Goal: Transaction & Acquisition: Purchase product/service

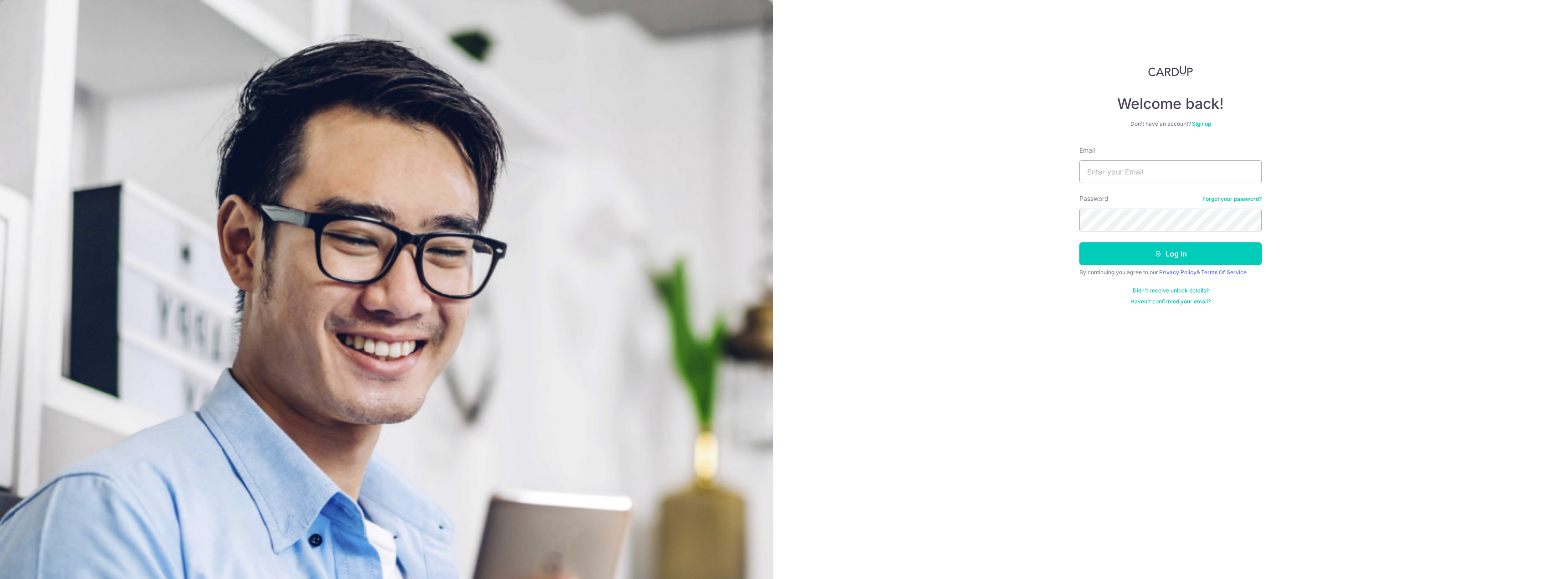
type input "nickmx1896@hotmail.com"
click at [1186, 252] on button "Log in" at bounding box center [1170, 253] width 182 height 23
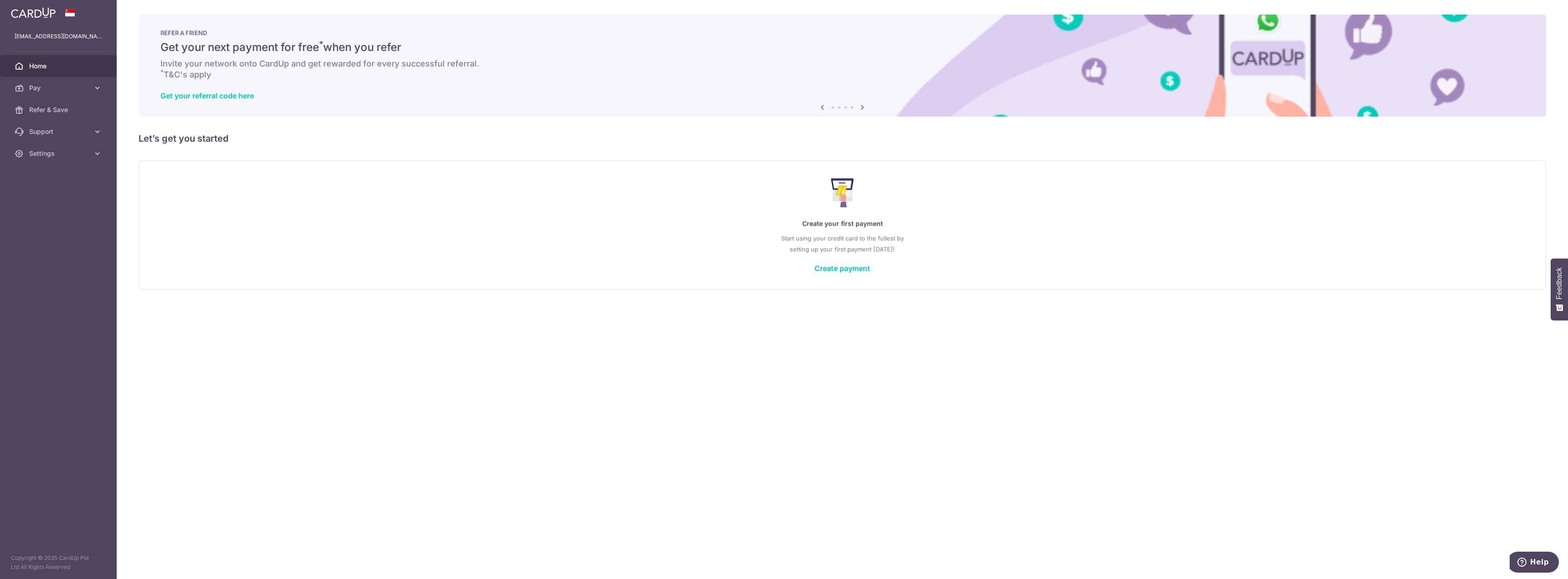
click at [843, 274] on div "Create your first payment Start using your credit card to the fullest by settin…" at bounding box center [841, 225] width 1385 height 108
click at [852, 271] on link "Create payment" at bounding box center [842, 268] width 55 height 9
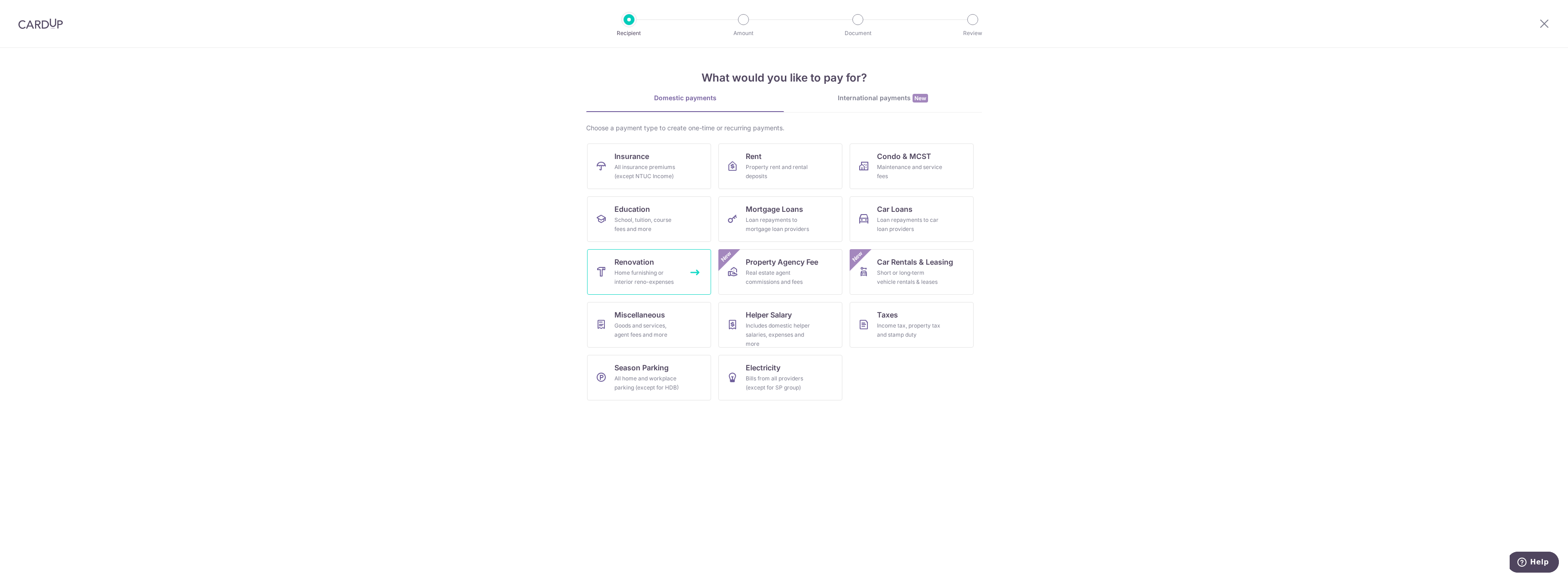
click at [640, 269] on div "Home furnishing or interior reno-expenses" at bounding box center [647, 277] width 65 height 18
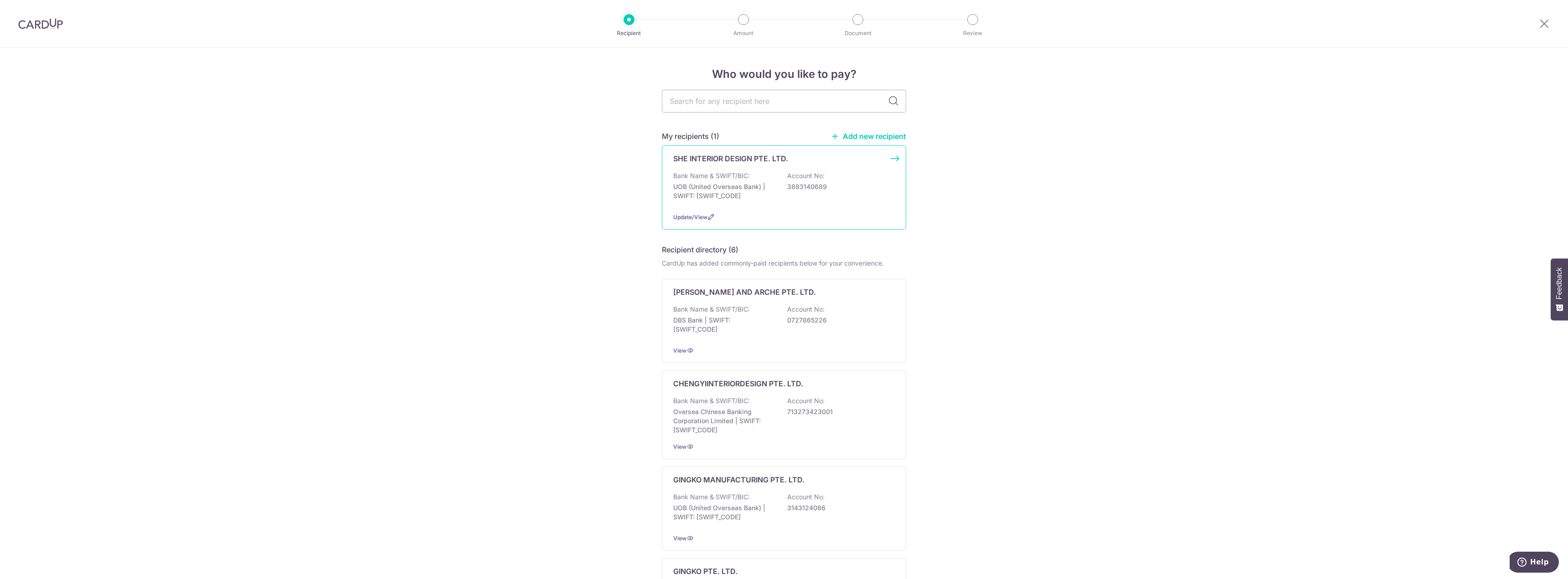
click at [768, 164] on div "SHE INTERIOR DESIGN PTE. LTD. Bank Name & SWIFT/BIC: UOB (United Overseas Bank)…" at bounding box center [783, 187] width 245 height 84
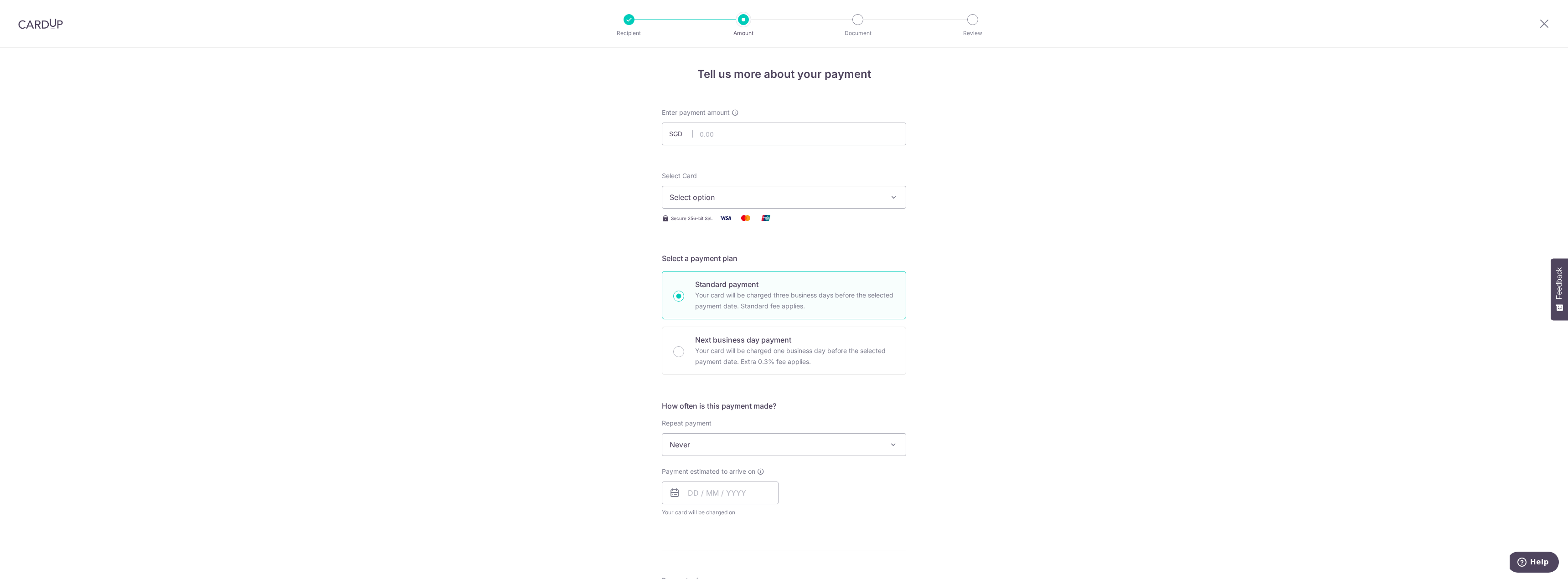
click at [729, 201] on span "Select option" at bounding box center [775, 197] width 213 height 11
click at [728, 226] on span "Add credit card" at bounding box center [792, 223] width 213 height 9
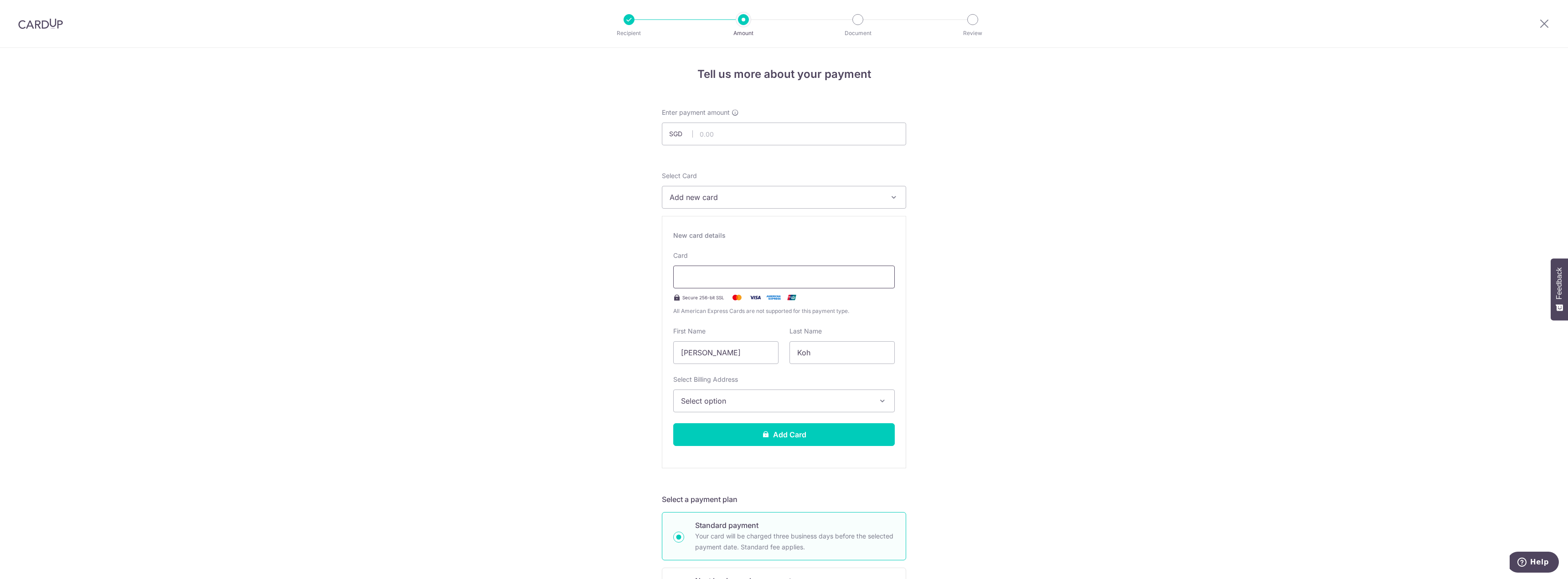
click at [731, 270] on div at bounding box center [784, 276] width 222 height 23
click at [886, 272] on div at bounding box center [784, 276] width 222 height 23
click at [738, 402] on span "Select option" at bounding box center [776, 401] width 190 height 11
click at [735, 424] on span "Add Billing Address" at bounding box center [792, 426] width 190 height 9
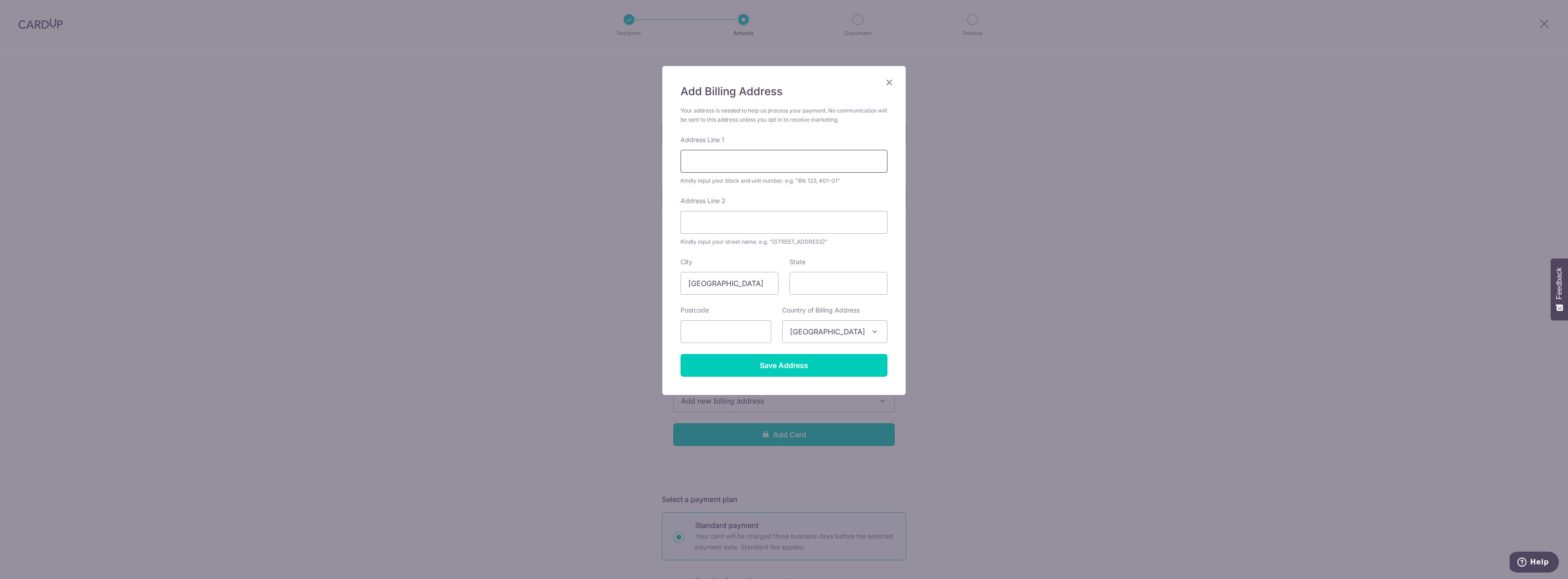
click at [767, 162] on input "Address Line 1" at bounding box center [783, 160] width 207 height 23
type input "Block 963A Tampines Street 96"
type input "#09-606"
type input "521963"
click at [726, 286] on input "Singapore" at bounding box center [729, 283] width 98 height 23
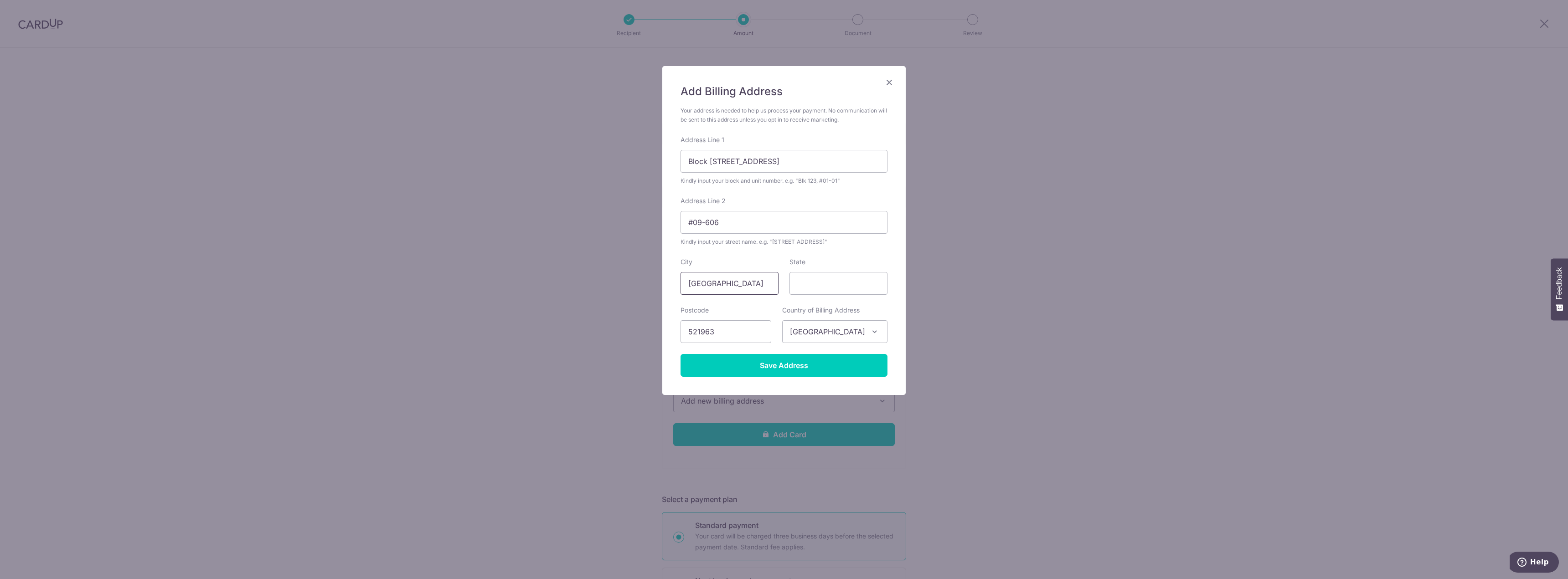
click at [726, 286] on input "Singapore" at bounding box center [729, 283] width 98 height 23
click at [805, 363] on input "Save Address" at bounding box center [783, 365] width 207 height 23
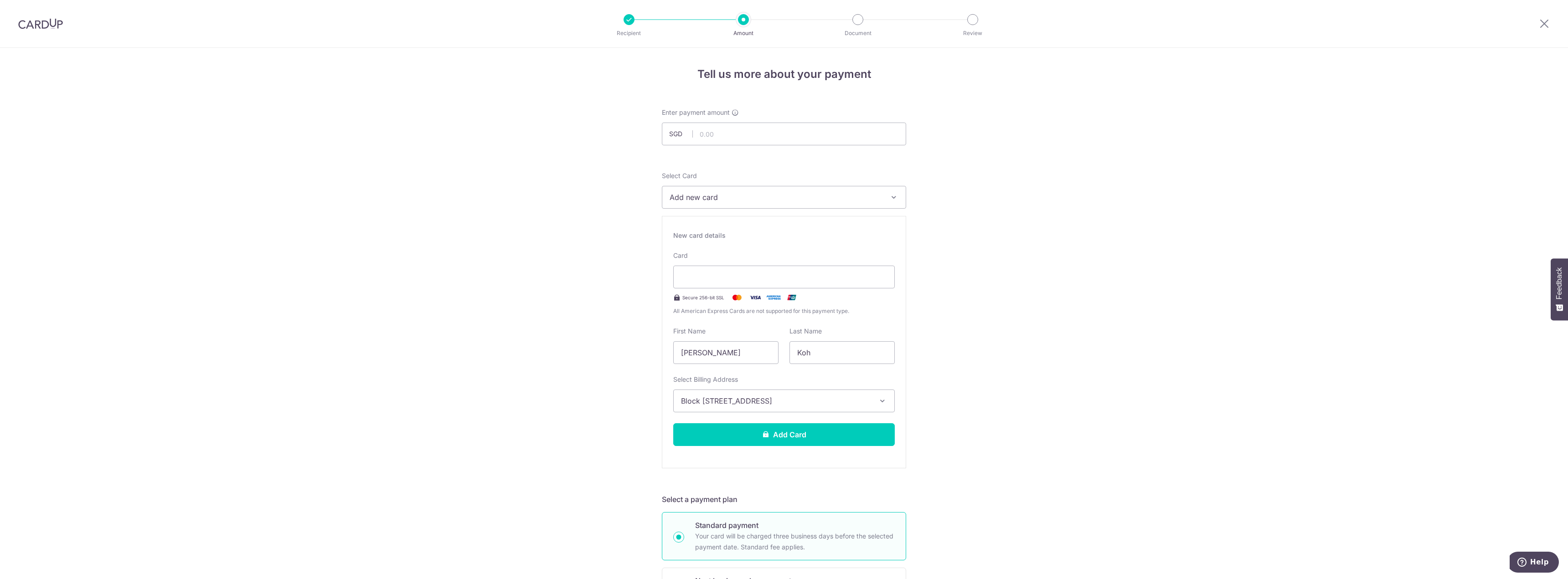
click at [807, 140] on input "text" at bounding box center [783, 134] width 245 height 23
paste input "38,270"
type input "38,270.00"
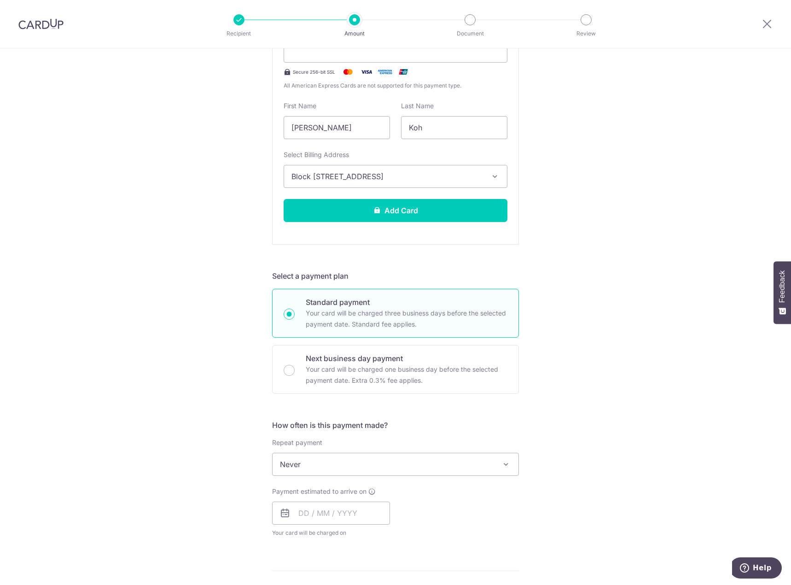
scroll to position [230, 0]
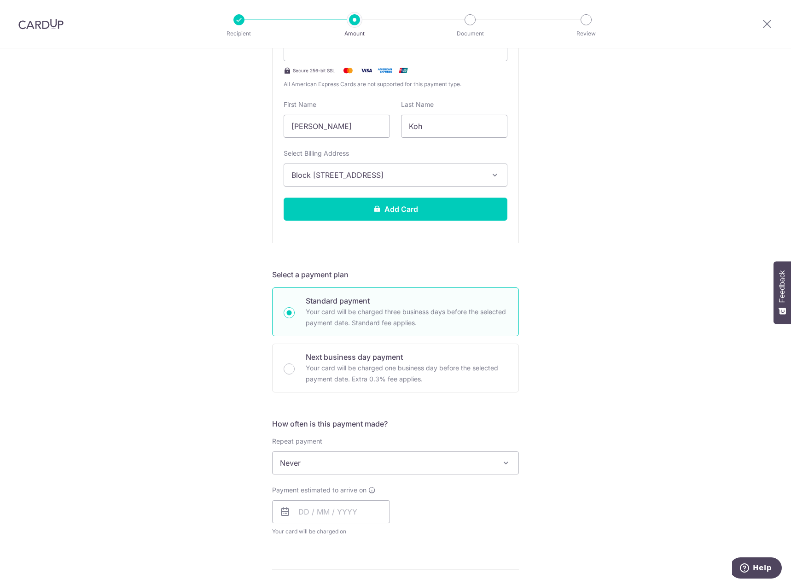
click at [327, 466] on span "Never" at bounding box center [396, 463] width 246 height 22
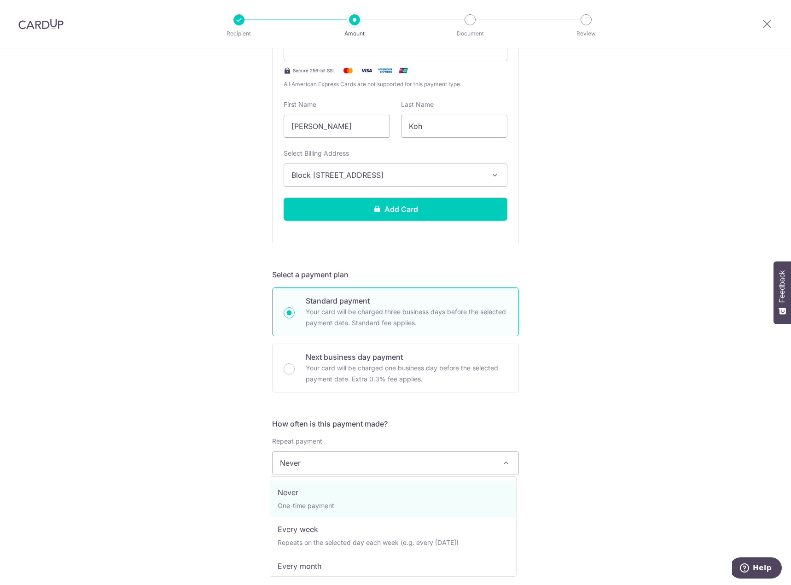
click at [327, 466] on span "Never" at bounding box center [396, 463] width 246 height 22
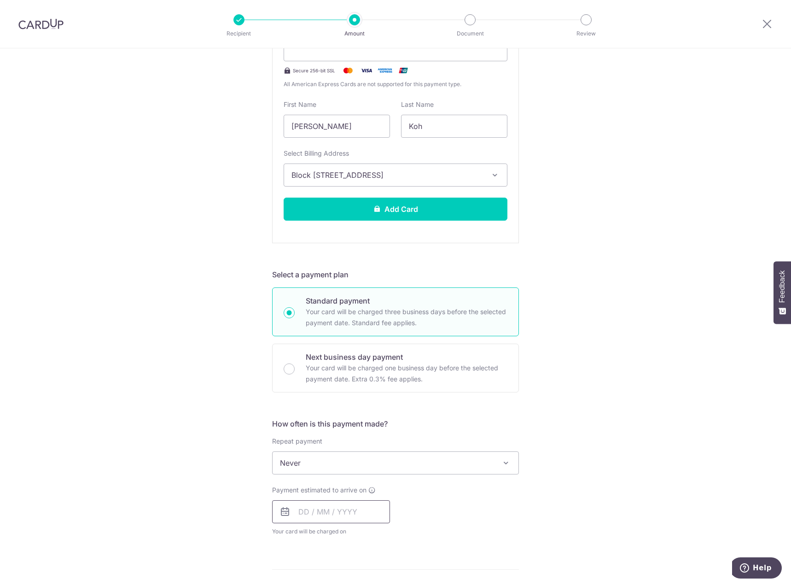
click at [304, 513] on input "text" at bounding box center [331, 511] width 118 height 23
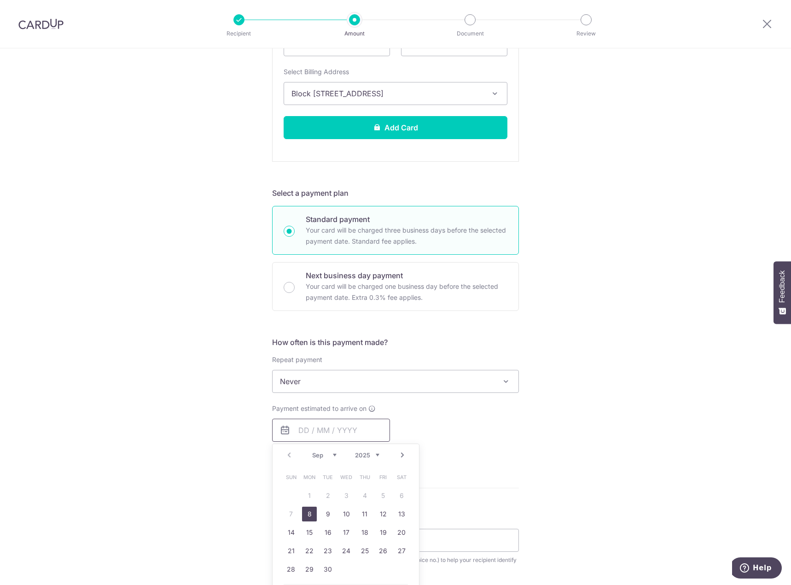
scroll to position [322, 0]
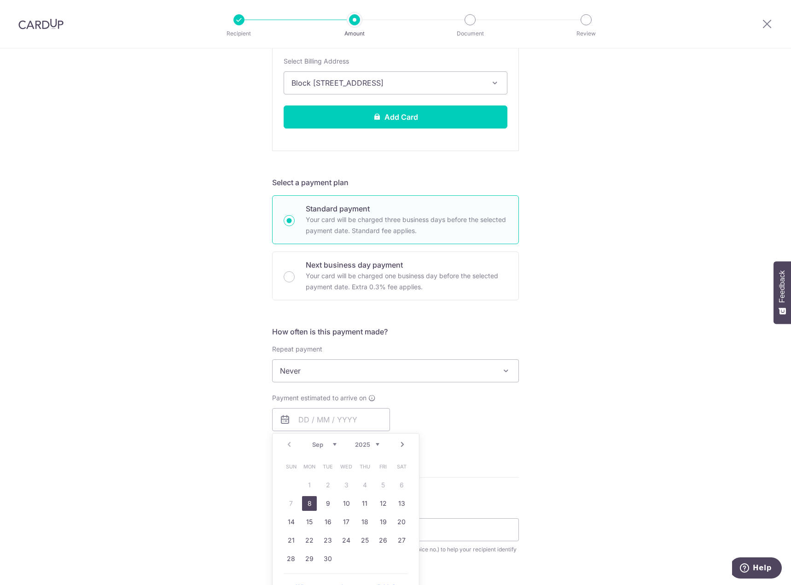
click at [307, 500] on link "8" at bounding box center [309, 503] width 15 height 15
type input "[DATE]"
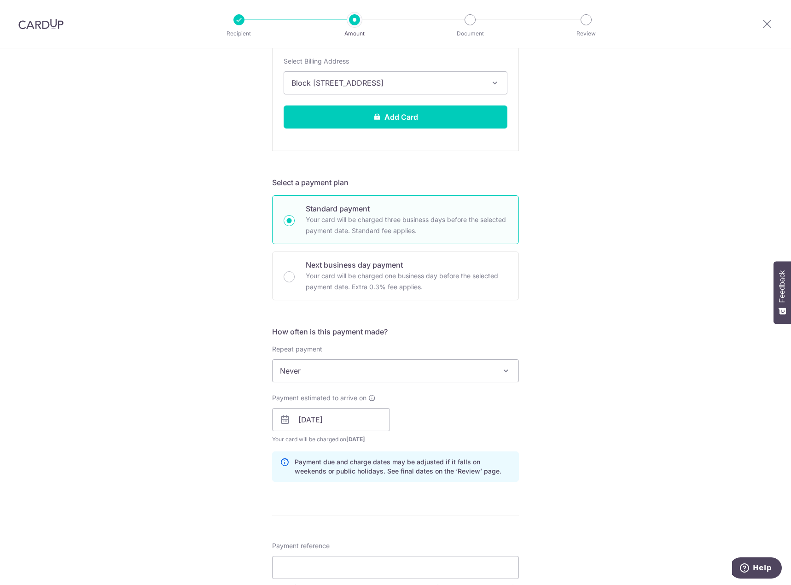
click at [498, 419] on div "Payment estimated to arrive on 08/09/2025 Prev Next Sep Oct Nov Dec 2025 2026 2…" at bounding box center [396, 418] width 258 height 51
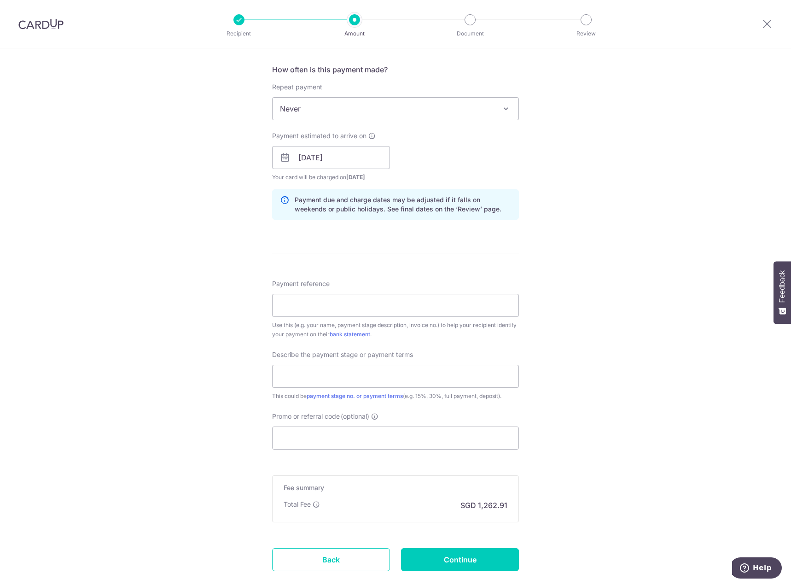
scroll to position [598, 0]
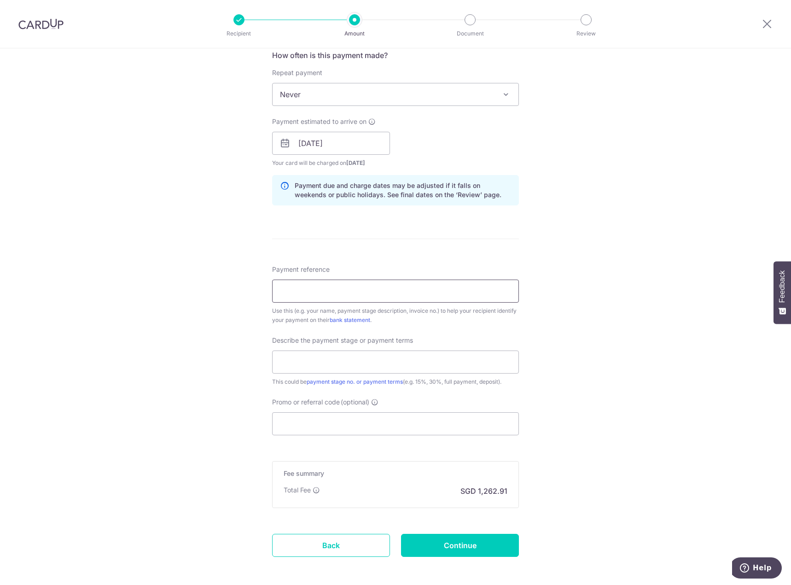
click at [327, 296] on input "Payment reference" at bounding box center [395, 290] width 247 height 23
drag, startPoint x: 352, startPoint y: 428, endPoint x: 618, endPoint y: 94, distance: 427.2
click at [618, 94] on div "Tell us more about your payment Enter payment amount SGD 38,270.00 38270.00 Sel…" at bounding box center [395, 38] width 791 height 1176
paste input "RENO25ONE"
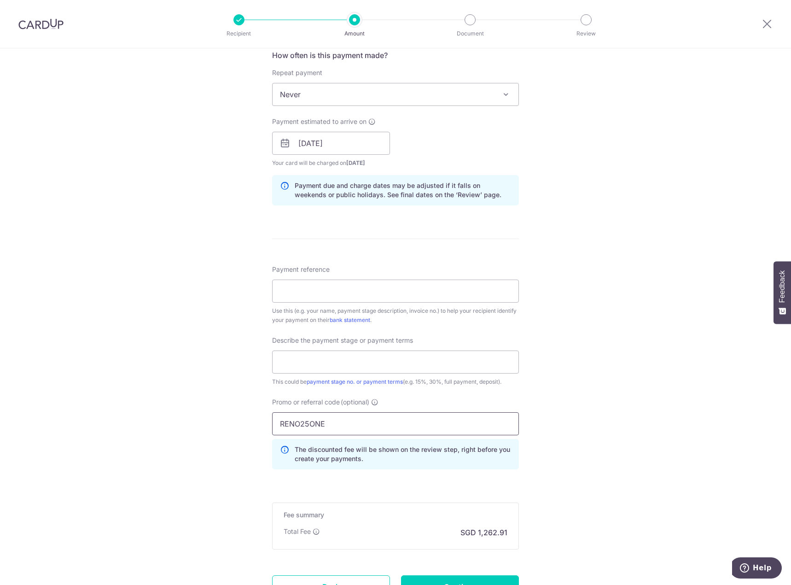
type input "RENO25ONE"
click at [605, 264] on div "Tell us more about your payment Enter payment amount SGD 38,270.00 38270.00 Sel…" at bounding box center [395, 58] width 791 height 1217
click at [316, 528] on icon at bounding box center [316, 531] width 7 height 7
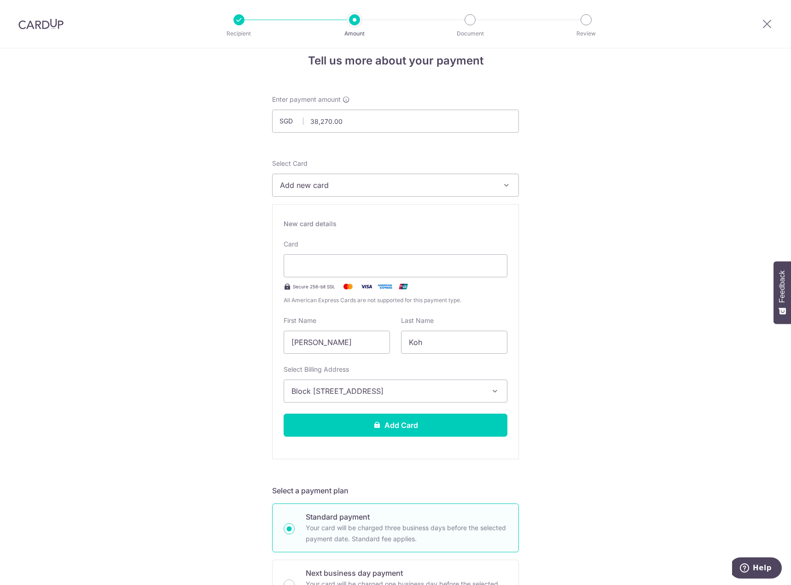
scroll to position [0, 0]
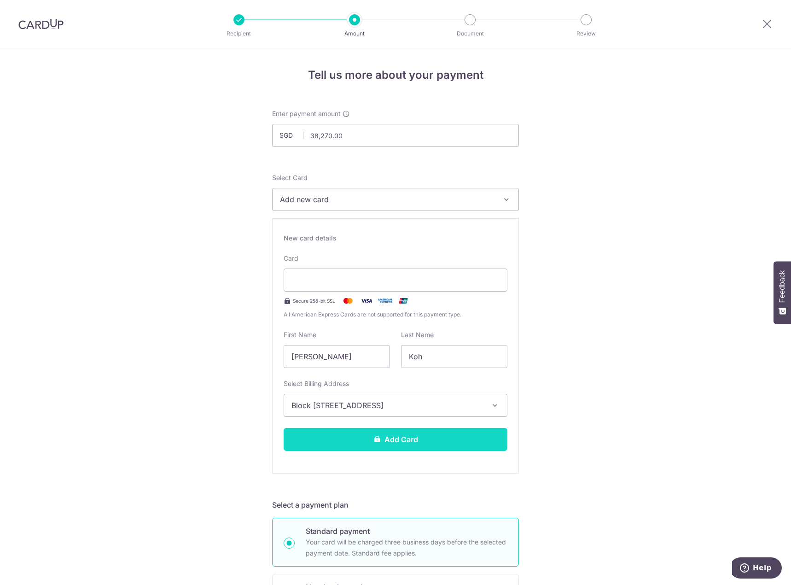
click at [406, 441] on button "Add Card" at bounding box center [396, 439] width 224 height 23
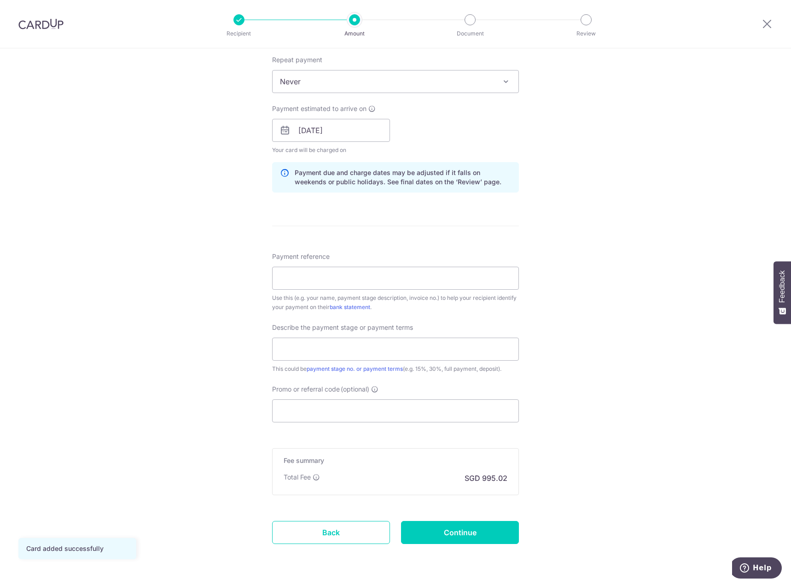
scroll to position [368, 0]
click at [385, 408] on input "Promo or referral code (optional)" at bounding box center [395, 410] width 247 height 23
paste input "RENO25ONE"
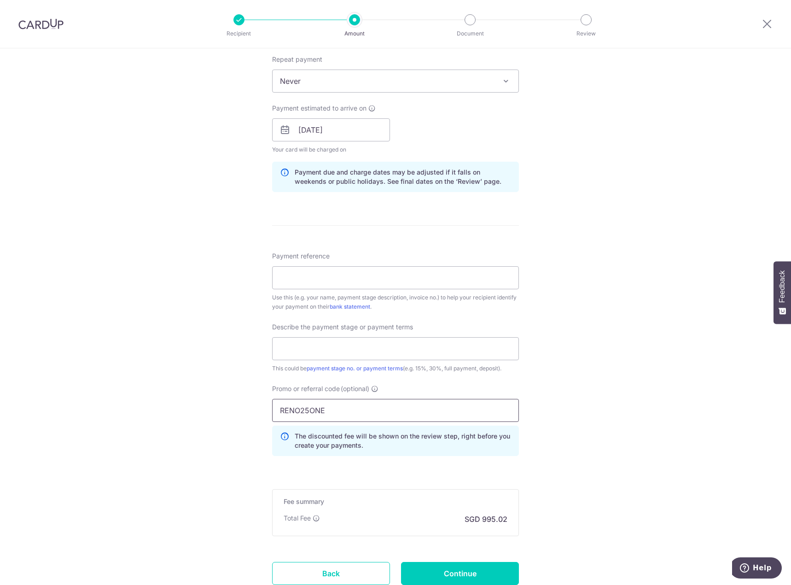
type input "RENO25ONE"
click at [608, 332] on div "Tell us more about your payment Enter payment amount SGD 38,270.00 38270.00 Car…" at bounding box center [395, 167] width 791 height 974
click at [595, 297] on div "Tell us more about your payment Enter payment amount SGD 38,270.00 38270.00 Car…" at bounding box center [395, 167] width 791 height 974
click at [305, 417] on input "Promo or referral code (optional)" at bounding box center [395, 410] width 247 height 23
paste input "RENO25ONE"
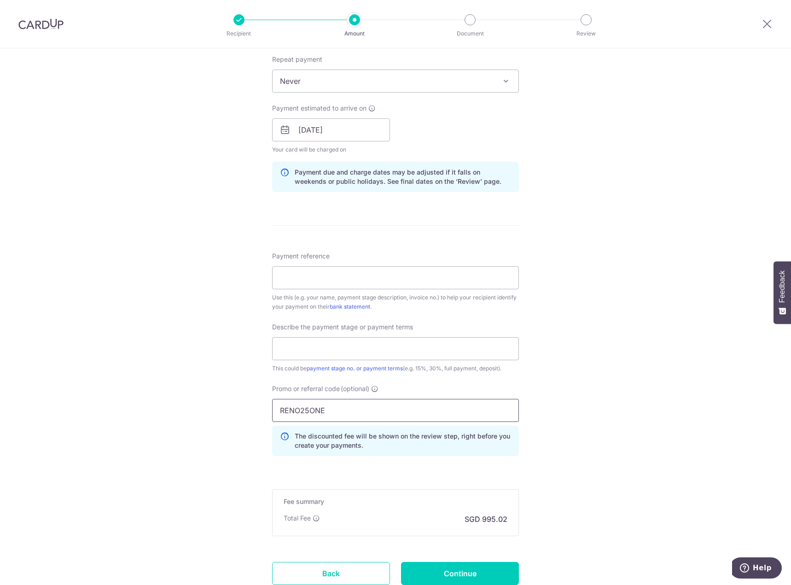
type input "RENO25ONE"
click at [634, 338] on div "Tell us more about your payment Enter payment amount SGD 38,270.00 38270.00 Car…" at bounding box center [395, 167] width 791 height 974
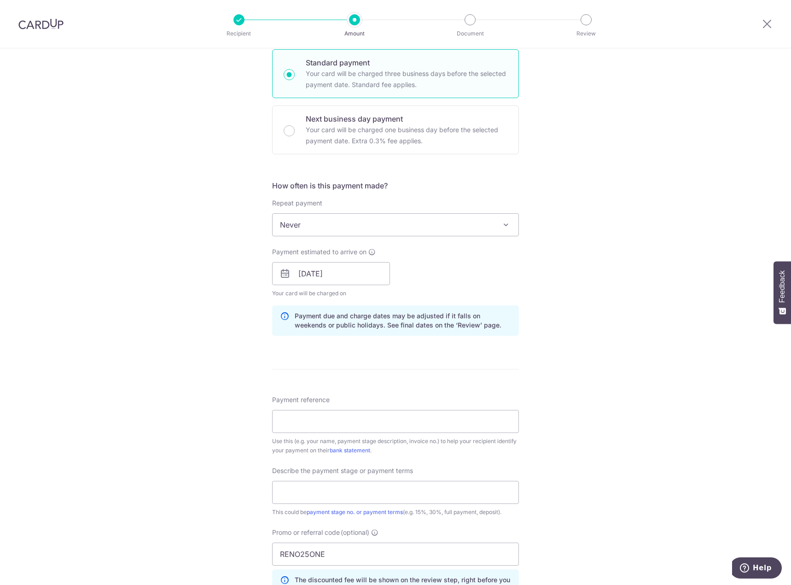
scroll to position [230, 0]
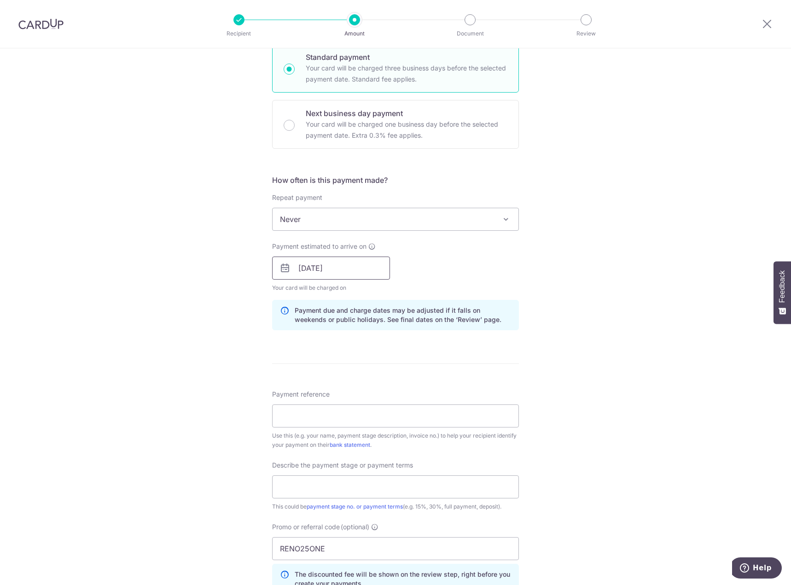
click at [291, 276] on input "08/09/2025" at bounding box center [331, 267] width 118 height 23
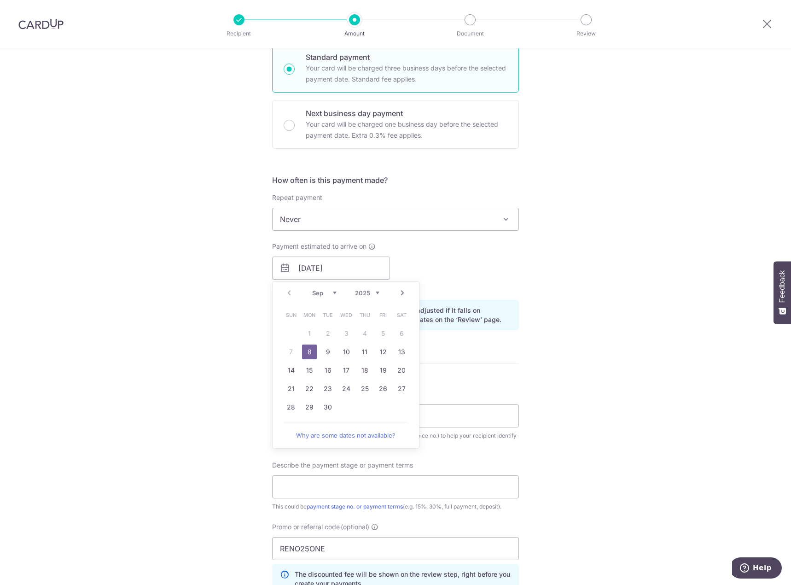
click at [306, 353] on link "8" at bounding box center [309, 351] width 15 height 15
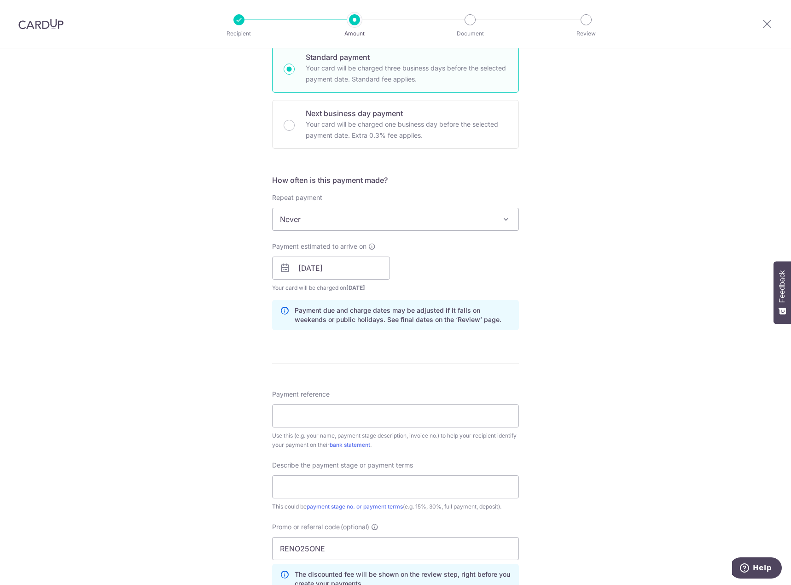
click at [627, 308] on div "Tell us more about your payment Enter payment amount SGD 38,270.00 38270.00 Car…" at bounding box center [395, 305] width 791 height 974
click at [370, 414] on input "Payment reference" at bounding box center [395, 415] width 247 height 23
click at [518, 369] on div "Tell us more about your payment Enter payment amount SGD 38,270.00 38270.00 Car…" at bounding box center [395, 305] width 791 height 974
click at [349, 487] on input "text" at bounding box center [395, 486] width 247 height 23
click at [388, 407] on input "carnie nicholas" at bounding box center [395, 415] width 247 height 23
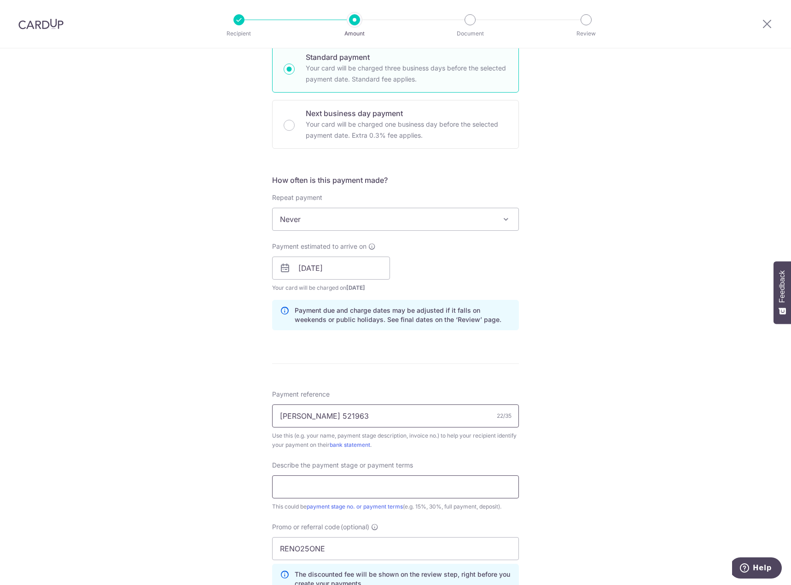
type input "carnie nicholas 521963"
click at [343, 488] on input "text" at bounding box center [395, 486] width 247 height 23
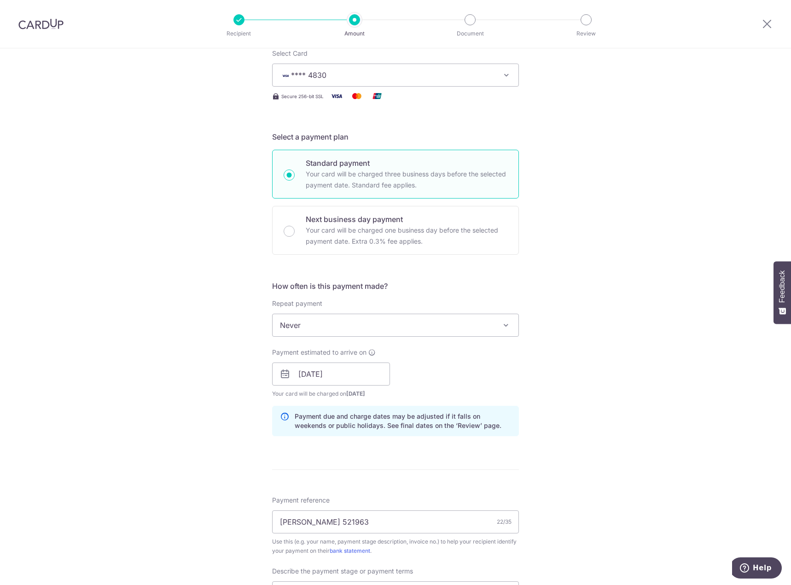
scroll to position [414, 0]
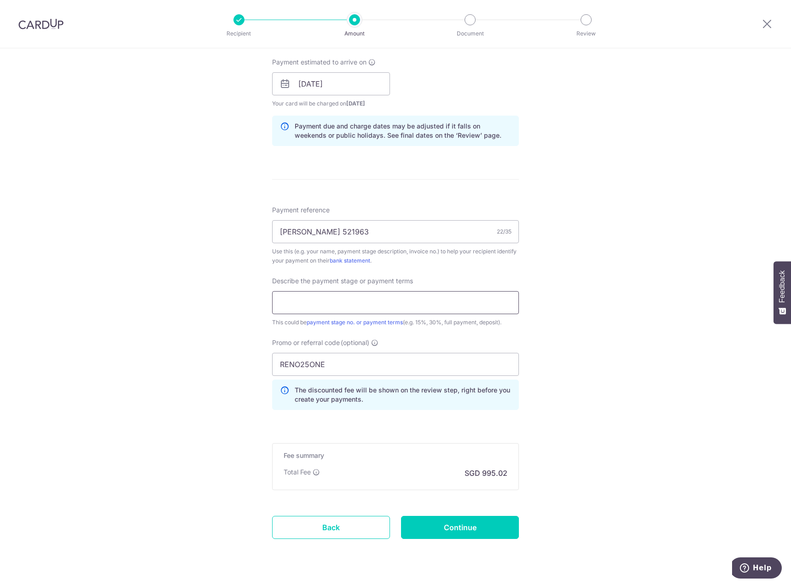
click at [354, 306] on input "text" at bounding box center [395, 302] width 247 height 23
click at [591, 276] on div "Tell us more about your payment Enter payment amount SGD 38,270.00 38270.00 Car…" at bounding box center [395, 121] width 791 height 974
click at [371, 307] on input "commencement" at bounding box center [395, 302] width 247 height 23
type input "45%"
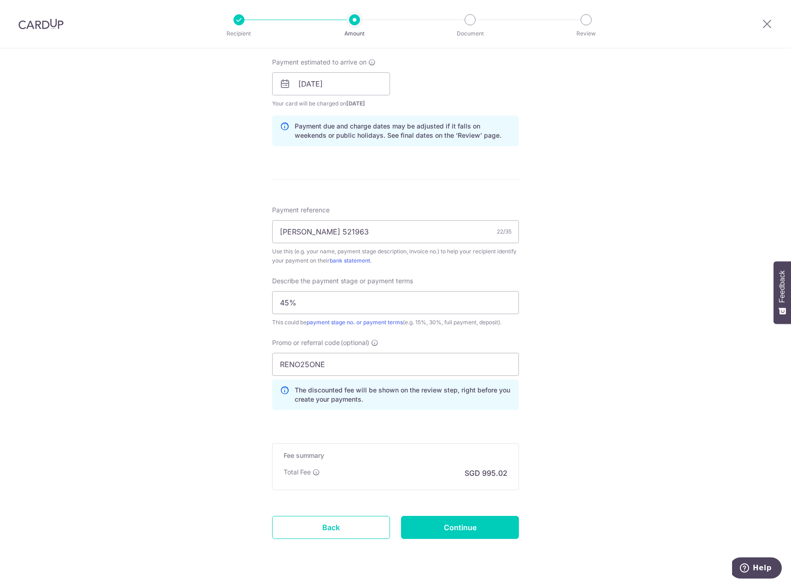
click at [674, 308] on div "Tell us more about your payment Enter payment amount SGD 38,270.00 38270.00 Car…" at bounding box center [395, 121] width 791 height 974
click at [316, 471] on icon at bounding box center [316, 471] width 7 height 7
click at [597, 462] on div "Tell us more about your payment Enter payment amount SGD 38,270.00 38270.00 Car…" at bounding box center [395, 121] width 791 height 974
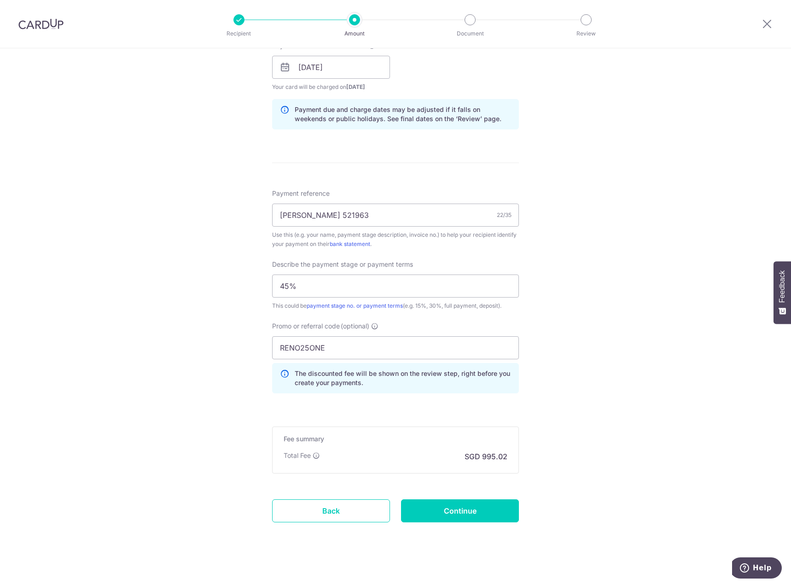
scroll to position [437, 0]
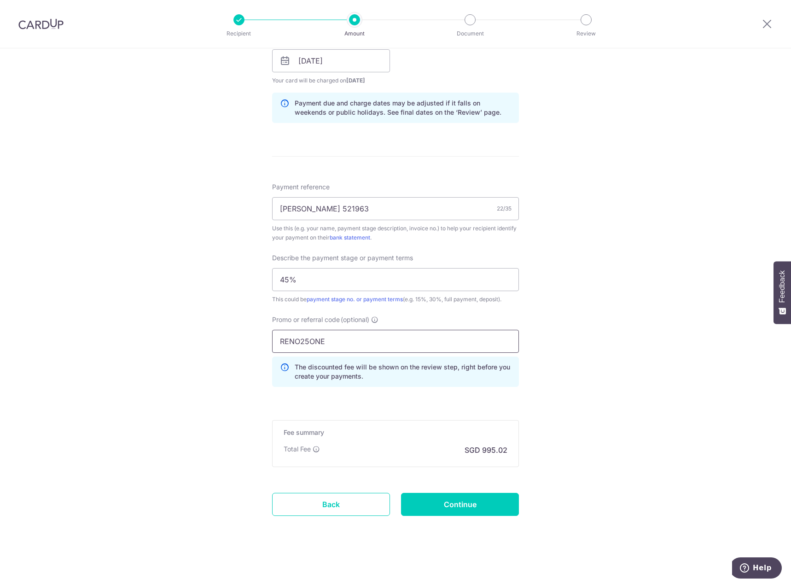
click at [323, 335] on input "RENO25ONE" at bounding box center [395, 341] width 247 height 23
click at [464, 508] on input "Continue" at bounding box center [460, 504] width 118 height 23
type input "Create Schedule"
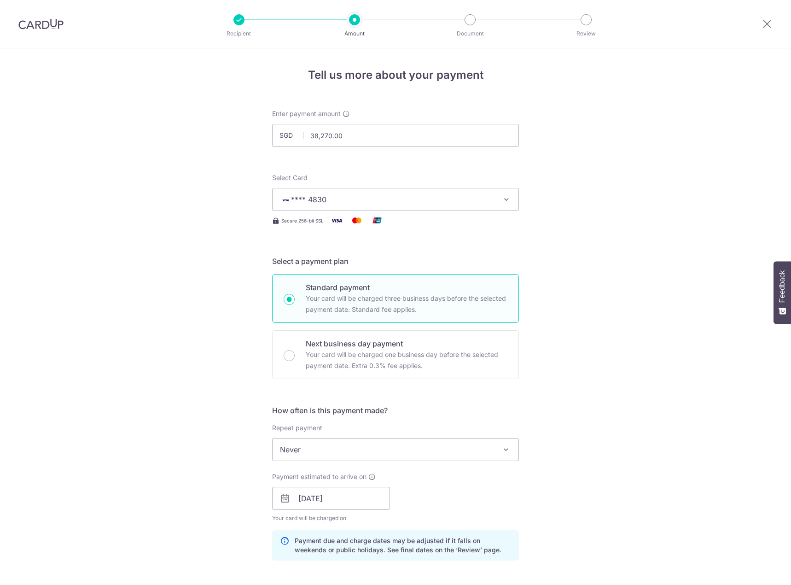
scroll to position [450, 0]
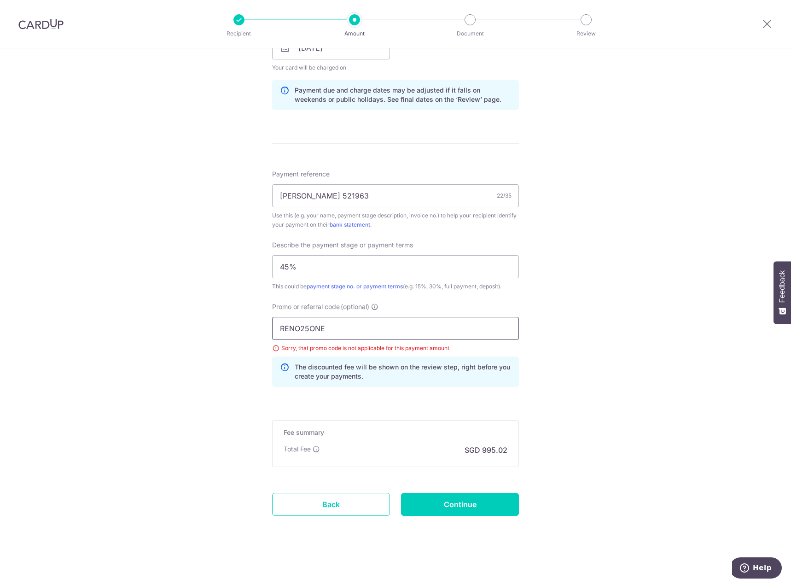
click at [336, 326] on input "RENO25ONE" at bounding box center [395, 328] width 247 height 23
click at [598, 273] on div "Tell us more about your payment Enter payment amount SGD 38,270.00 38270.00 Sel…" at bounding box center [395, 91] width 791 height 987
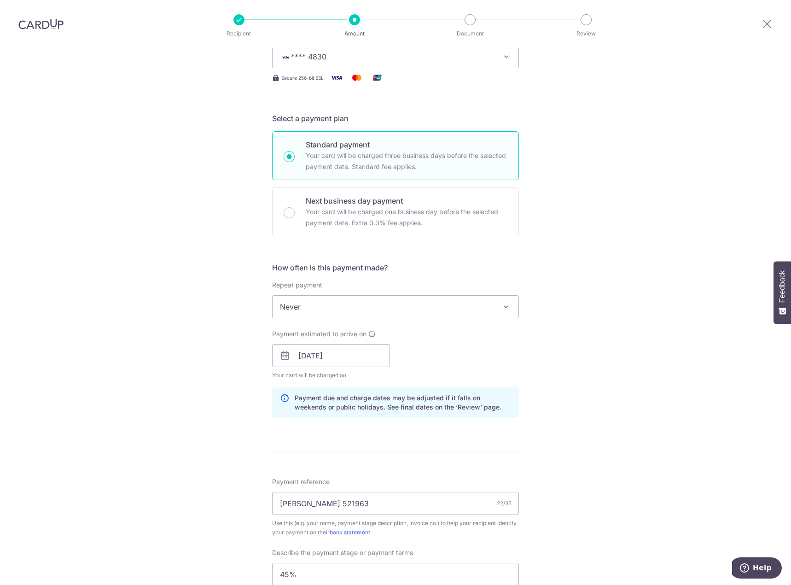
scroll to position [0, 0]
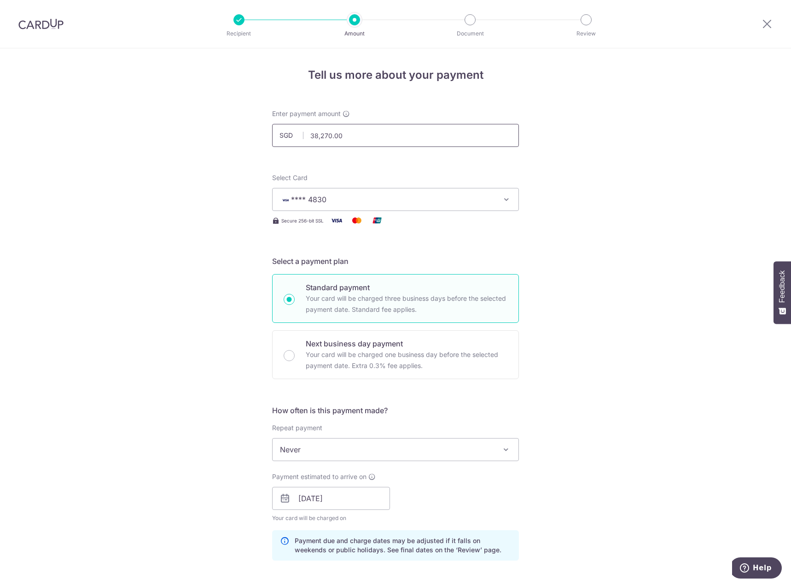
click at [320, 137] on input "38,270.00" at bounding box center [395, 135] width 247 height 23
click at [645, 168] on div "Tell us more about your payment Enter payment amount SGD 20000 38270.00 Select …" at bounding box center [395, 541] width 791 height 987
type input "20,000.00"
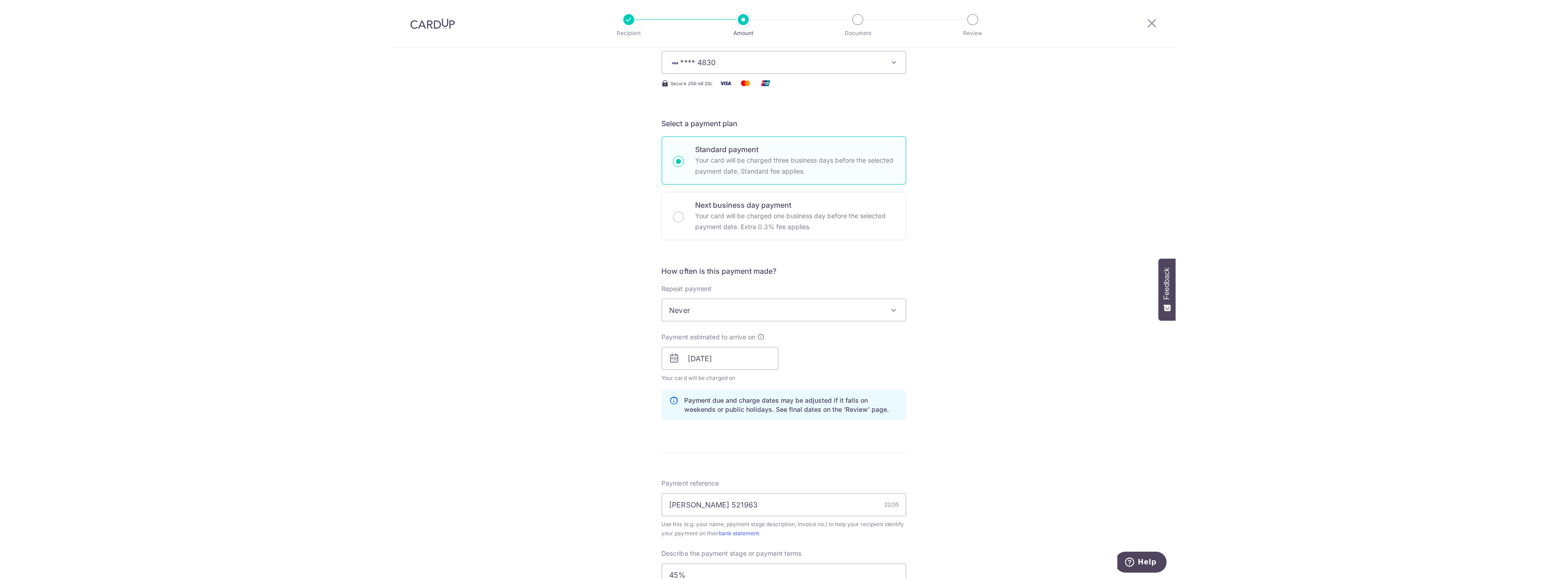
scroll to position [445, 0]
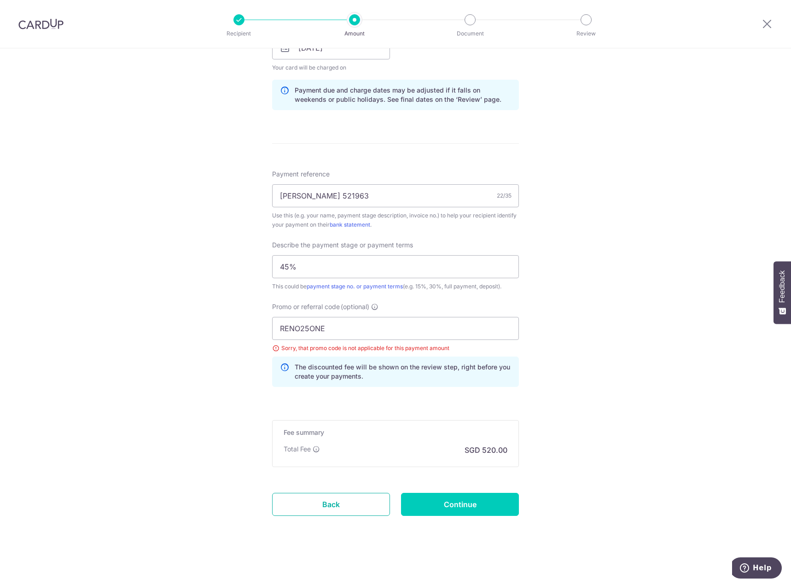
drag, startPoint x: 325, startPoint y: 500, endPoint x: 442, endPoint y: 39, distance: 475.2
click at [325, 500] on link "Back" at bounding box center [331, 504] width 118 height 23
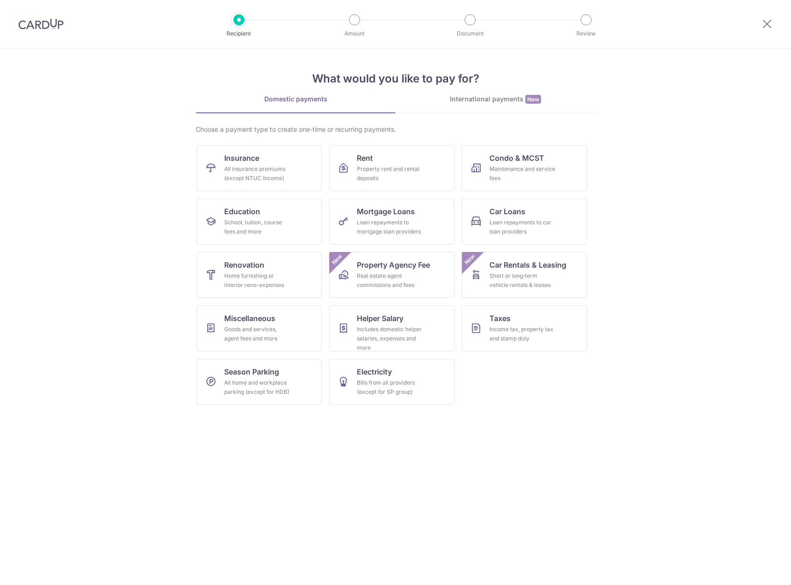
click at [241, 23] on div at bounding box center [238, 19] width 11 height 11
click at [31, 23] on img at bounding box center [40, 23] width 45 height 11
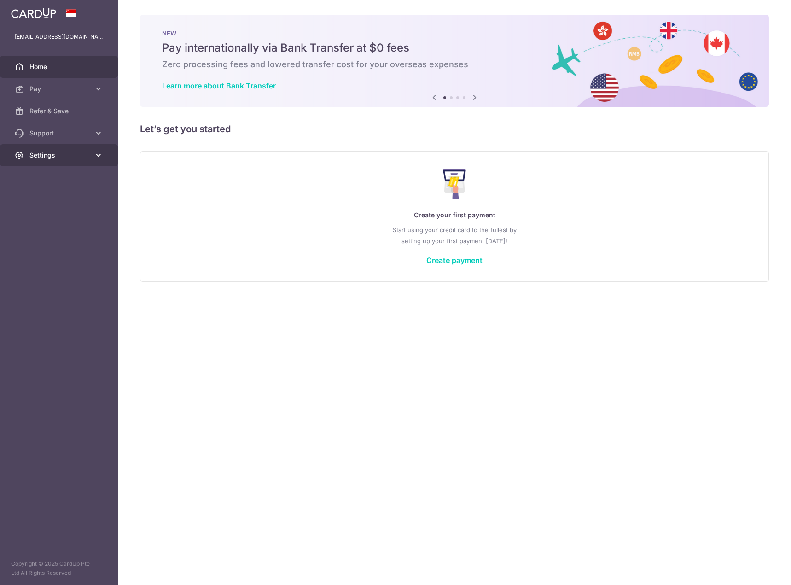
click at [84, 149] on link "Settings" at bounding box center [59, 155] width 118 height 22
click at [68, 168] on link "Account" at bounding box center [59, 177] width 118 height 22
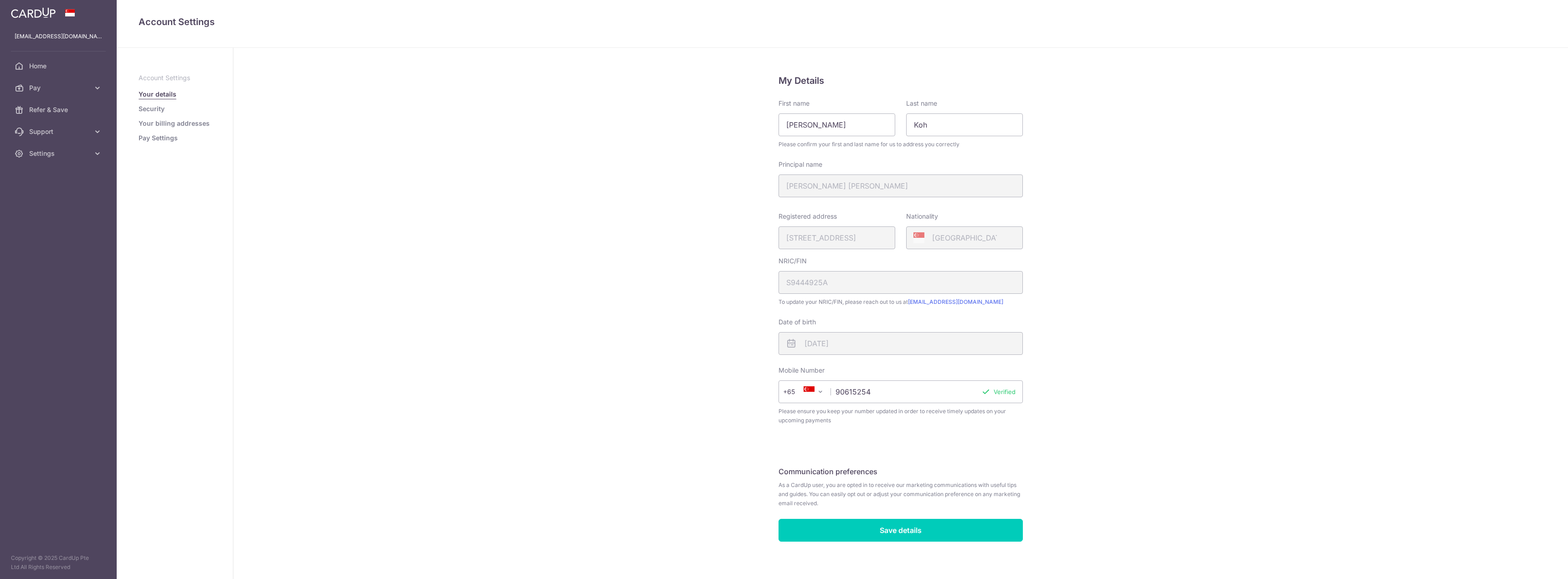
scroll to position [6, 0]
click at [151, 135] on link "Pay Settings" at bounding box center [158, 138] width 40 height 9
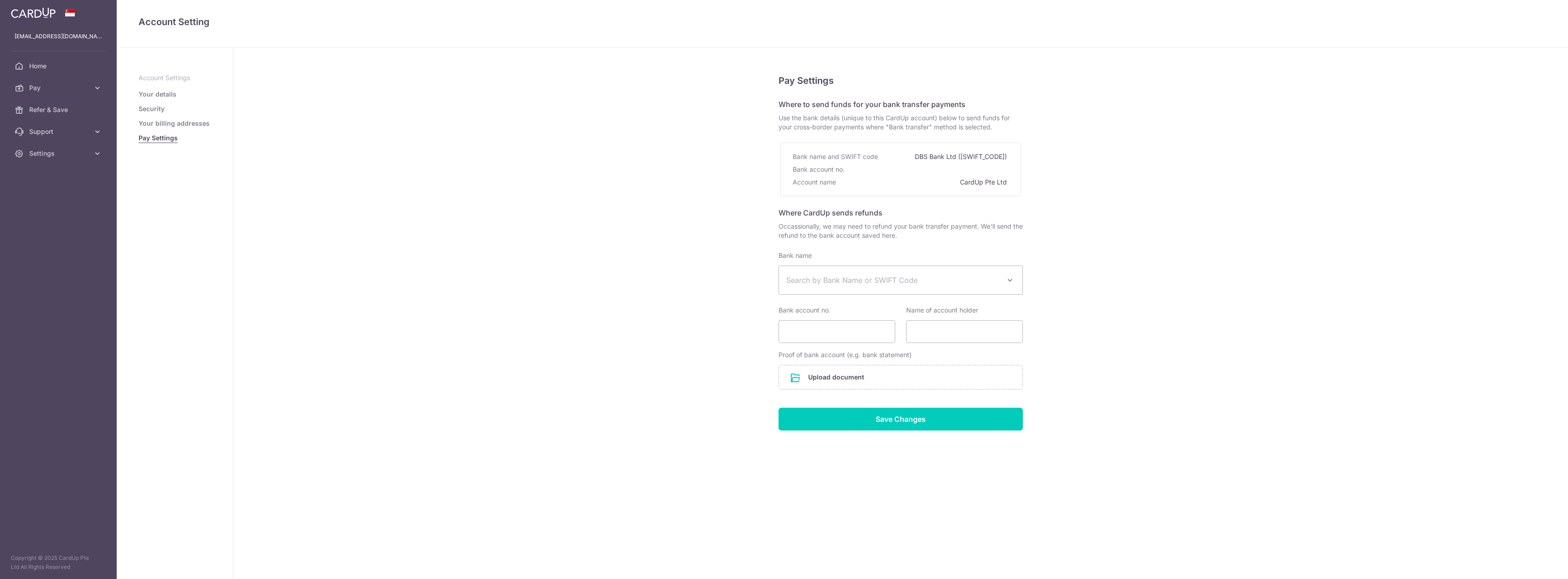
select select
click at [46, 69] on span "Home" at bounding box center [58, 65] width 60 height 9
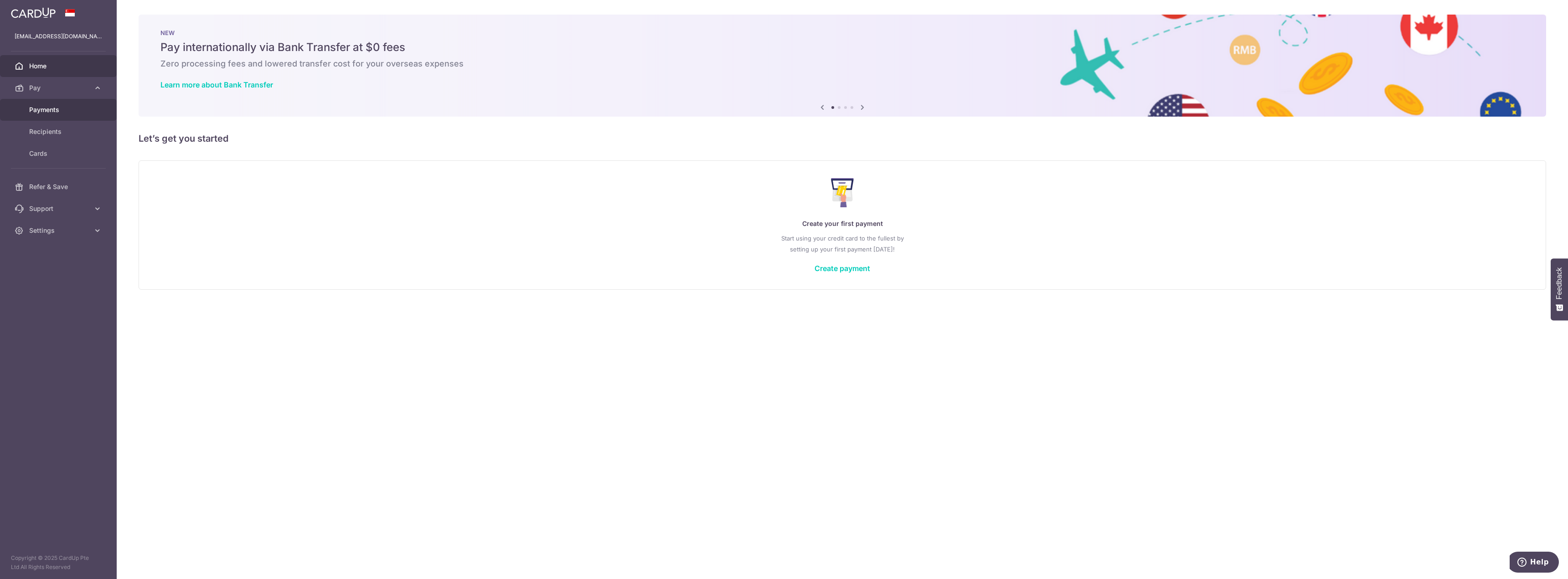
click at [46, 115] on link "Payments" at bounding box center [58, 110] width 117 height 22
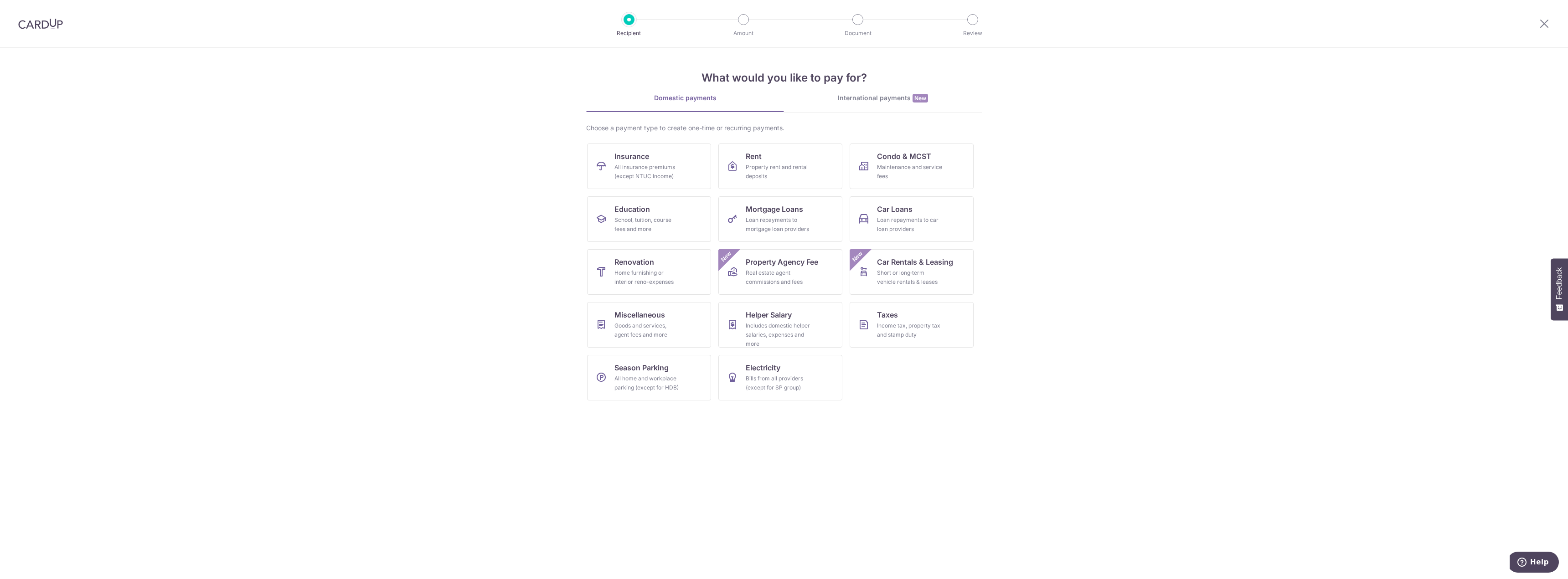
click at [52, 30] on div at bounding box center [41, 24] width 81 height 48
click at [49, 18] on img at bounding box center [40, 23] width 45 height 11
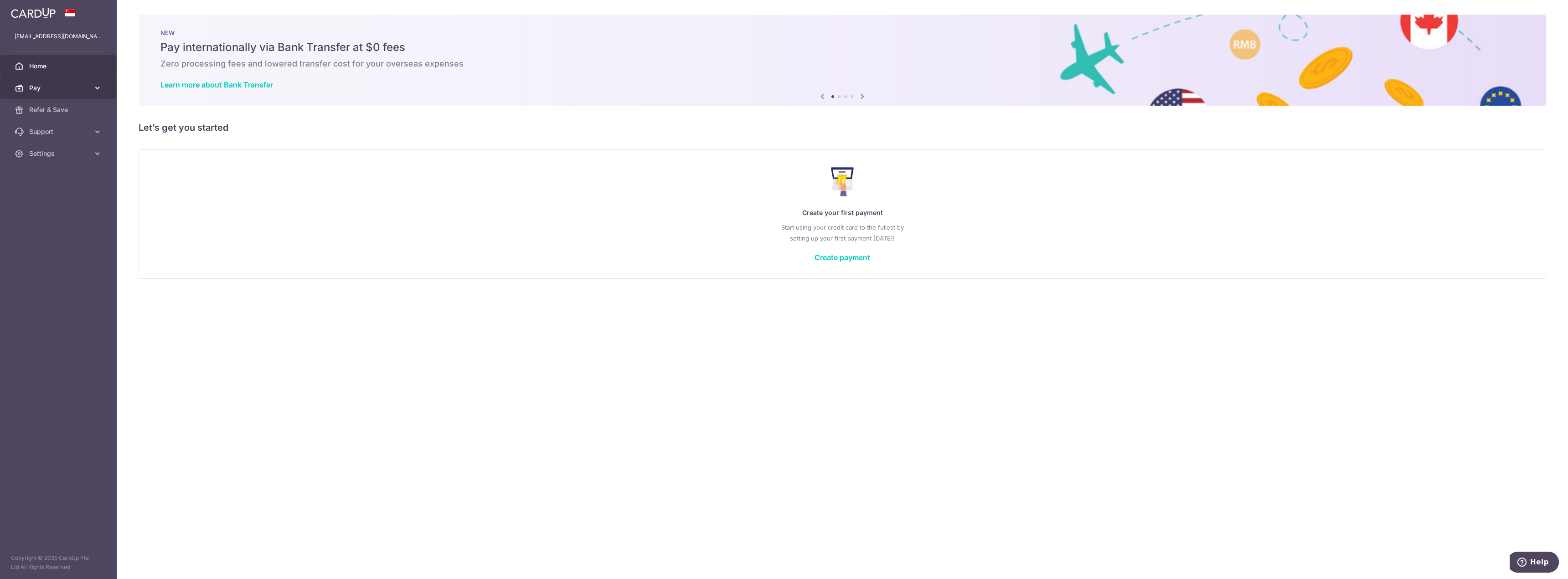
click at [69, 88] on span "Pay" at bounding box center [58, 87] width 60 height 9
click at [63, 133] on span "Recipients" at bounding box center [58, 131] width 60 height 9
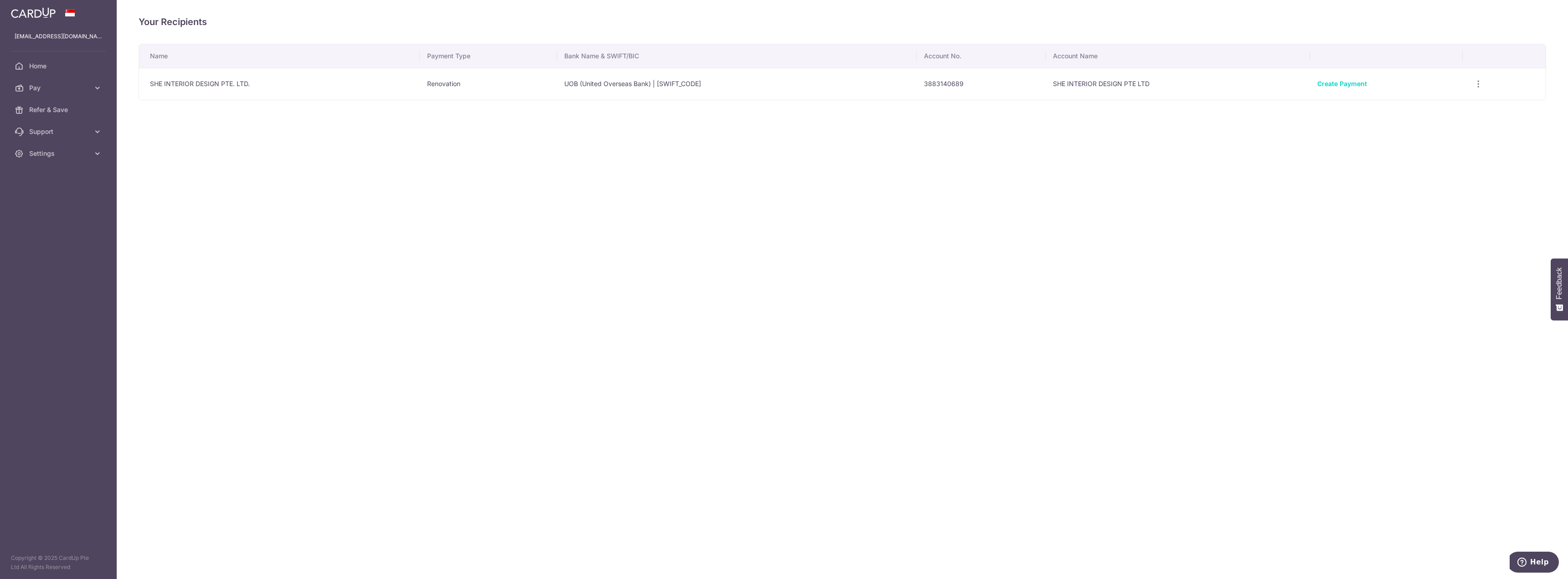
click at [1116, 490] on div "Your Recipients Name Payment Type Bank Name & SWIFT/BIC Account No. Account Nam…" at bounding box center [842, 289] width 1451 height 579
click at [1346, 83] on link "Create Payment" at bounding box center [1341, 84] width 49 height 8
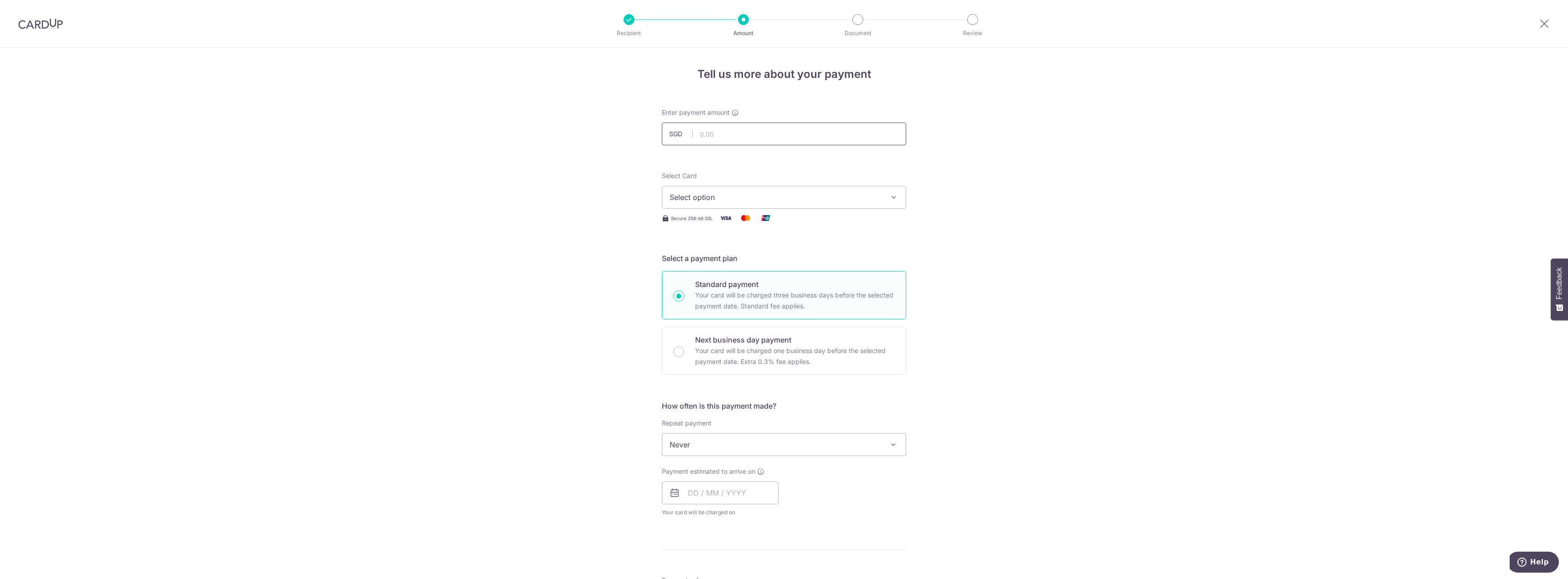
click at [757, 142] on input "text" at bounding box center [783, 134] width 245 height 23
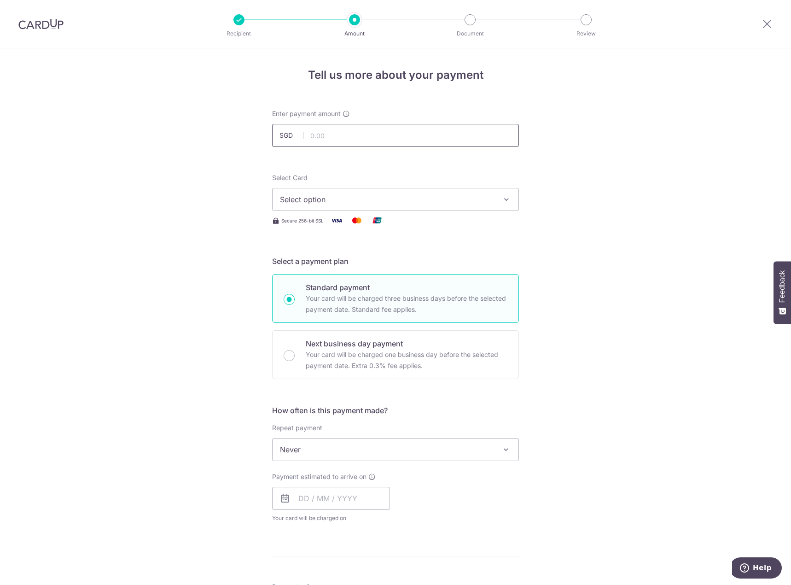
click at [340, 135] on input "text" at bounding box center [395, 135] width 247 height 23
click at [342, 163] on form "Enter payment amount SGD 38,270.00 38270.00 Select Card Select option Add credi…" at bounding box center [395, 504] width 247 height 790
click at [354, 138] on input "38,270.00" at bounding box center [395, 135] width 247 height 23
type input "38,270.00"
click at [393, 205] on button "Select option" at bounding box center [395, 199] width 247 height 23
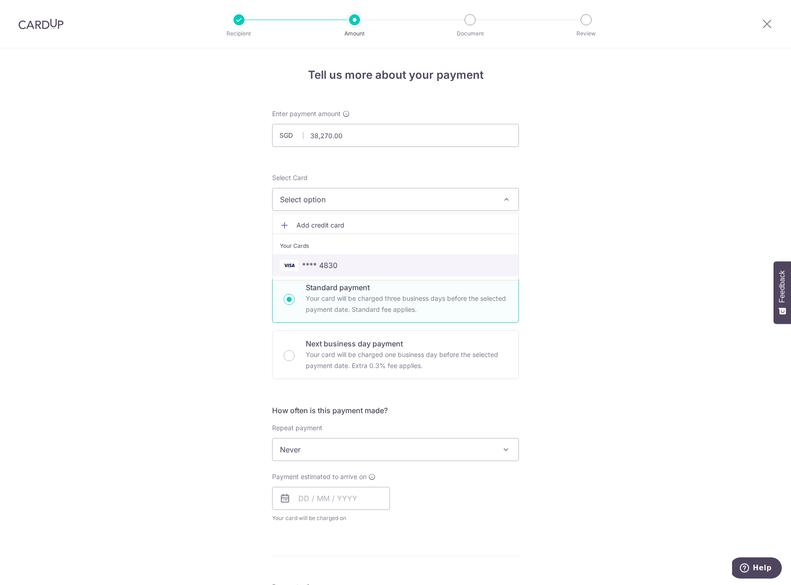
click at [316, 270] on span "**** 4830" at bounding box center [319, 265] width 35 height 11
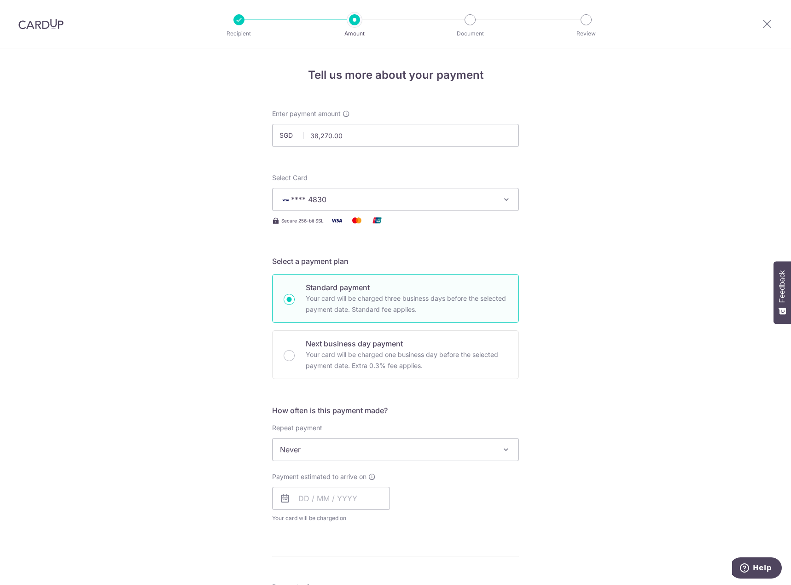
click at [627, 244] on div "Tell us more about your payment Enter payment amount SGD 38,270.00 38270.00 Sel…" at bounding box center [395, 495] width 791 height 895
click at [322, 455] on span "Never" at bounding box center [396, 449] width 246 height 22
click at [322, 499] on input "text" at bounding box center [331, 498] width 118 height 23
click at [308, 581] on link "8" at bounding box center [309, 582] width 15 height 15
type input "08/09/2025"
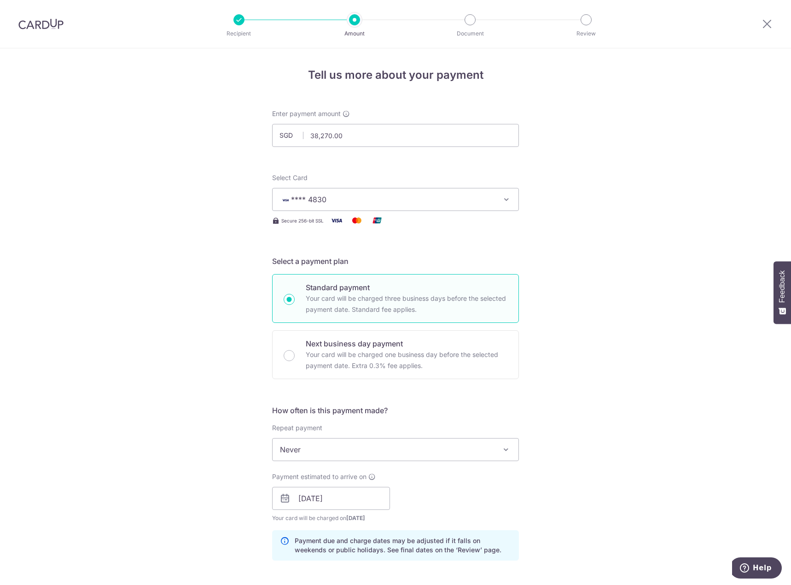
click at [489, 496] on div "Payment estimated to arrive on 08/09/2025 Prev Next Sep Oct Nov Dec 2025 2026 2…" at bounding box center [396, 497] width 258 height 51
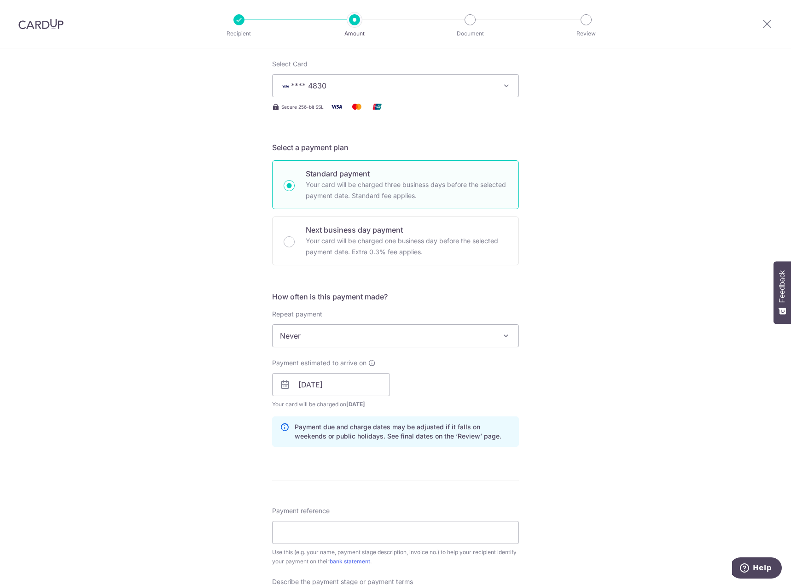
scroll to position [138, 0]
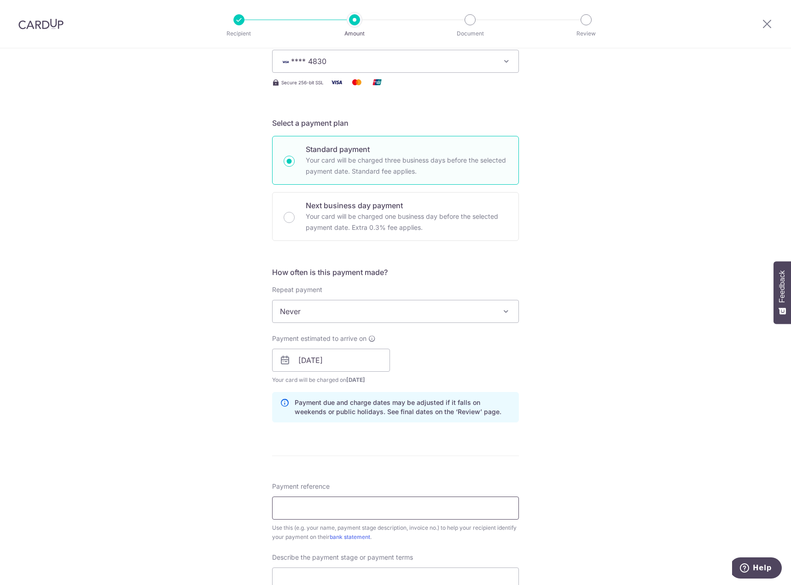
click at [311, 508] on input "Payment reference" at bounding box center [395, 507] width 247 height 23
type input "carnie nicholas 521963"
click at [336, 570] on input "text" at bounding box center [395, 578] width 247 height 23
type input "45%"
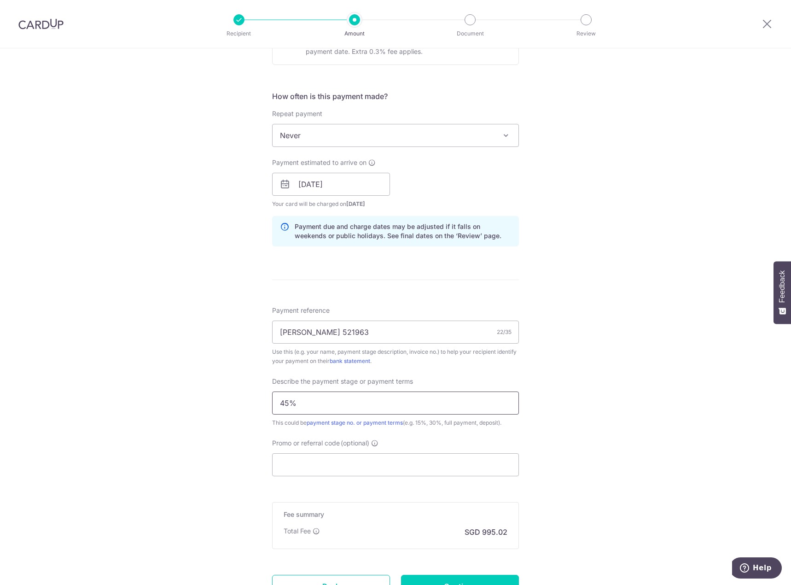
scroll to position [322, 0]
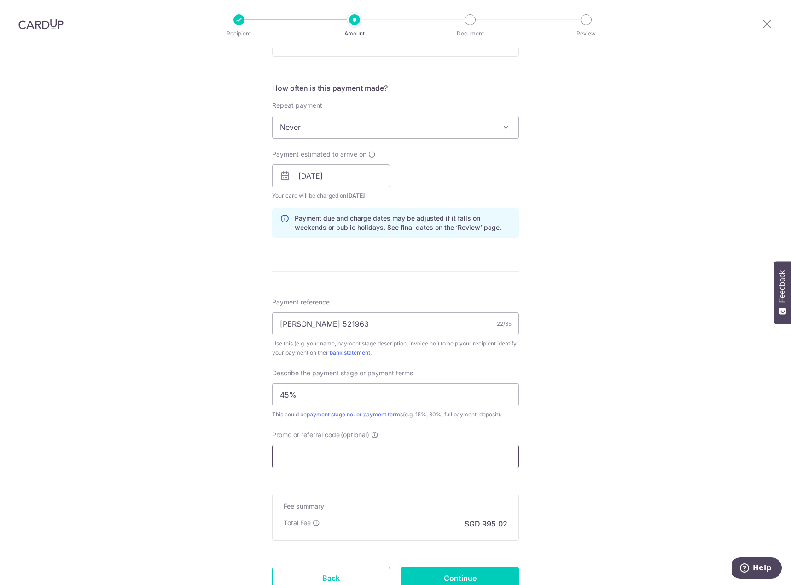
click at [312, 464] on input "Promo or referral code (optional)" at bounding box center [395, 456] width 247 height 23
click at [289, 462] on input "Promo or referral code (optional)" at bounding box center [395, 456] width 247 height 23
click at [327, 452] on input "Promo or referral code (optional)" at bounding box center [395, 456] width 247 height 23
paste input "RENO25ONE"
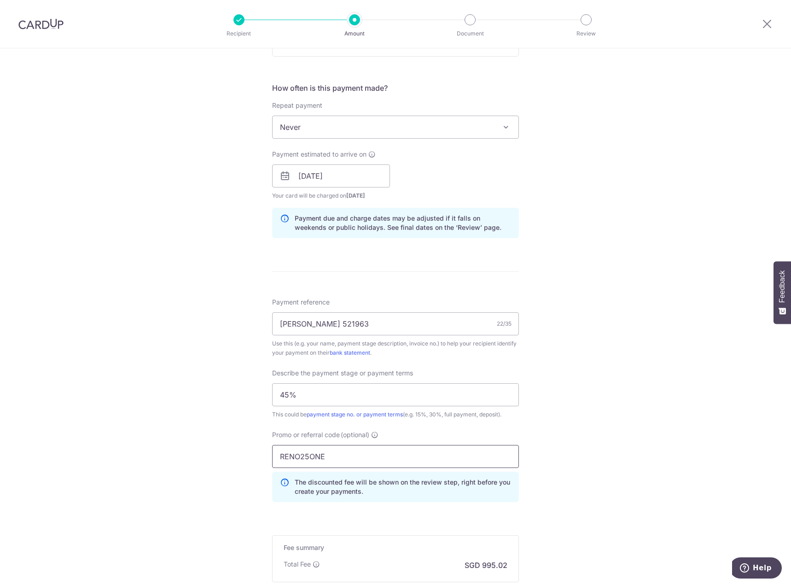
type input "RENO25ONE"
click at [643, 401] on div "Tell us more about your payment Enter payment amount SGD 38,270.00 38270.00 Sel…" at bounding box center [395, 213] width 791 height 974
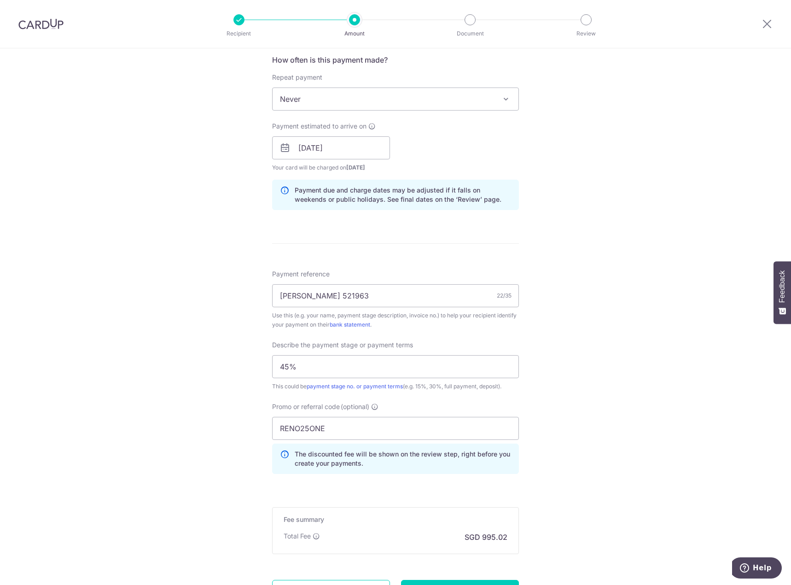
scroll to position [437, 0]
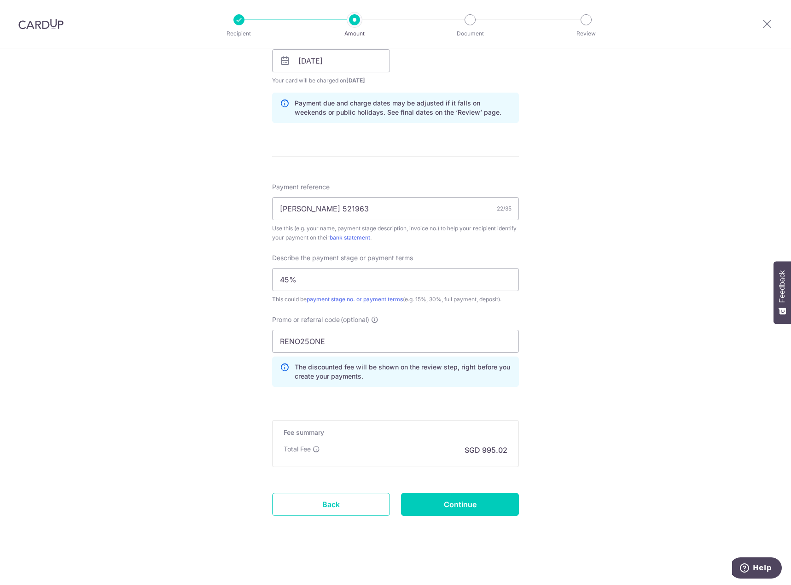
click at [467, 490] on form "Enter payment amount SGD 38,270.00 38270.00 Select Card **** 4830 Add credit ca…" at bounding box center [395, 107] width 247 height 870
click at [470, 506] on input "Continue" at bounding box center [460, 504] width 118 height 23
type input "Create Schedule"
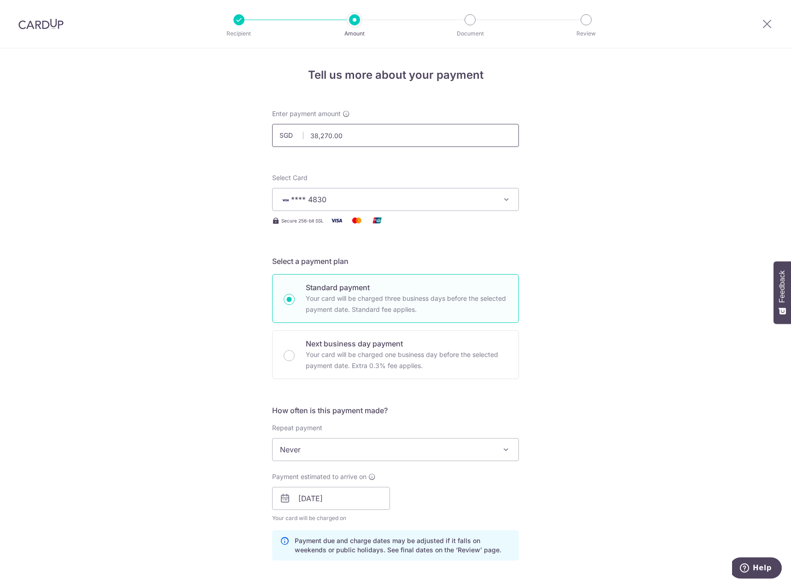
click at [328, 135] on input "38,270.00" at bounding box center [395, 135] width 247 height 23
click at [605, 178] on div "Tell us more about your payment Enter payment amount SGD 30000 38270.00 Select …" at bounding box center [395, 541] width 791 height 987
type input "30,000.00"
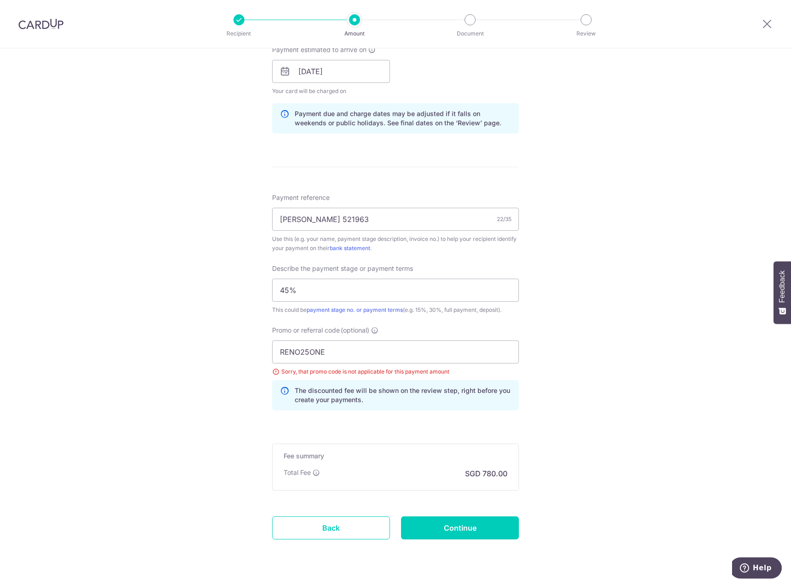
scroll to position [450, 0]
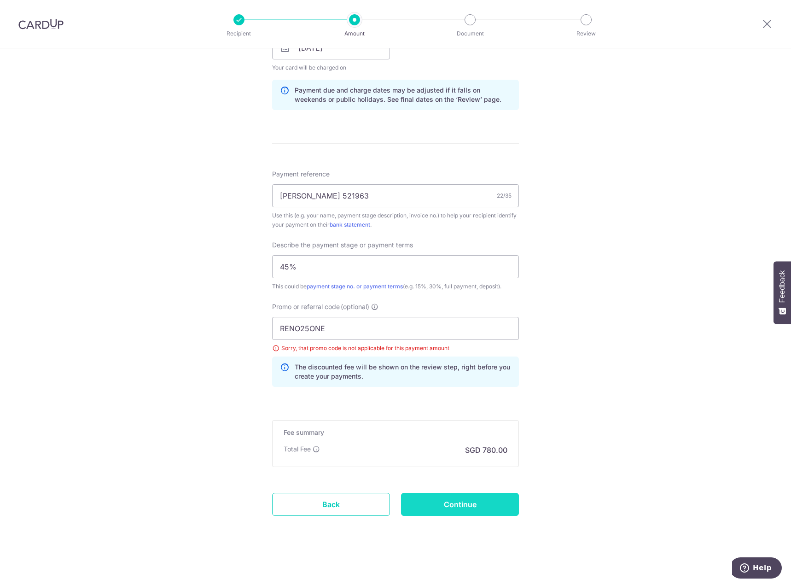
click at [456, 505] on input "Continue" at bounding box center [460, 504] width 118 height 23
type input "Update Schedule"
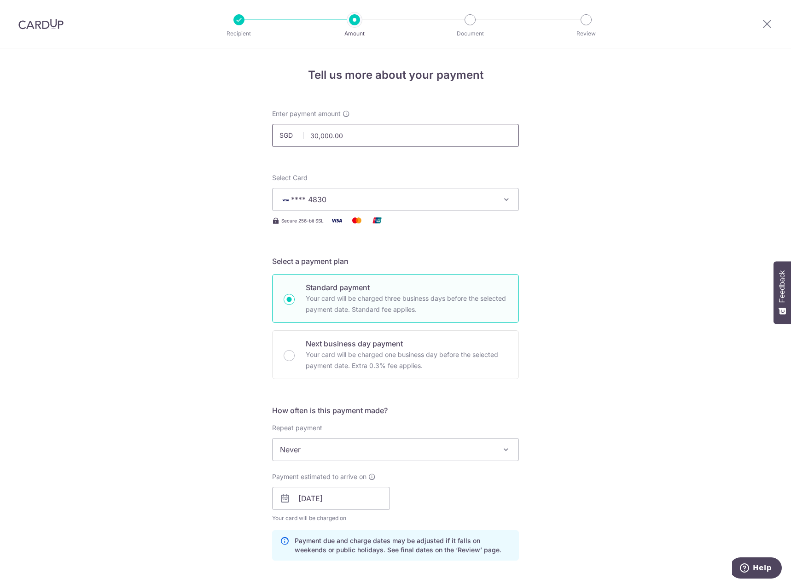
click at [314, 138] on input "30,000.00" at bounding box center [395, 135] width 247 height 23
click at [569, 206] on div "Tell us more about your payment Enter payment amount SGD 20000.00 30000.00 Sele…" at bounding box center [395, 541] width 791 height 987
type input "20,000.00"
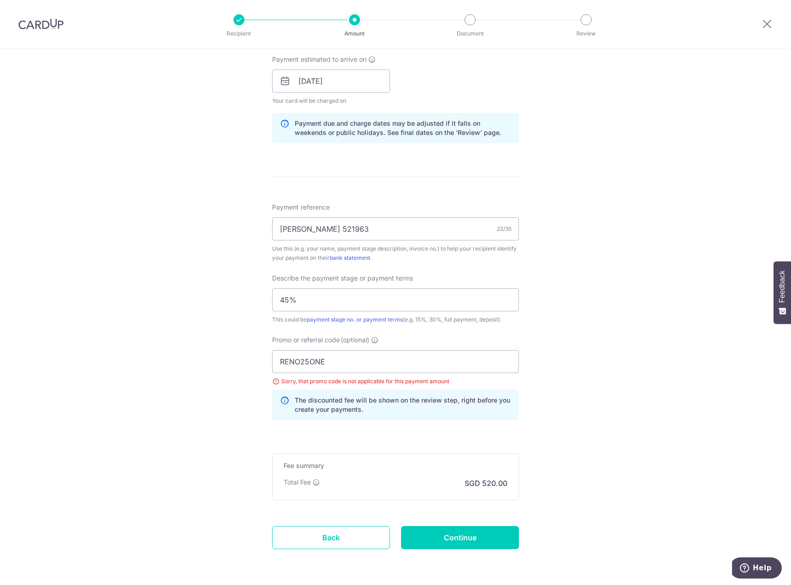
scroll to position [450, 0]
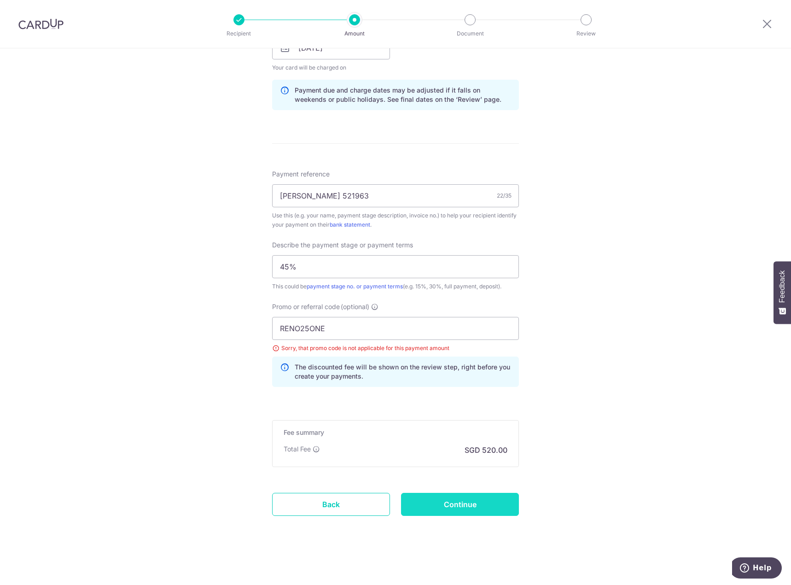
click at [475, 502] on input "Continue" at bounding box center [460, 504] width 118 height 23
type input "Update Schedule"
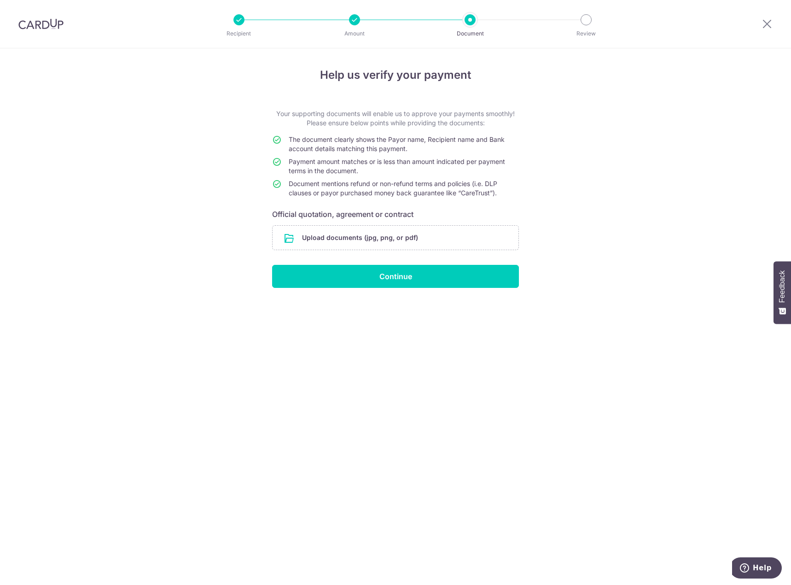
click at [354, 24] on div at bounding box center [354, 19] width 11 height 11
click at [46, 21] on img at bounding box center [40, 23] width 45 height 11
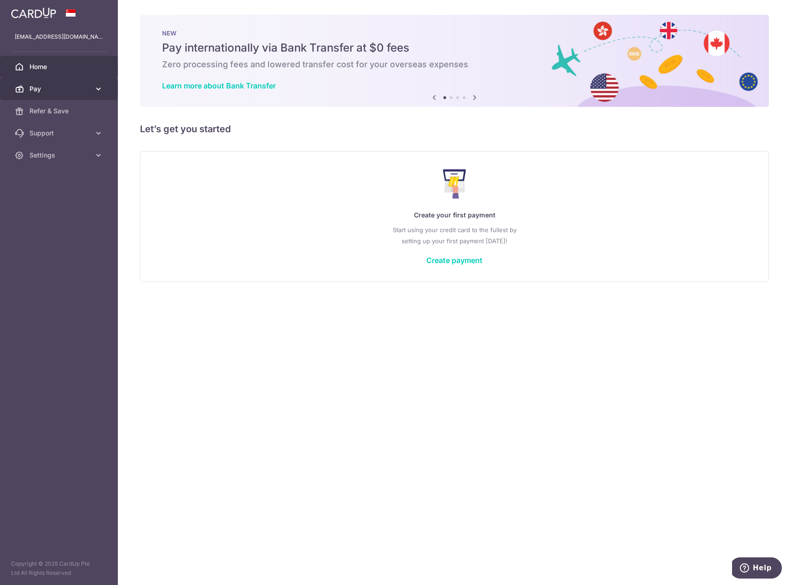
click at [60, 83] on link "Pay" at bounding box center [59, 89] width 118 height 22
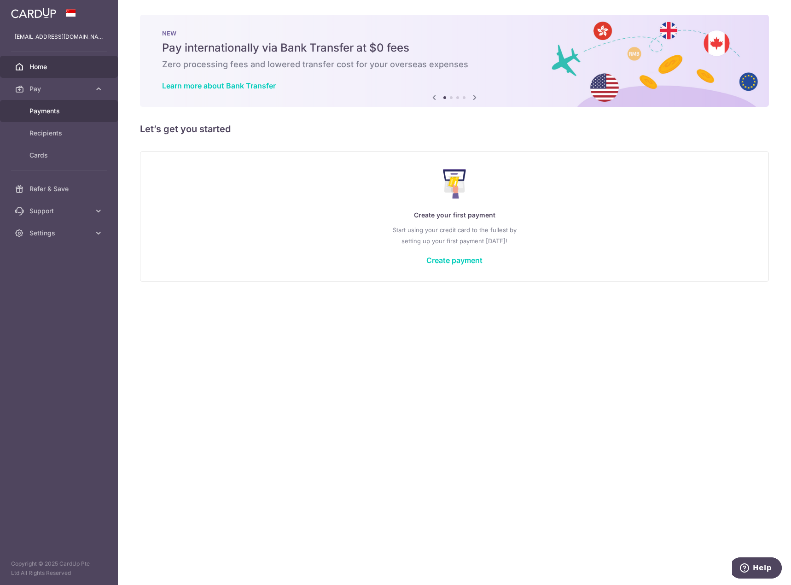
click at [59, 107] on span "Payments" at bounding box center [59, 110] width 61 height 9
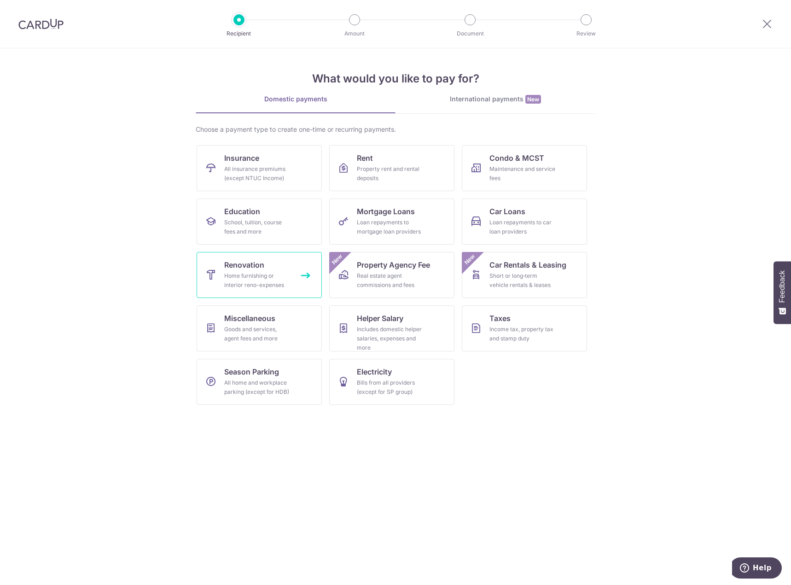
click at [235, 268] on span "Renovation" at bounding box center [244, 264] width 40 height 11
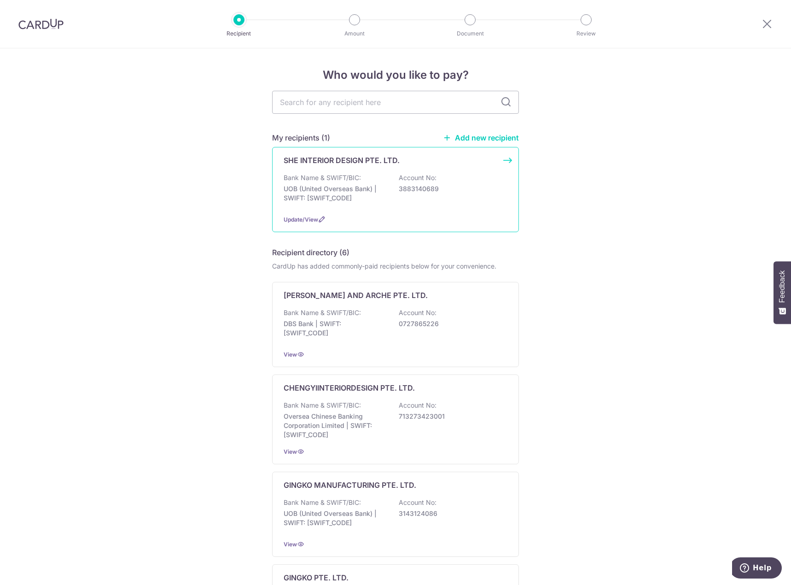
click at [361, 167] on div "SHE INTERIOR DESIGN PTE. LTD. Bank Name & SWIFT/BIC: UOB (United Overseas Bank)…" at bounding box center [395, 189] width 247 height 85
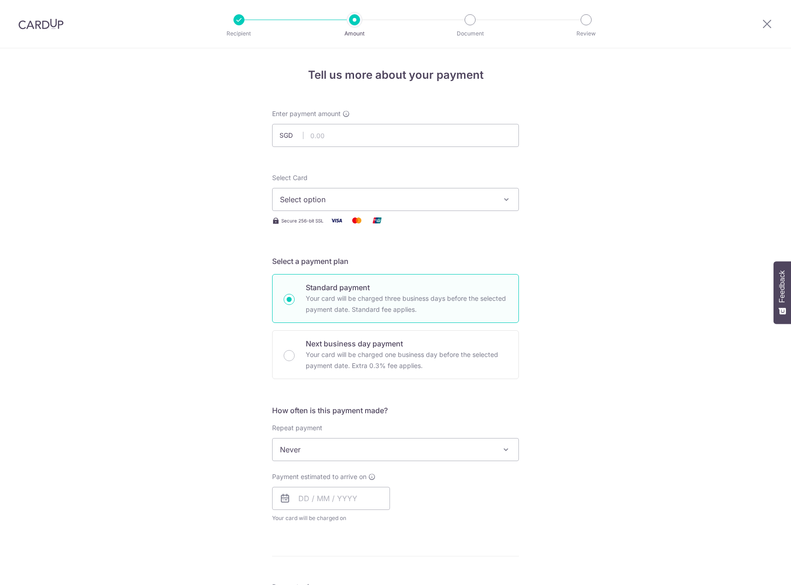
click at [363, 138] on input "text" at bounding box center [395, 135] width 247 height 23
click at [313, 136] on input "text" at bounding box center [395, 135] width 247 height 23
type input "25,000.00"
click at [645, 171] on div "Tell us more about your payment Enter payment amount SGD 25,000.00 25000.00 Sel…" at bounding box center [395, 495] width 791 height 895
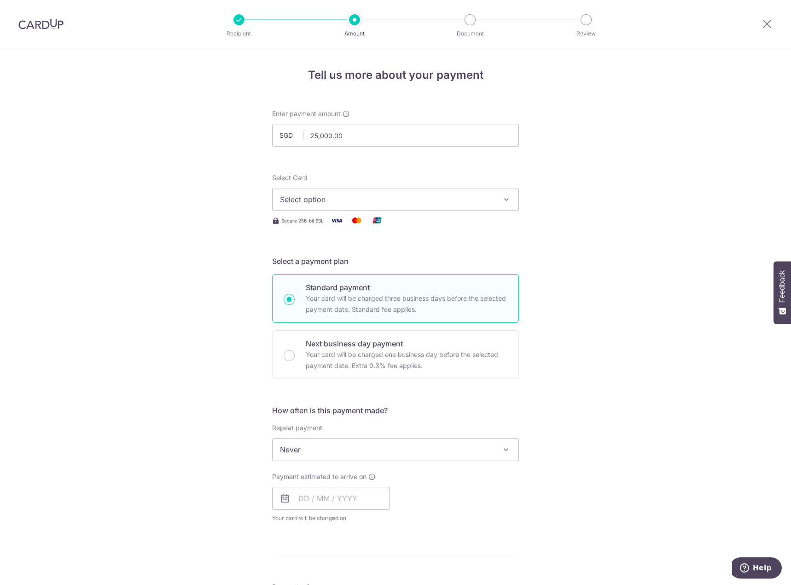
click at [393, 195] on span "Select option" at bounding box center [387, 199] width 215 height 11
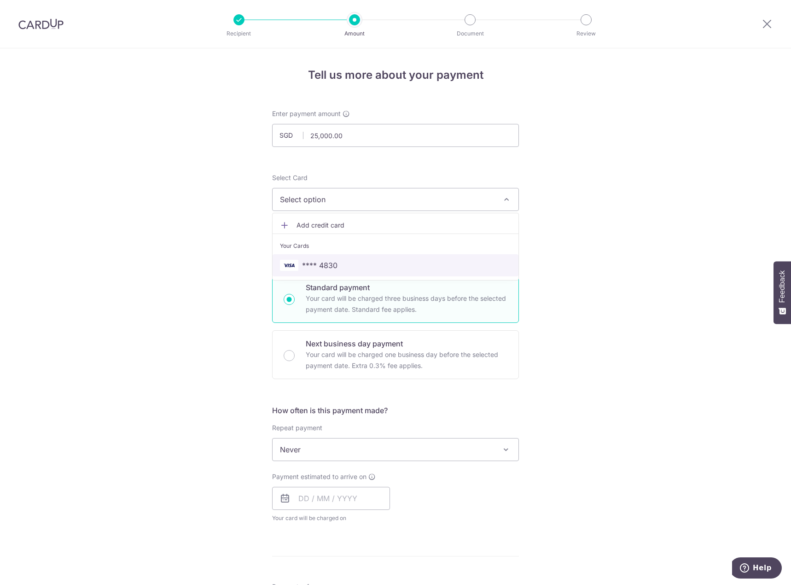
click at [341, 261] on span "**** 4830" at bounding box center [395, 265] width 231 height 11
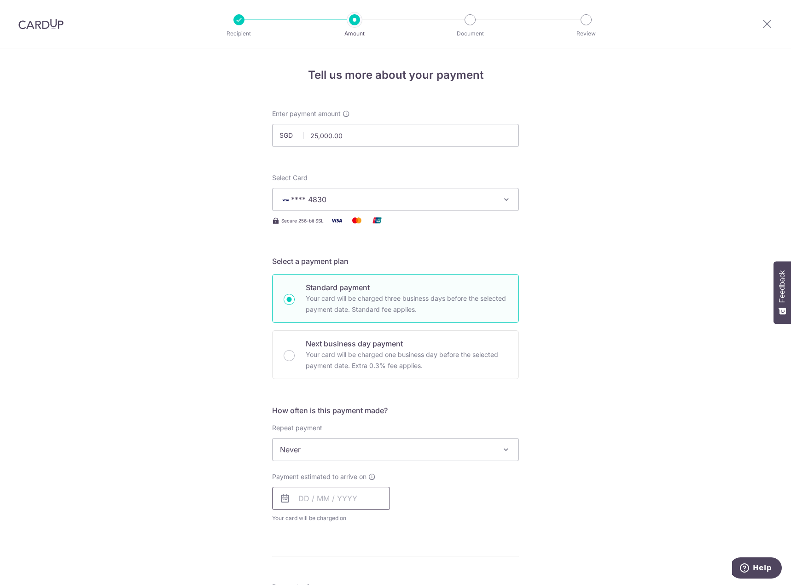
click at [304, 500] on input "text" at bounding box center [331, 498] width 118 height 23
click at [311, 584] on link "8" at bounding box center [309, 582] width 15 height 15
type input "[DATE]"
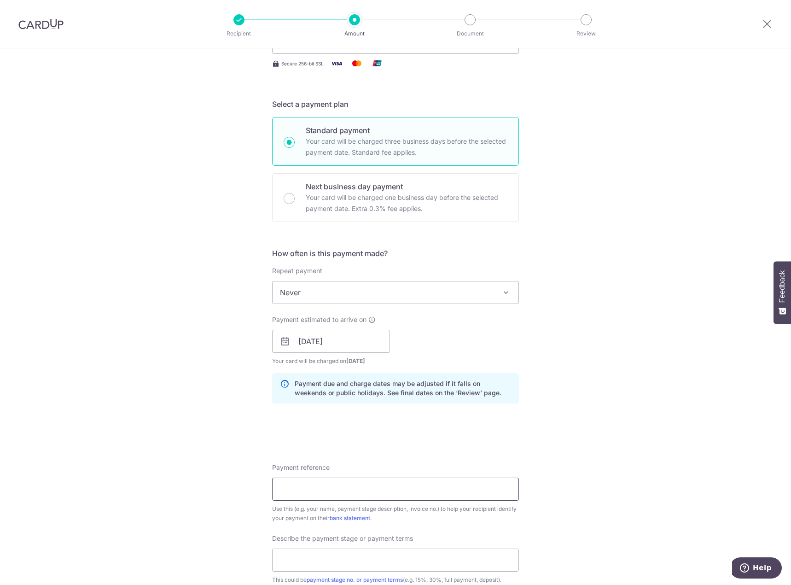
scroll to position [184, 0]
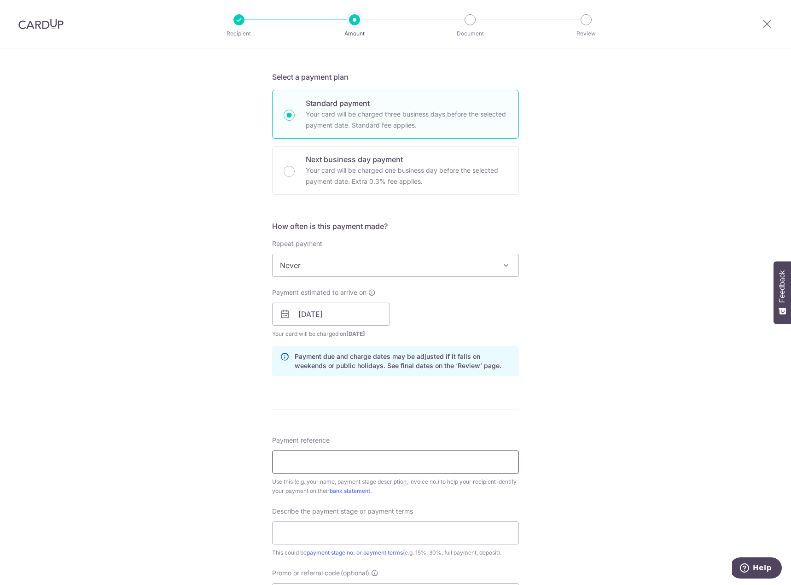
click at [287, 464] on input "Payment reference" at bounding box center [395, 461] width 247 height 23
type input "carnie nicholas 521963"
click at [313, 534] on input "text" at bounding box center [395, 532] width 247 height 23
type input "45%"
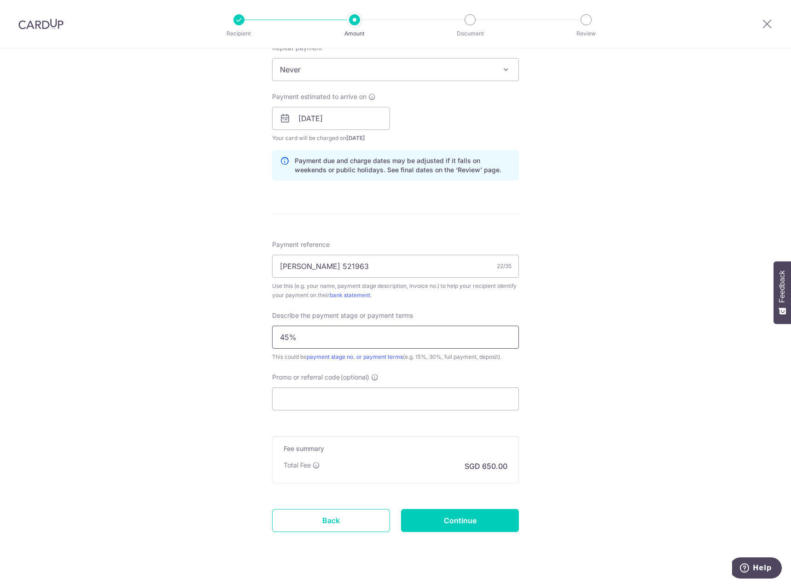
scroll to position [396, 0]
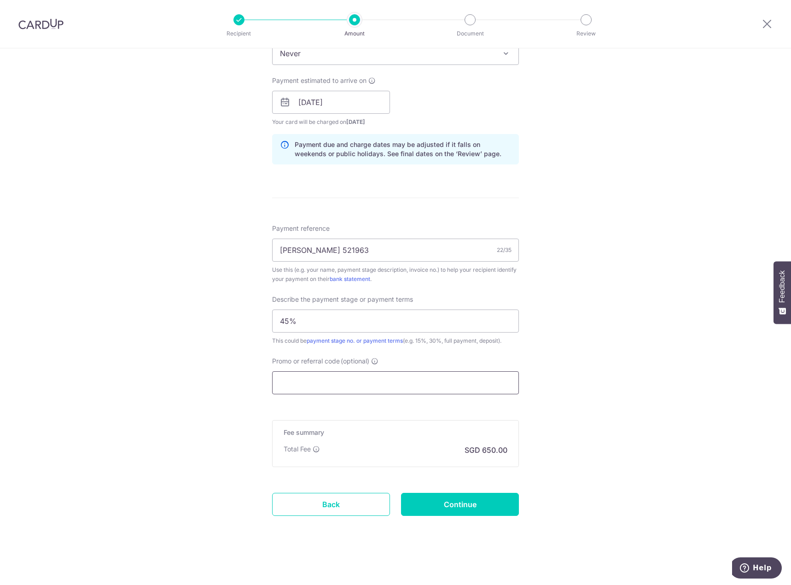
click at [312, 390] on input "Promo or referral code (optional)" at bounding box center [395, 382] width 247 height 23
click at [293, 383] on input "Promo or referral code (optional)" at bounding box center [395, 382] width 247 height 23
paste input "RENO25ONE"
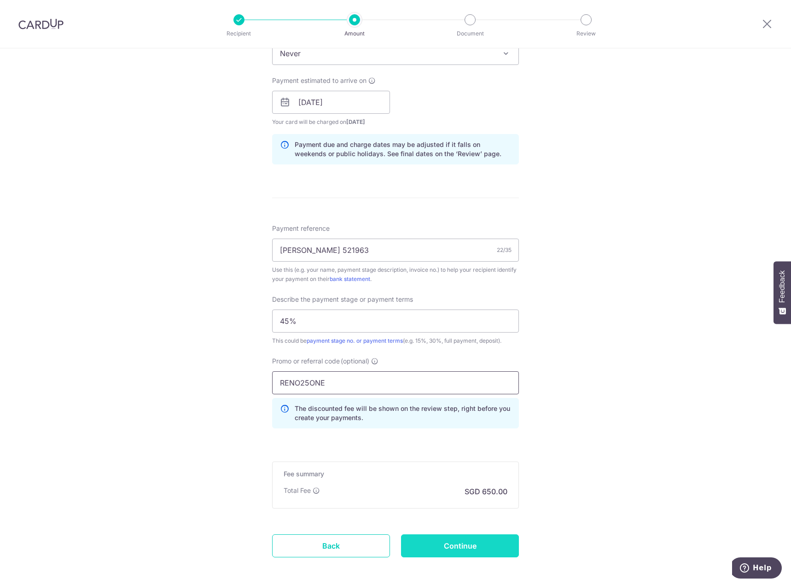
type input "RENO25ONE"
click at [453, 540] on input "Continue" at bounding box center [460, 545] width 118 height 23
type input "Create Schedule"
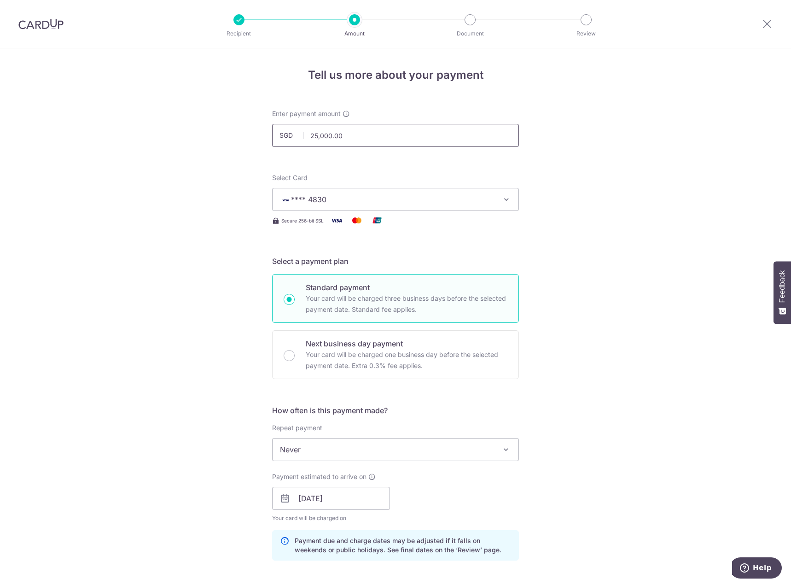
click at [315, 136] on input "25,000.00" at bounding box center [395, 135] width 247 height 23
click at [604, 259] on div "Tell us more about your payment Enter payment amount SGD 22000.00 25000.00 Sele…" at bounding box center [395, 541] width 791 height 987
type input "22,000.00"
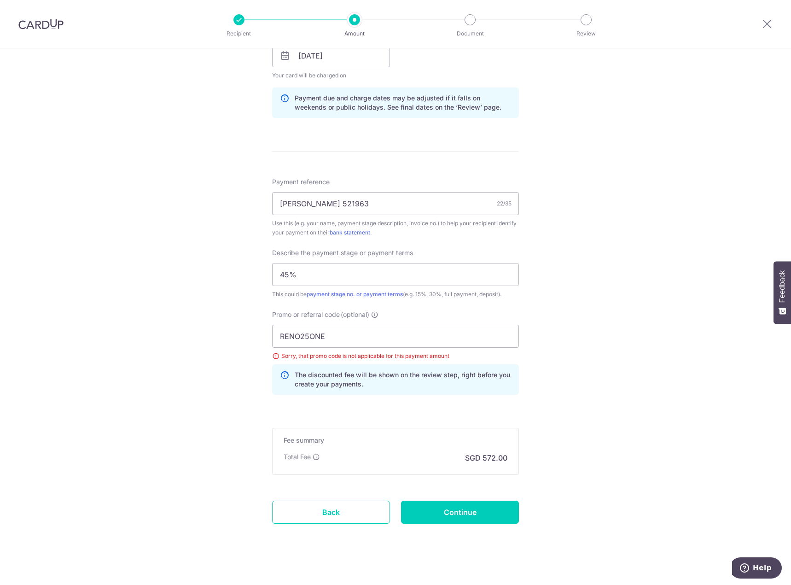
scroll to position [450, 0]
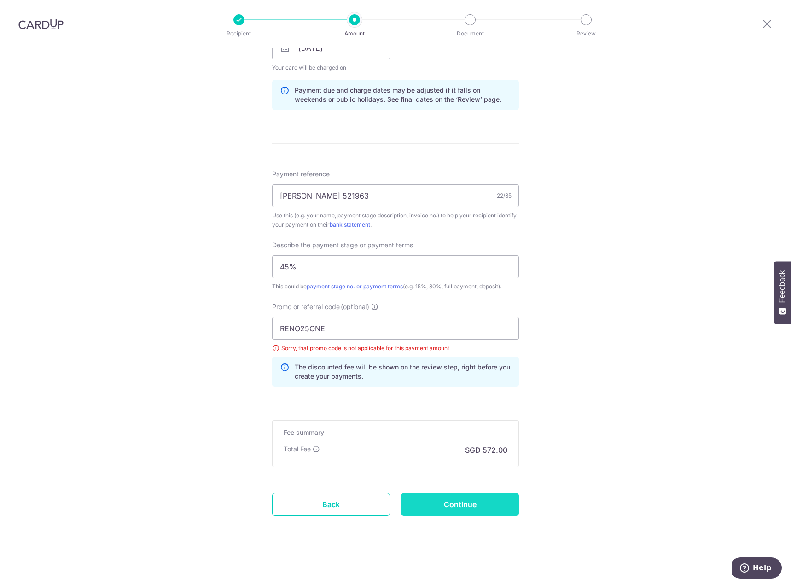
click at [479, 510] on input "Continue" at bounding box center [460, 504] width 118 height 23
type input "Update Schedule"
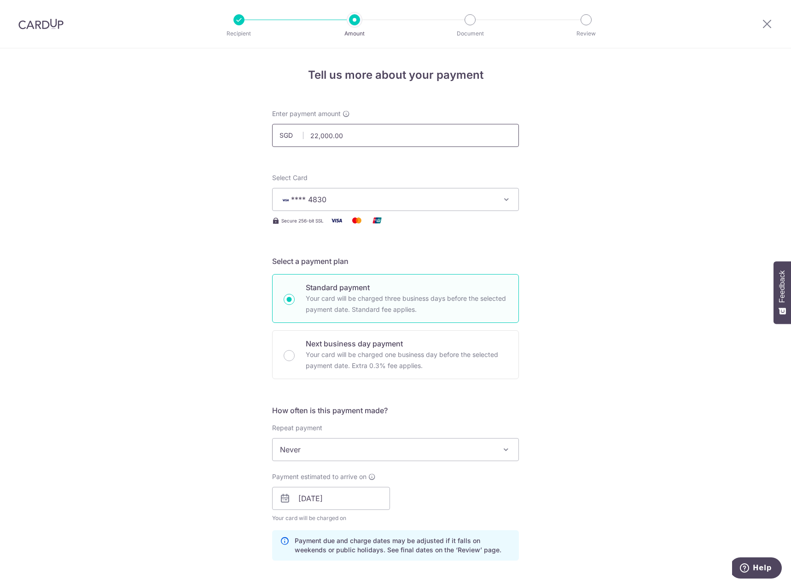
click at [314, 143] on input "22,000.00" at bounding box center [395, 135] width 247 height 23
click at [612, 257] on div "Tell us more about your payment Enter payment amount SGD 21000.00 22000.00 Sele…" at bounding box center [395, 541] width 791 height 987
type input "21,000.00"
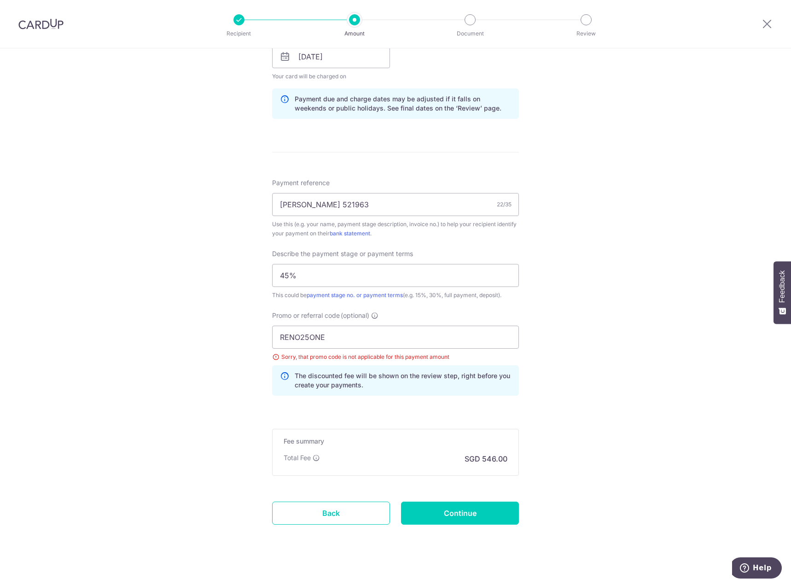
scroll to position [450, 0]
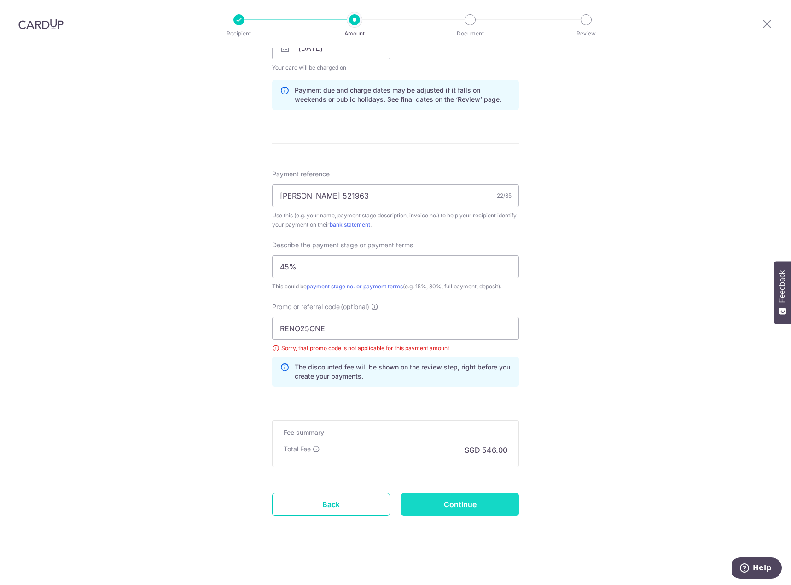
click at [458, 505] on input "Continue" at bounding box center [460, 504] width 118 height 23
type input "Update Schedule"
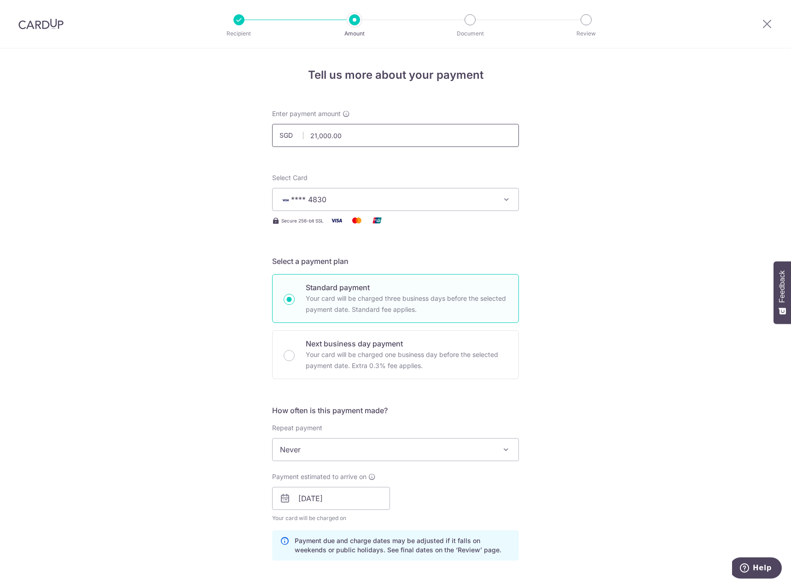
click at [311, 136] on input "21,000.00" at bounding box center [395, 135] width 247 height 23
click at [580, 182] on div "Tell us more about your payment Enter payment amount SGD 21000.00 21000.00 Sele…" at bounding box center [395, 541] width 791 height 987
click at [313, 132] on input "21,000.00" at bounding box center [395, 135] width 247 height 23
click at [638, 211] on div "Tell us more about your payment Enter payment amount SGD 20000.00 21000.00 Sele…" at bounding box center [395, 541] width 791 height 987
type input "20,000.00"
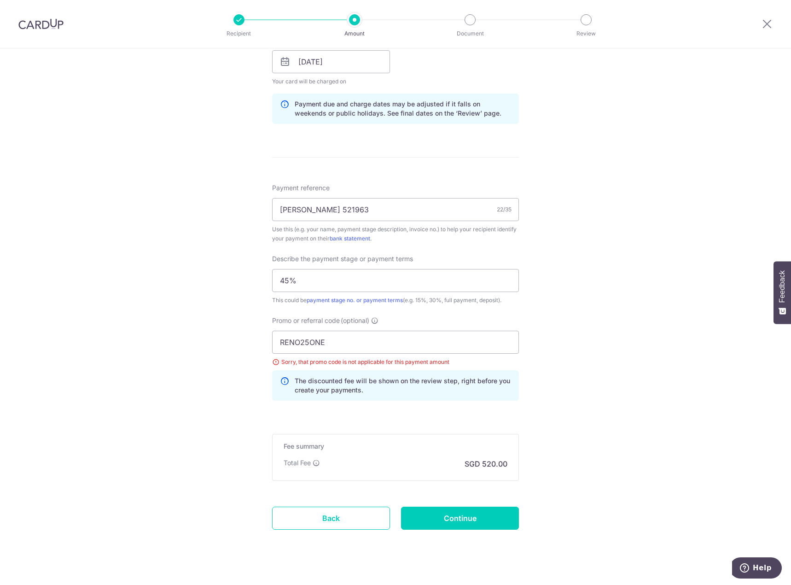
scroll to position [450, 0]
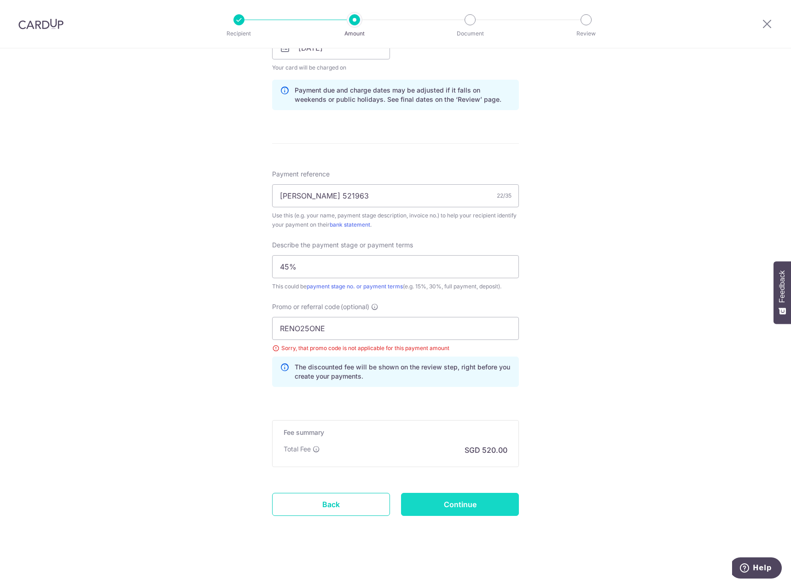
click at [468, 499] on input "Continue" at bounding box center [460, 504] width 118 height 23
type input "Update Schedule"
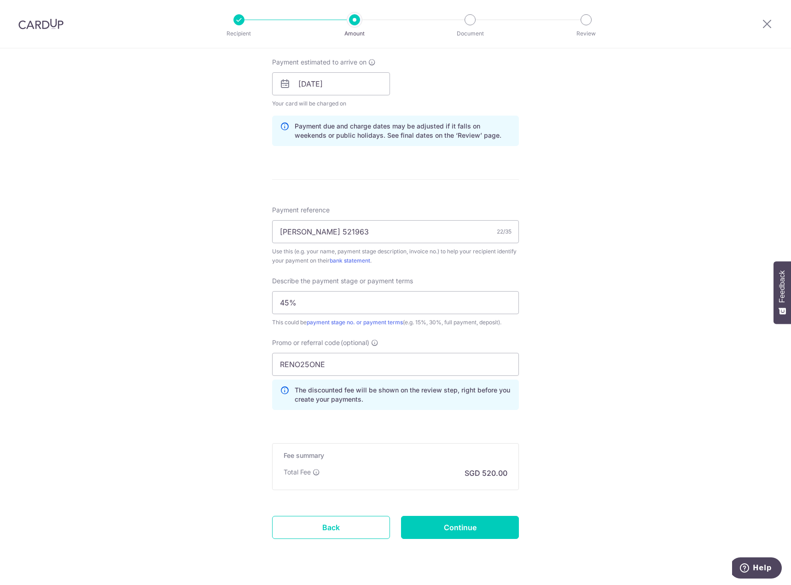
scroll to position [437, 0]
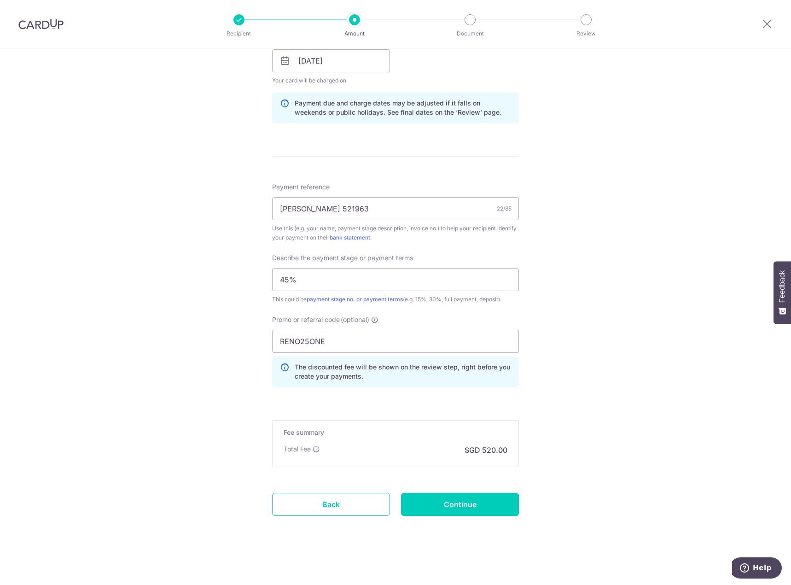
click at [333, 355] on div "RENO25ONE The discounted fee will be shown on the review step, right before you…" at bounding box center [395, 358] width 247 height 57
click at [338, 349] on input "RENO25ONE" at bounding box center [395, 341] width 247 height 23
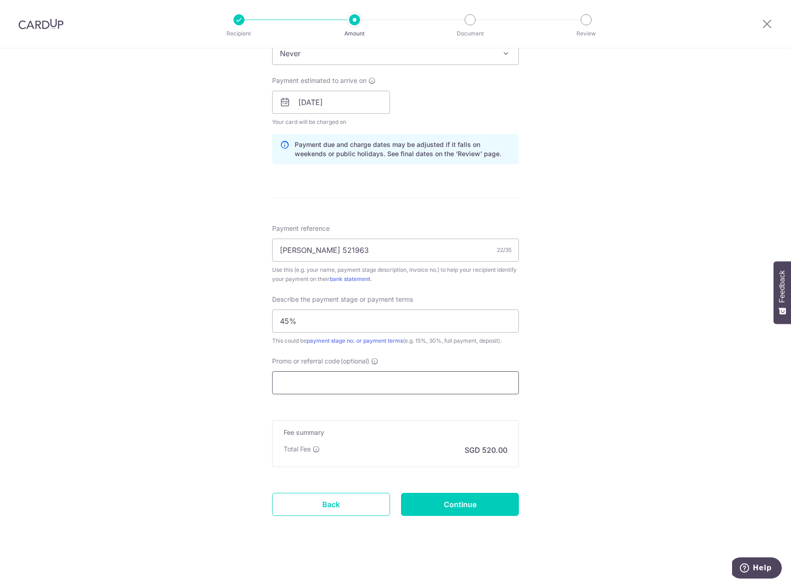
scroll to position [396, 0]
click at [594, 239] on div "Tell us more about your payment Enter payment amount SGD 20,000.00 20000.00 Sel…" at bounding box center [395, 118] width 791 height 932
click at [150, 126] on div "Tell us more about your payment Enter payment amount SGD 20,000.00 20000.00 Sel…" at bounding box center [395, 118] width 791 height 932
click at [309, 248] on input "carnie nicholas 521963" at bounding box center [395, 249] width 247 height 23
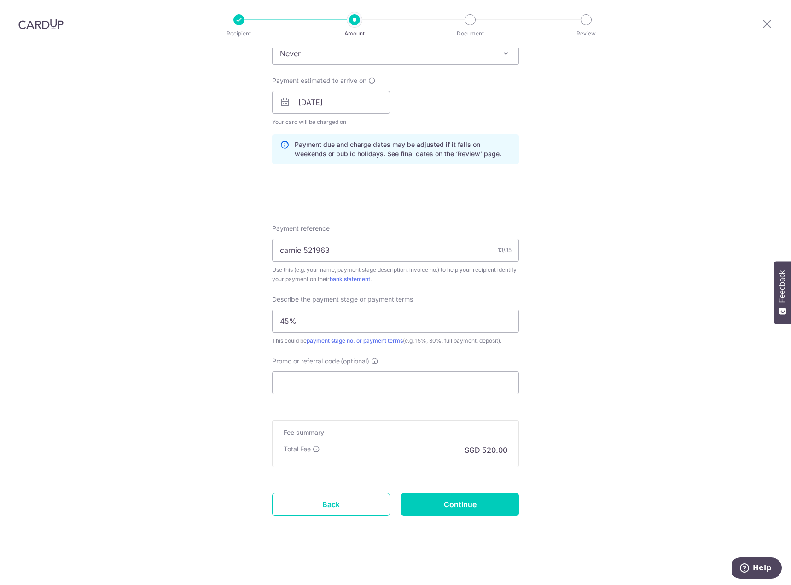
click at [167, 319] on div "Tell us more about your payment Enter payment amount SGD 20,000.00 20000.00 Sel…" at bounding box center [395, 118] width 791 height 932
click at [301, 249] on input "carnie 521963" at bounding box center [395, 249] width 247 height 23
drag, startPoint x: 301, startPoint y: 250, endPoint x: 58, endPoint y: 248, distance: 242.2
click at [59, 248] on div "Tell us more about your payment Enter payment amount SGD 20,000.00 20000.00 Sel…" at bounding box center [395, 118] width 791 height 932
type input "521963"
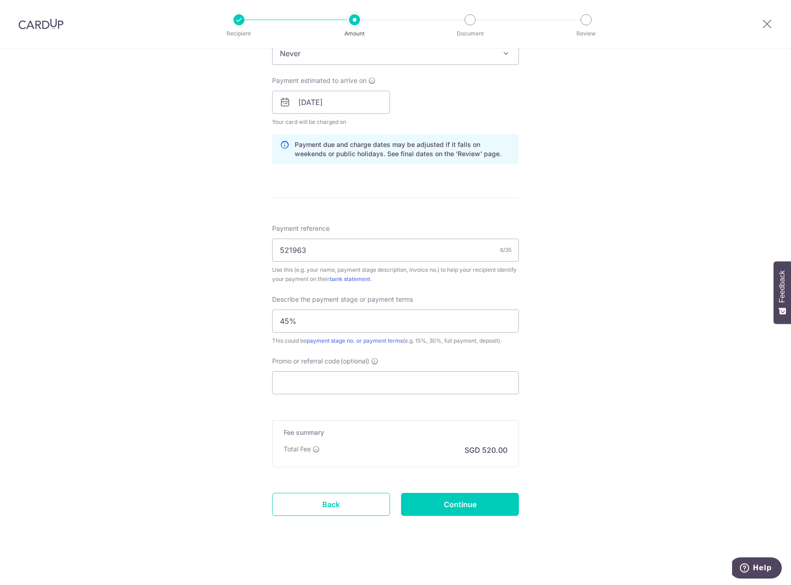
click at [52, 290] on div "Tell us more about your payment Enter payment amount SGD 20,000.00 20000.00 Sel…" at bounding box center [395, 118] width 791 height 932
click at [335, 394] on form "Enter payment amount SGD 20,000.00 20000.00 Select Card **** 4830 Add credit ca…" at bounding box center [395, 127] width 247 height 828
click at [335, 392] on input "Promo or referral code (optional)" at bounding box center [395, 382] width 247 height 23
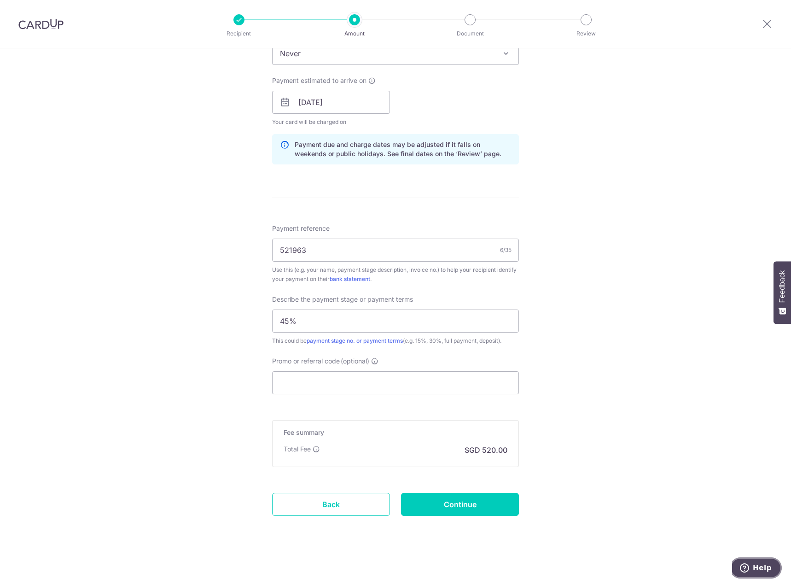
click at [749, 566] on icon "Help" at bounding box center [744, 567] width 9 height 9
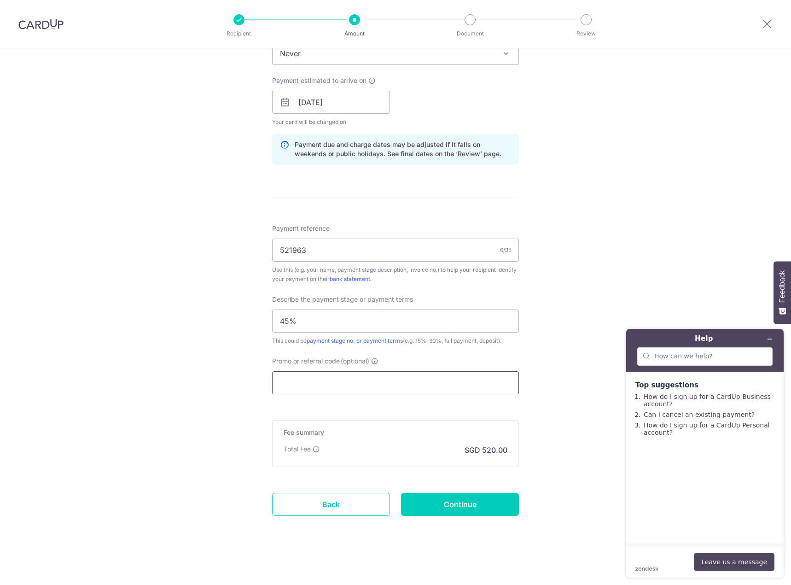
click at [345, 381] on input "Promo or referral code (optional)" at bounding box center [395, 382] width 247 height 23
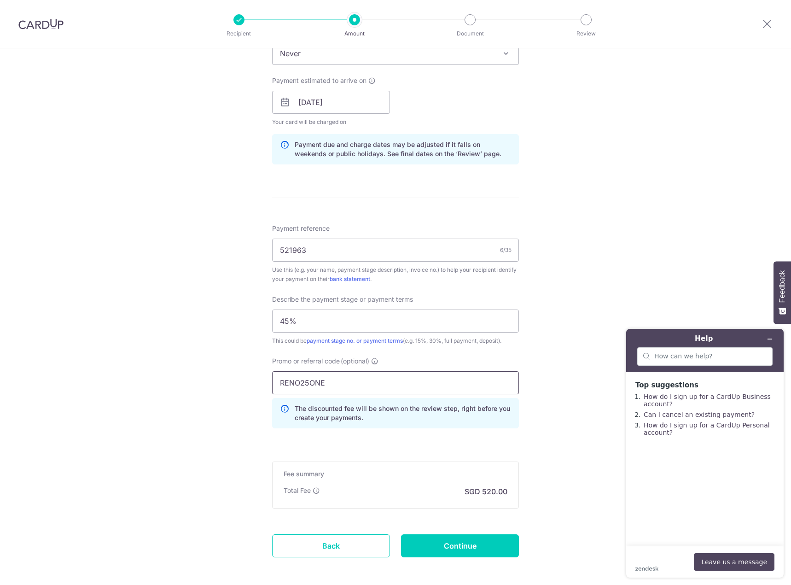
type input "RENO25ONE"
click at [169, 383] on div "Tell us more about your payment Enter payment amount SGD 20,000.00 20000.00 Sel…" at bounding box center [395, 139] width 791 height 974
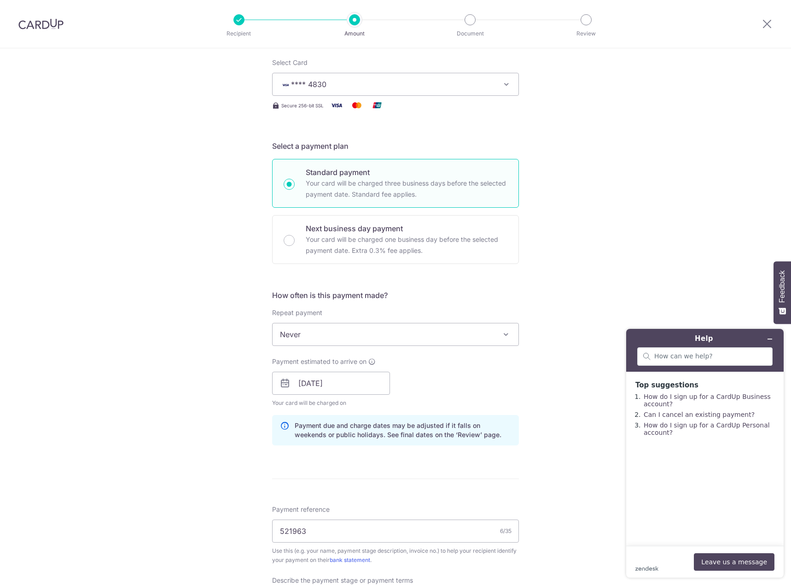
scroll to position [437, 0]
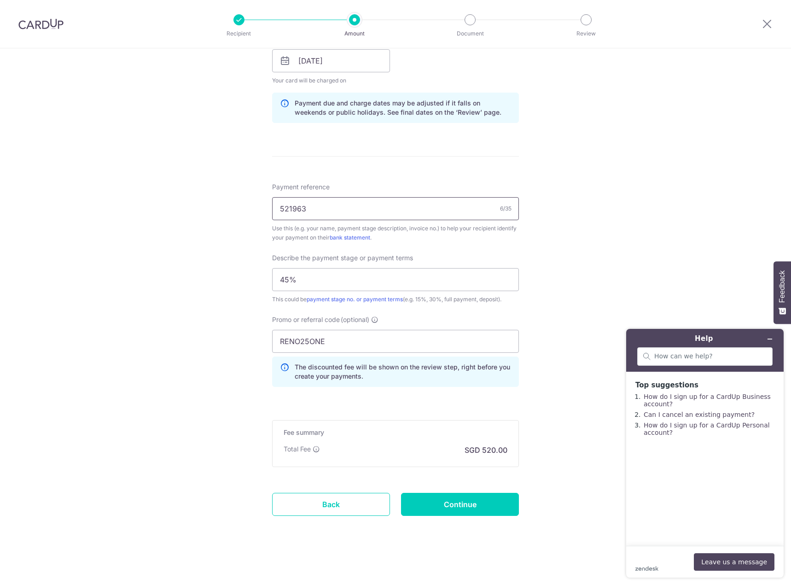
click at [290, 209] on input "521963" at bounding box center [395, 208] width 247 height 23
type input "carnie"
type input "nicholas_ju"
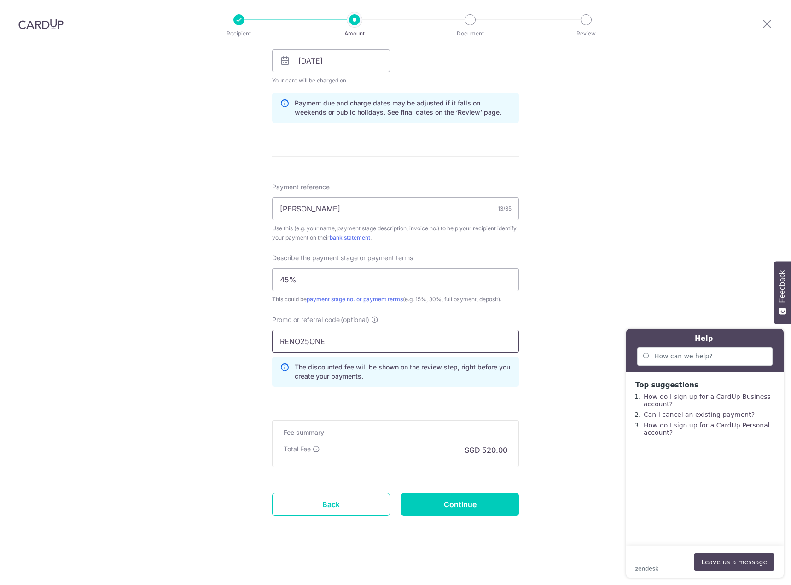
click at [335, 342] on input "RENO25ONE" at bounding box center [395, 341] width 247 height 23
click at [337, 210] on input "nicholas june" at bounding box center [395, 208] width 247 height 23
paste input "ID17-3003-25"
type input "ID17-3003-25"
click at [604, 154] on div "Tell us more about your payment Enter payment amount SGD 20,000.00 20000.00 Sel…" at bounding box center [395, 98] width 791 height 974
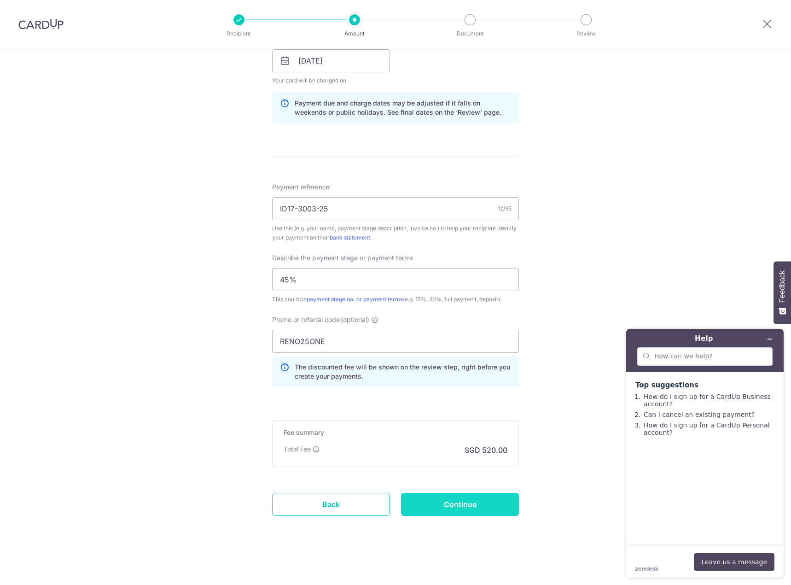
click at [477, 504] on input "Continue" at bounding box center [460, 504] width 118 height 23
type input "Update Schedule"
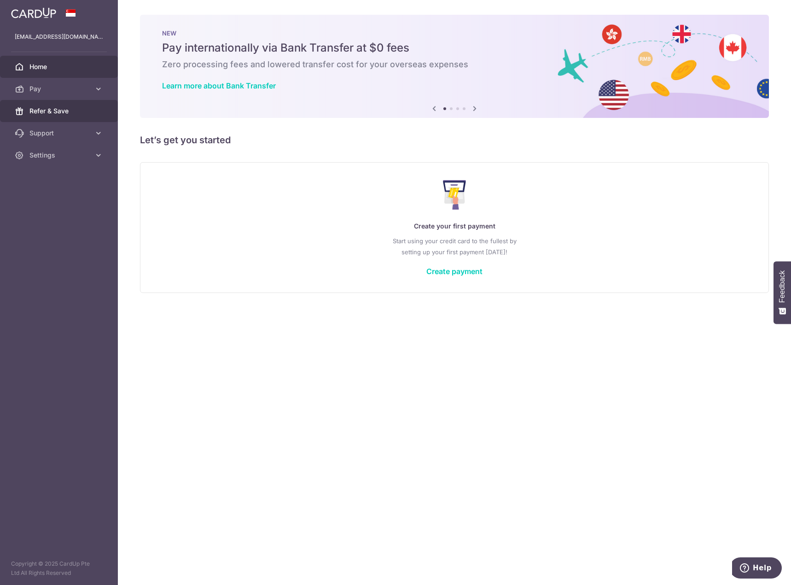
click at [71, 113] on span "Refer & Save" at bounding box center [59, 110] width 61 height 9
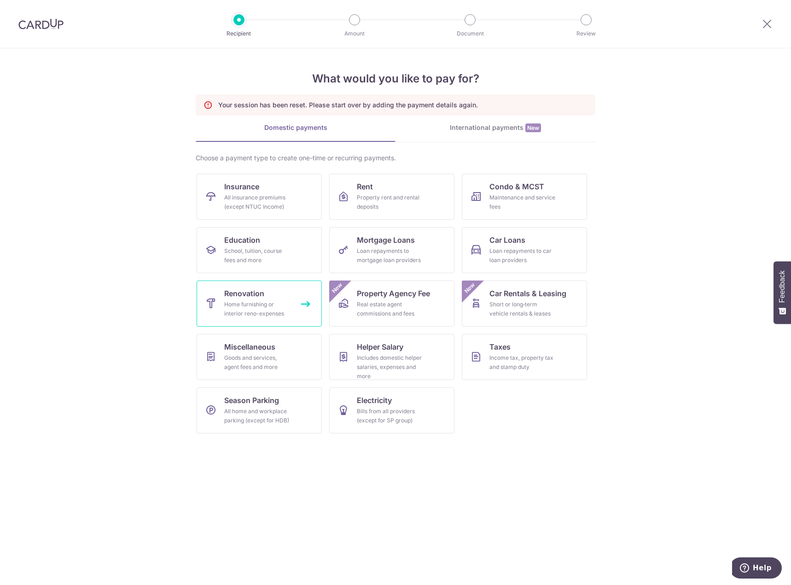
click at [247, 292] on span "Renovation" at bounding box center [244, 293] width 40 height 11
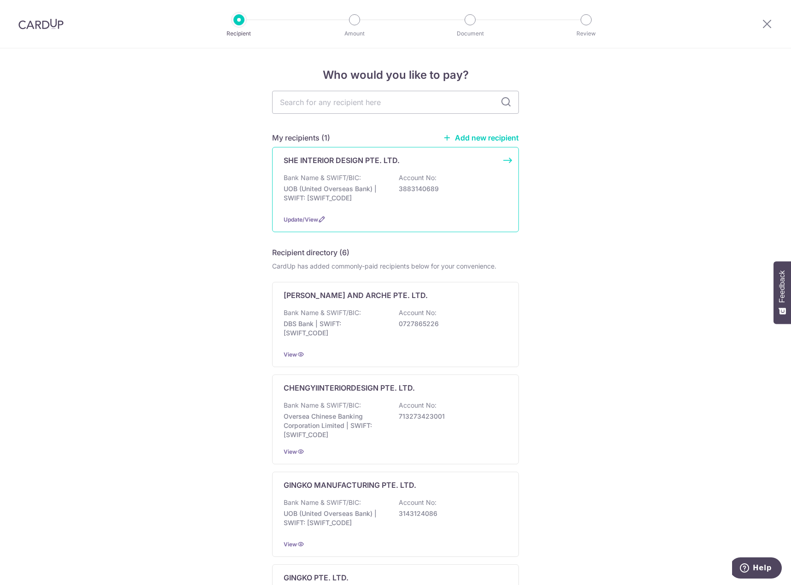
click at [335, 182] on div "Bank Name & SWIFT/BIC: UOB (United Overseas Bank) | SWIFT: UOVBSGSGXXX Account …" at bounding box center [396, 190] width 224 height 34
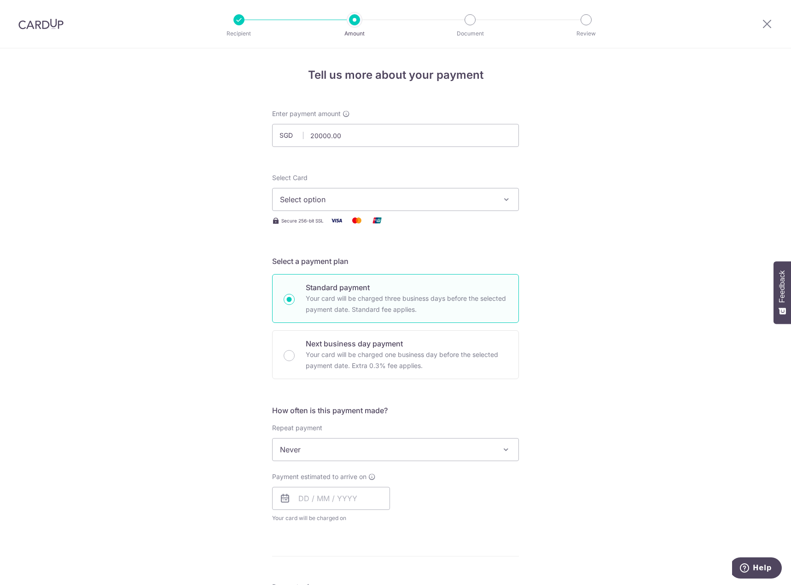
type input "20,000.00"
click at [340, 193] on button "Select option" at bounding box center [395, 199] width 247 height 23
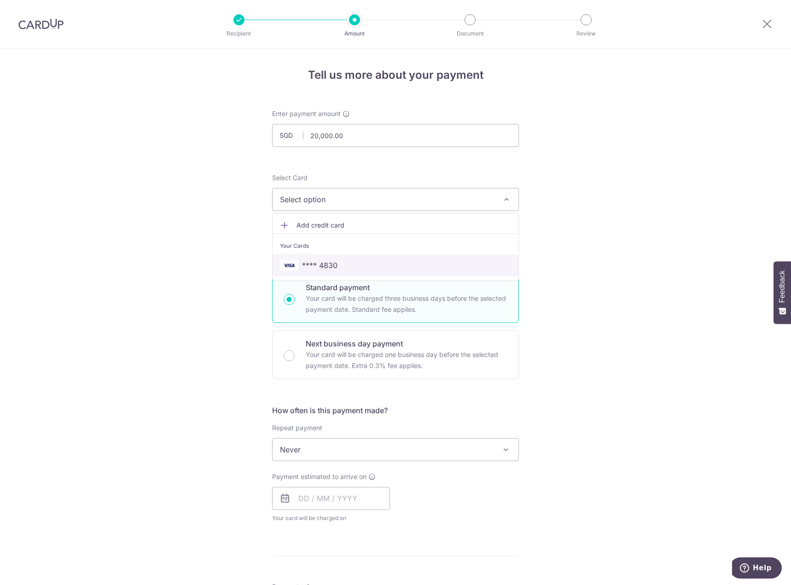
click at [331, 263] on span "**** 4830" at bounding box center [319, 265] width 35 height 11
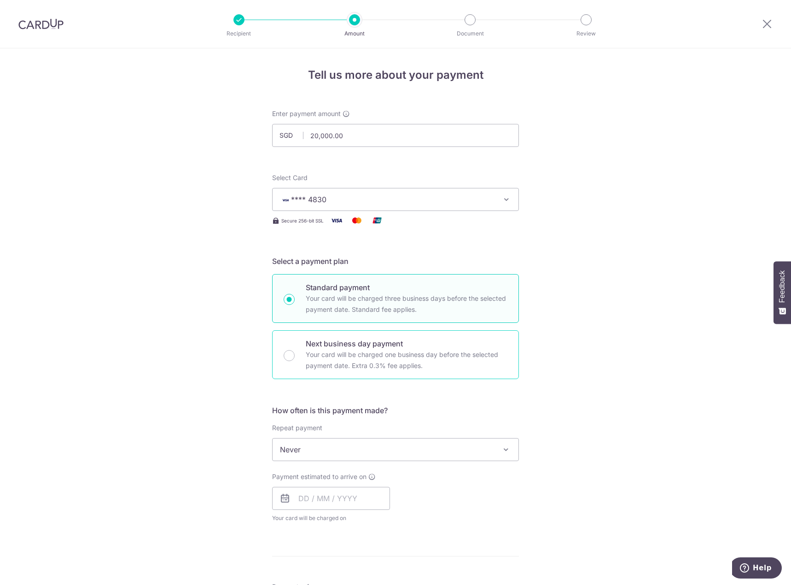
scroll to position [230, 0]
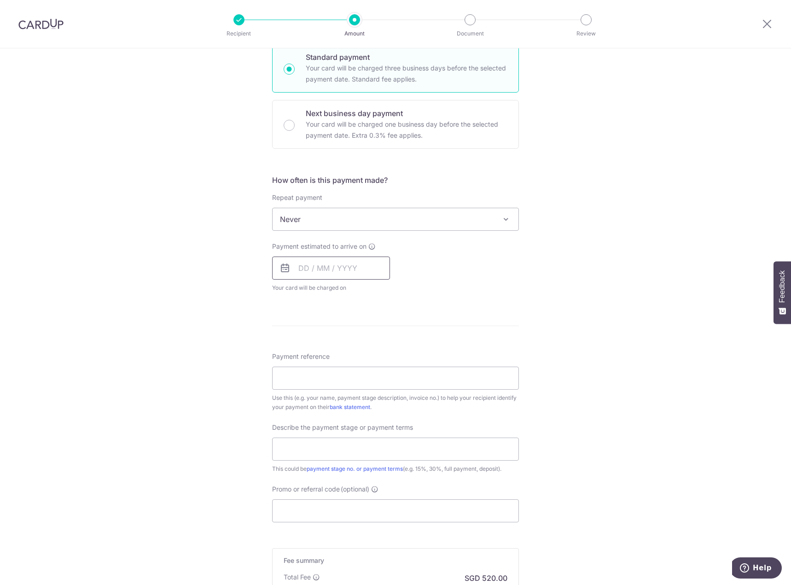
click at [294, 272] on input "text" at bounding box center [331, 267] width 118 height 23
click at [306, 350] on link "8" at bounding box center [309, 351] width 15 height 15
type input "08/09/2025"
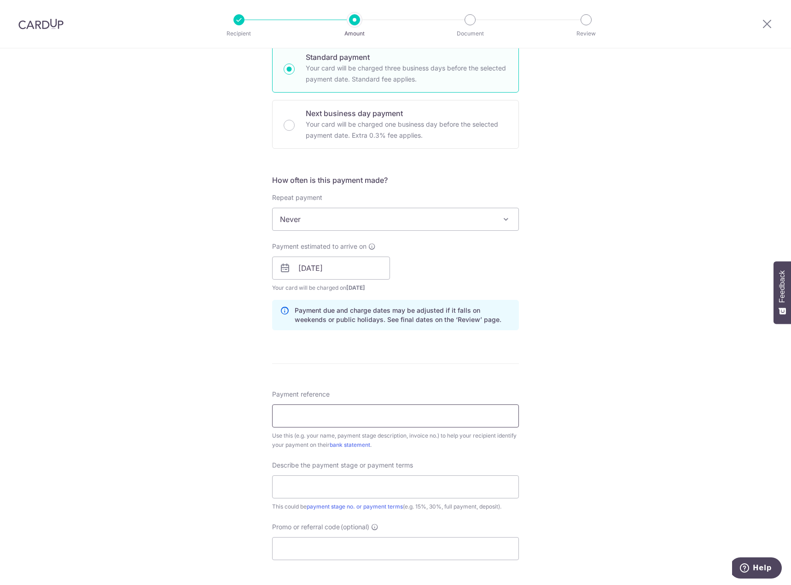
click at [307, 415] on input "Payment reference" at bounding box center [395, 415] width 247 height 23
type input "ID17-3003-25"
click at [299, 482] on input "text" at bounding box center [395, 486] width 247 height 23
type input "45%"
click at [326, 540] on input "Promo or referral code (optional)" at bounding box center [395, 548] width 247 height 23
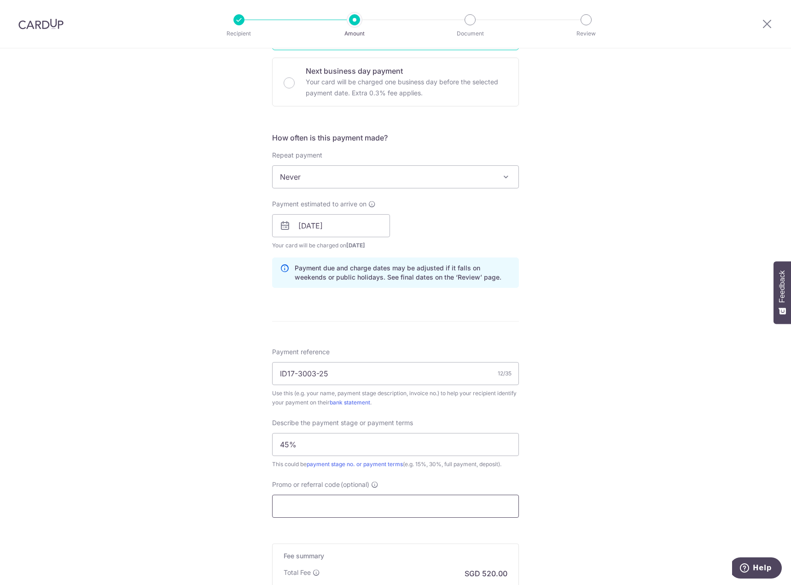
scroll to position [396, 0]
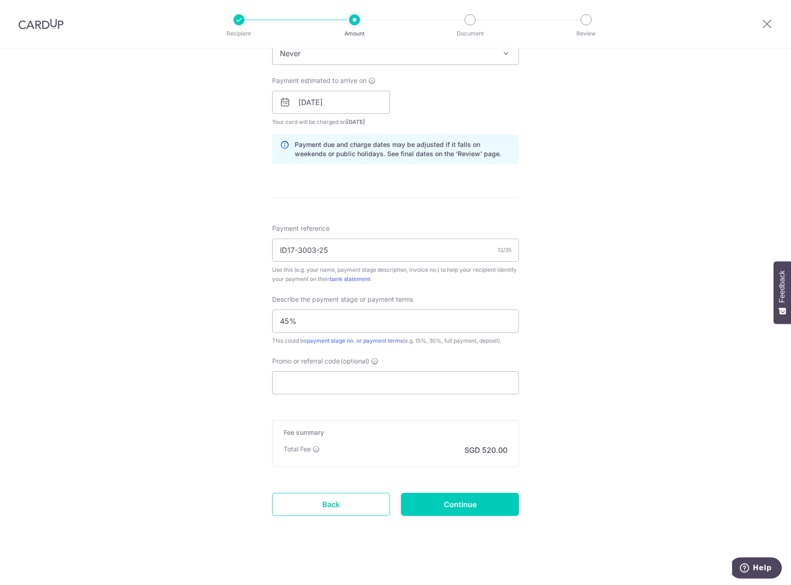
click at [298, 411] on form "Enter payment amount SGD 20,000.00 20000.00 Select Card **** 4830 Add credit ca…" at bounding box center [395, 127] width 247 height 828
click at [317, 387] on input "Promo or referral code (optional)" at bounding box center [395, 382] width 247 height 23
paste input "RENO25ONE"
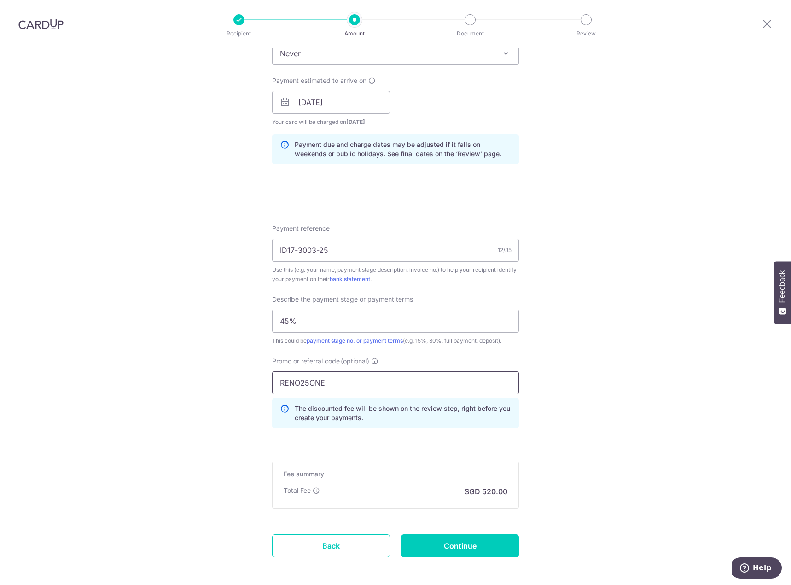
type input "RENO25ONE"
click at [565, 504] on div "Tell us more about your payment Enter payment amount SGD 20,000.00 20000.00 Sel…" at bounding box center [395, 139] width 791 height 974
click at [472, 545] on input "Continue" at bounding box center [460, 545] width 118 height 23
type input "Create Schedule"
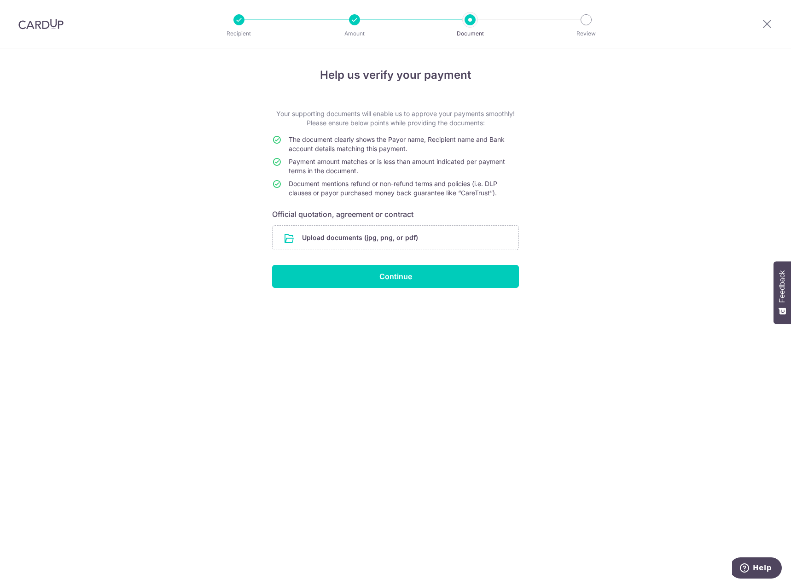
click at [354, 17] on div at bounding box center [354, 19] width 11 height 11
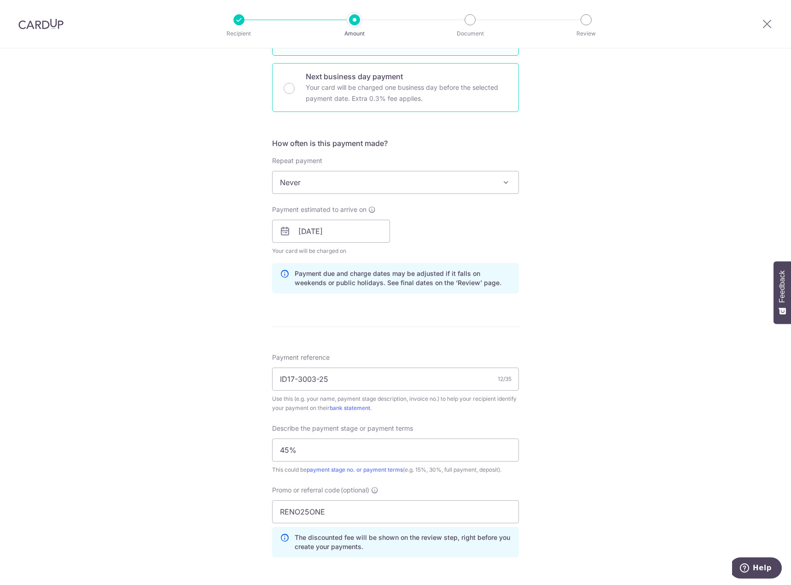
scroll to position [276, 0]
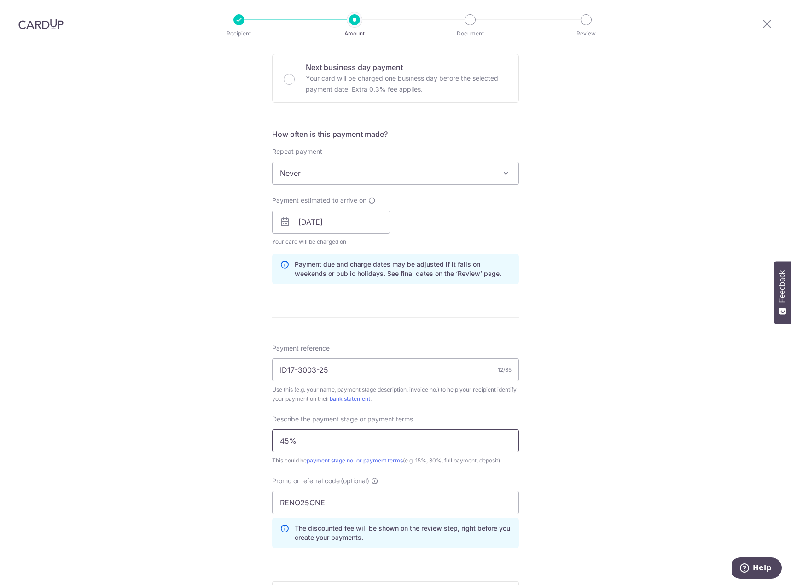
click at [308, 448] on input "45%" at bounding box center [395, 440] width 247 height 23
type input "stage1"
click at [599, 367] on div "Tell us more about your payment Enter payment amount SGD 20,000.00 20000.00 Sel…" at bounding box center [395, 259] width 791 height 974
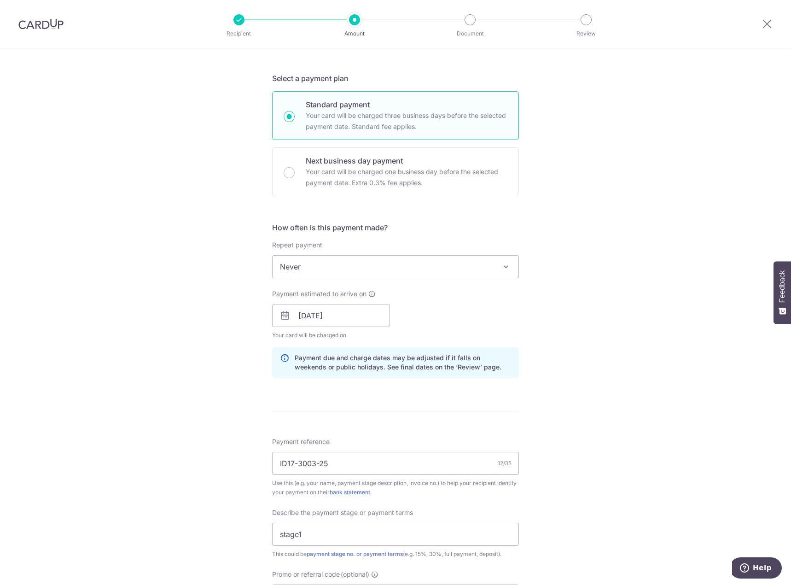
scroll to position [437, 0]
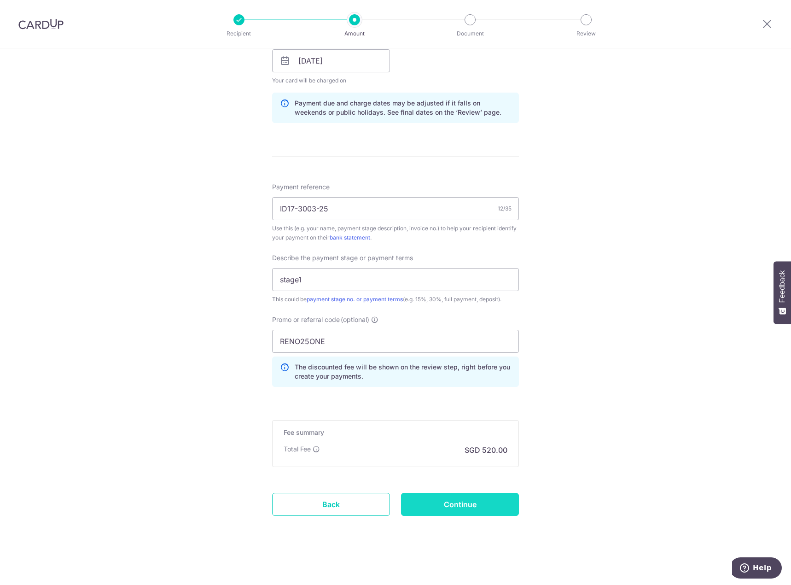
click at [457, 507] on input "Continue" at bounding box center [460, 504] width 118 height 23
type input "Update Schedule"
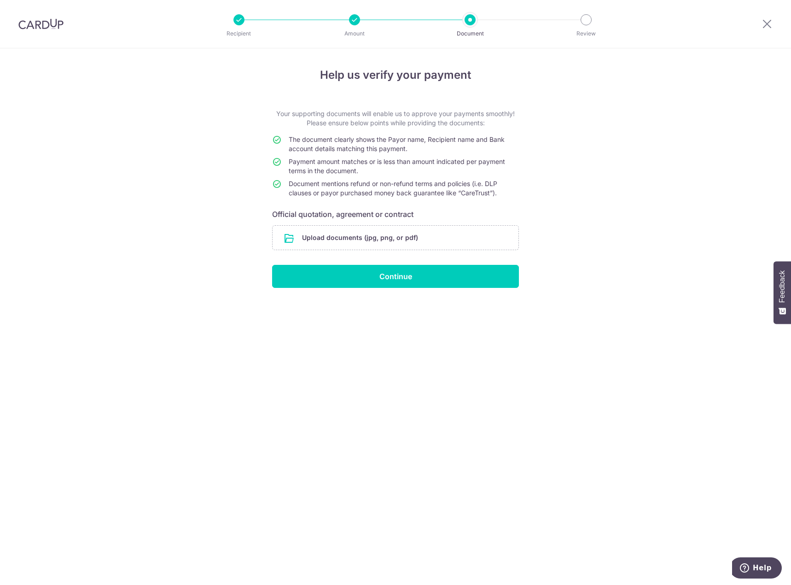
click at [283, 163] on td at bounding box center [280, 168] width 17 height 22
click at [476, 21] on li "Review" at bounding box center [534, 19] width 116 height 11
click at [354, 21] on div at bounding box center [354, 19] width 11 height 11
click at [766, 25] on icon at bounding box center [766, 24] width 11 height 12
drag, startPoint x: 395, startPoint y: 179, endPoint x: 389, endPoint y: 173, distance: 8.2
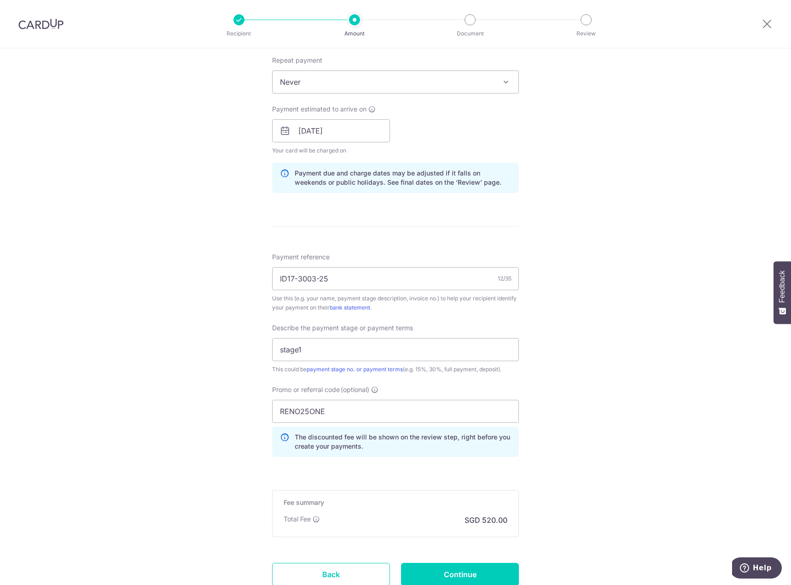
scroll to position [368, 0]
click at [308, 348] on input "stage1" at bounding box center [395, 348] width 247 height 23
type input "o"
click at [403, 348] on input "payment stage 1" at bounding box center [395, 348] width 247 height 23
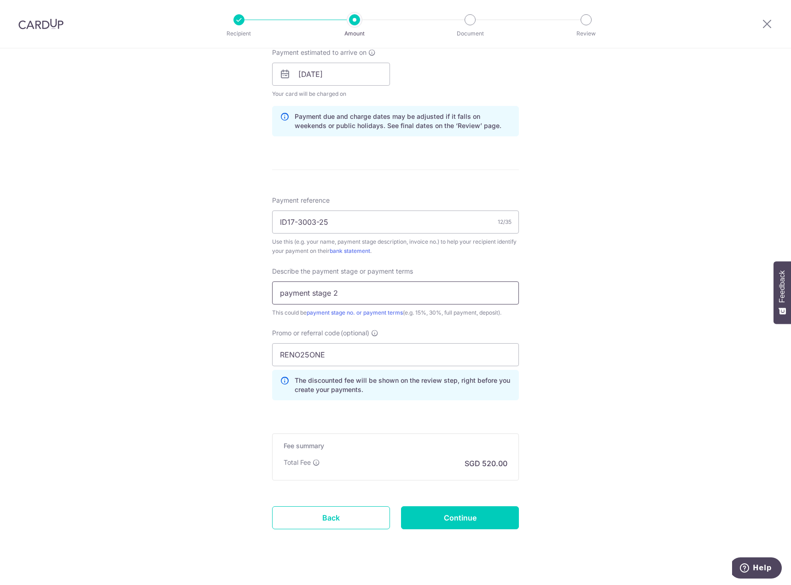
scroll to position [437, 0]
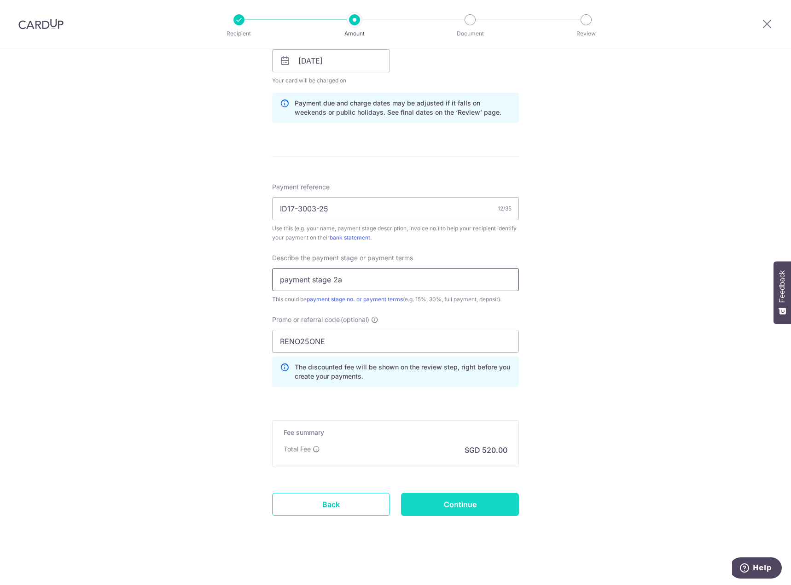
type input "payment stage 2a"
click at [465, 501] on input "Continue" at bounding box center [460, 504] width 118 height 23
type input "Update Schedule"
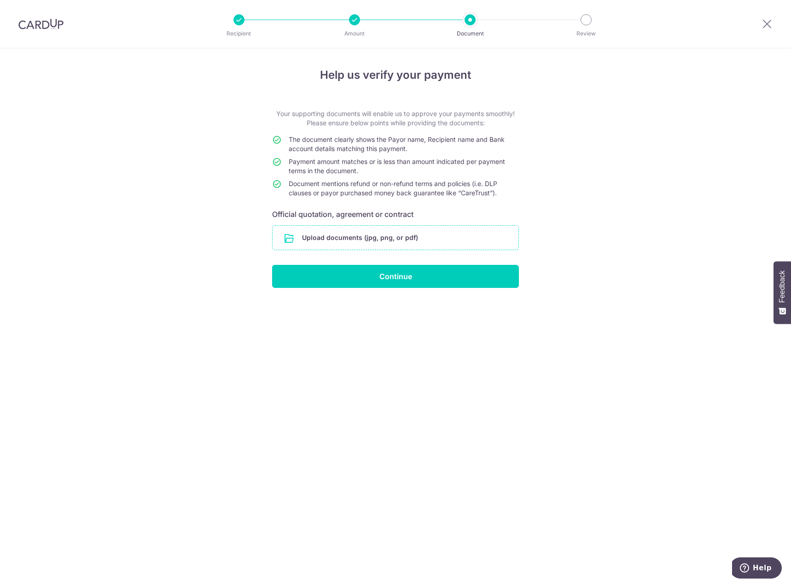
click at [379, 234] on input "file" at bounding box center [396, 238] width 246 height 24
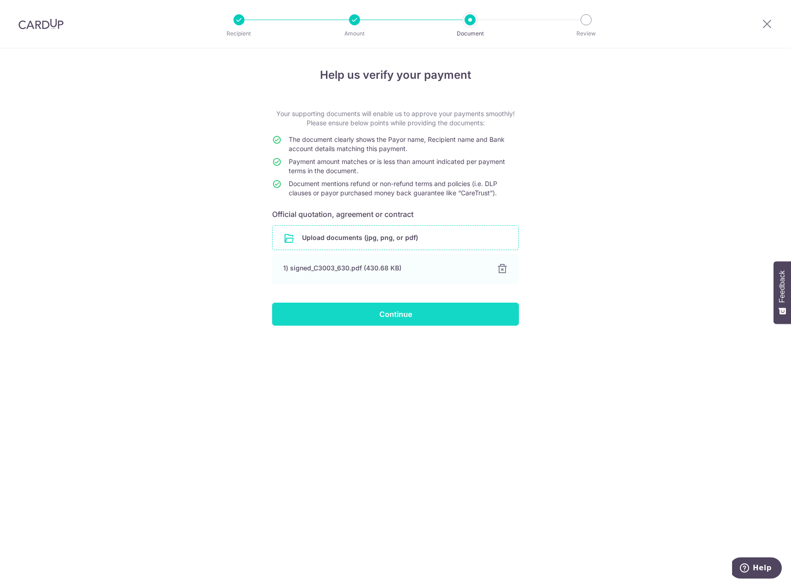
click at [388, 313] on input "Continue" at bounding box center [395, 313] width 247 height 23
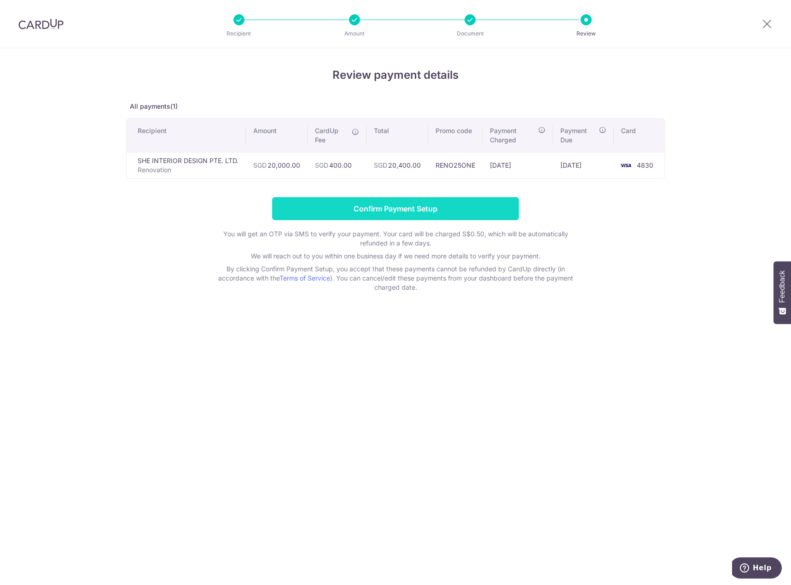
click at [384, 206] on input "Confirm Payment Setup" at bounding box center [395, 208] width 247 height 23
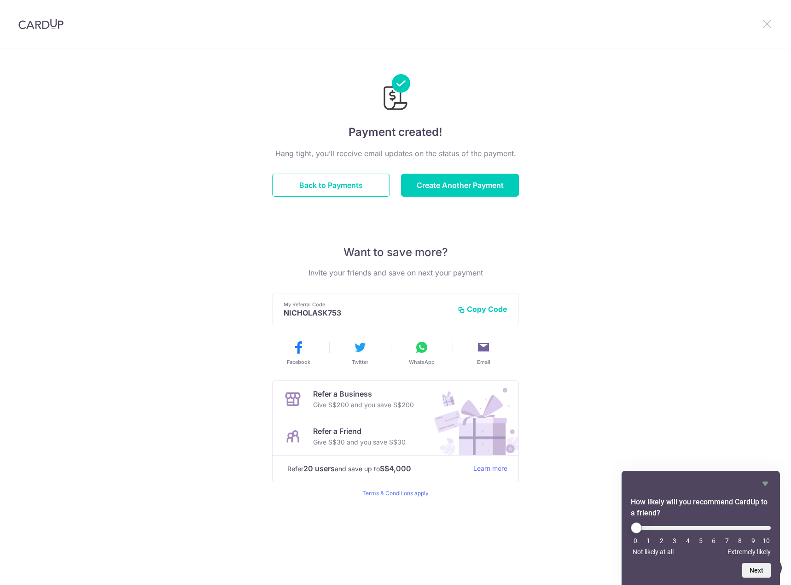
click at [766, 19] on icon at bounding box center [766, 24] width 11 height 12
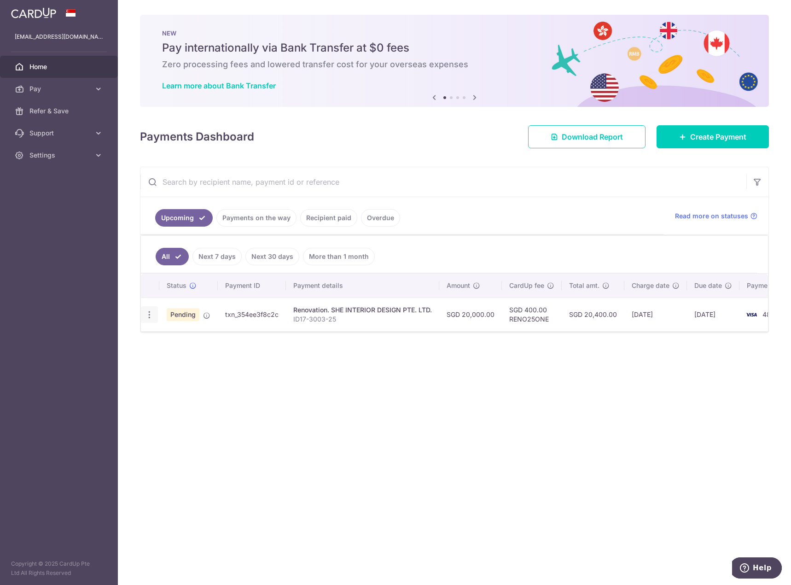
click at [146, 313] on icon "button" at bounding box center [150, 315] width 10 height 10
click at [480, 428] on div "× Pause Schedule Pause all future payments in this series Pause just this one p…" at bounding box center [454, 292] width 673 height 585
click at [473, 311] on td "SGD 20,000.00" at bounding box center [470, 314] width 63 height 34
click at [55, 89] on span "Pay" at bounding box center [59, 88] width 61 height 9
click at [56, 136] on span "Recipients" at bounding box center [59, 132] width 61 height 9
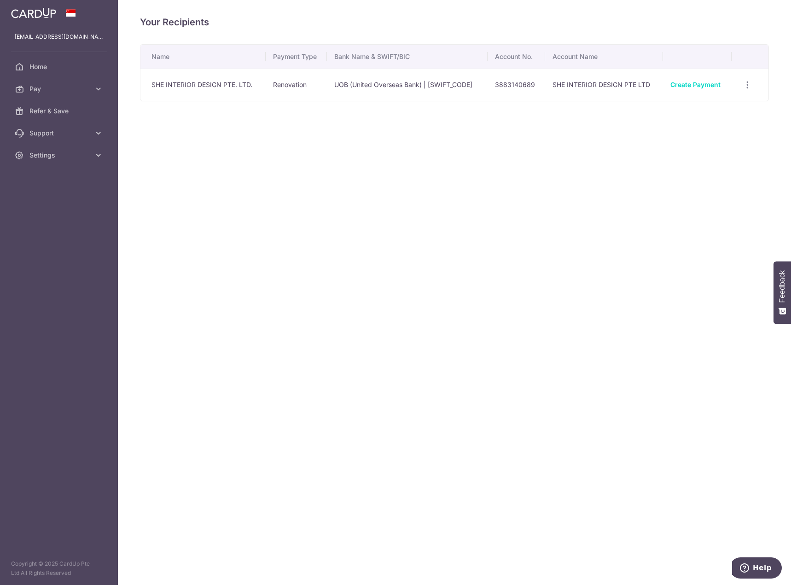
click at [231, 87] on td "SHE INTERIOR DESIGN PTE. LTD." at bounding box center [202, 85] width 125 height 32
copy tr "SHE INTERIOR DESIGN PTE. LTD."
click at [748, 85] on icon "button" at bounding box center [748, 85] width 10 height 10
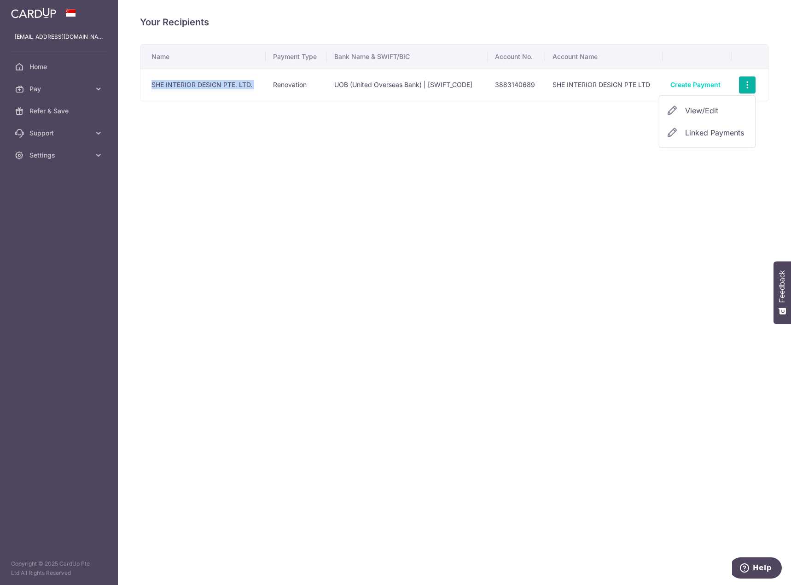
click at [717, 109] on span "View/Edit" at bounding box center [716, 110] width 63 height 11
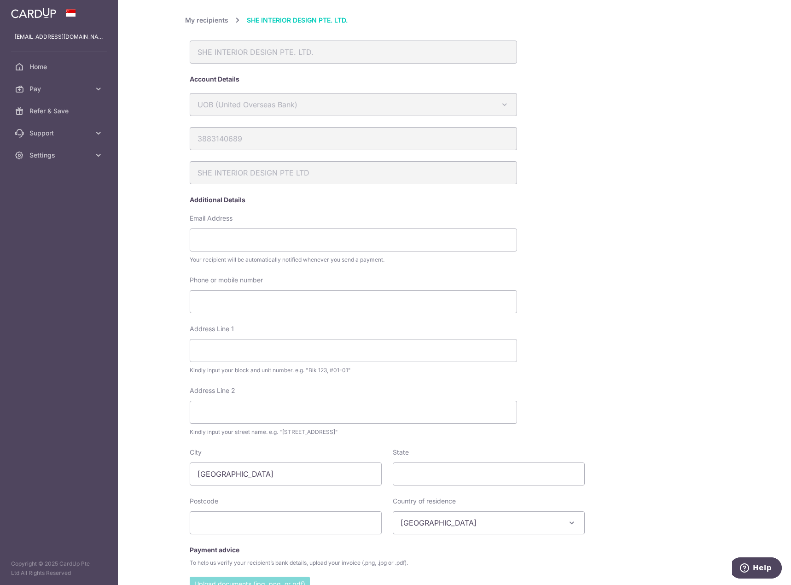
click at [605, 339] on div "My recipients SHE INTERIOR DESIGN PTE. LTD. SHE INTERIOR DESIGN PTE. LTD. Accou…" at bounding box center [454, 332] width 539 height 634
click at [272, 55] on div "SHE INTERIOR DESIGN PTE. LTD." at bounding box center [353, 52] width 327 height 23
click at [208, 11] on div "My recipients SHE INTERIOR DESIGN PTE. LTD. SHE INTERIOR DESIGN PTE. LTD. Accou…" at bounding box center [454, 292] width 673 height 585
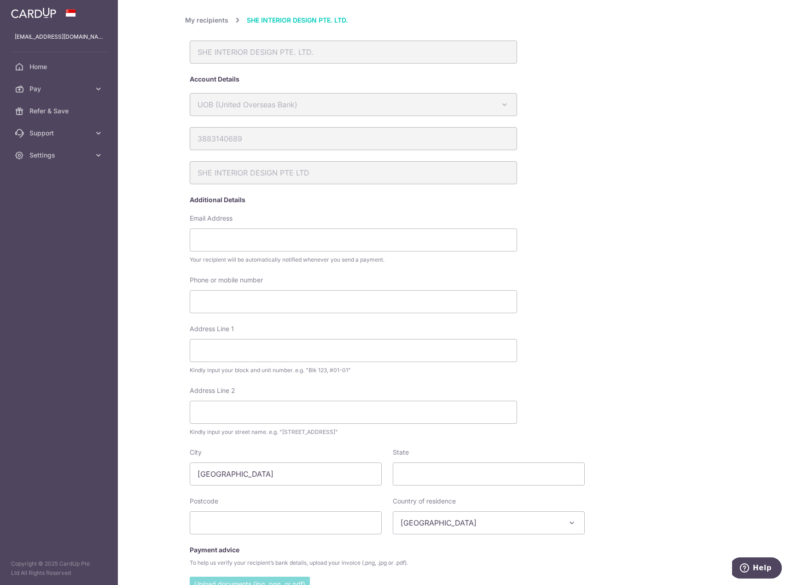
click at [210, 25] on link "My recipients" at bounding box center [206, 20] width 43 height 11
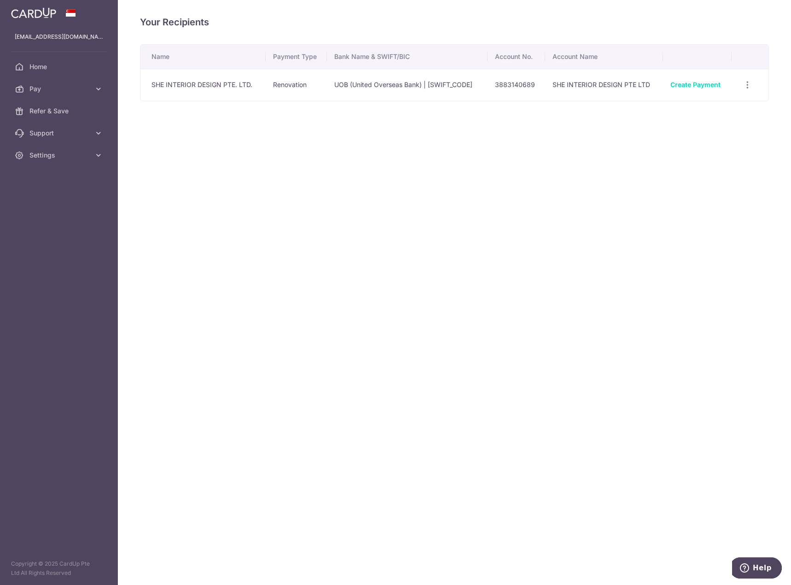
click at [219, 262] on div "Your Recipients Name Payment Type Bank Name & SWIFT/BIC Account No. Account Nam…" at bounding box center [454, 292] width 673 height 585
click at [58, 151] on span "Settings" at bounding box center [59, 155] width 61 height 9
click at [55, 86] on span "Pay" at bounding box center [59, 88] width 61 height 9
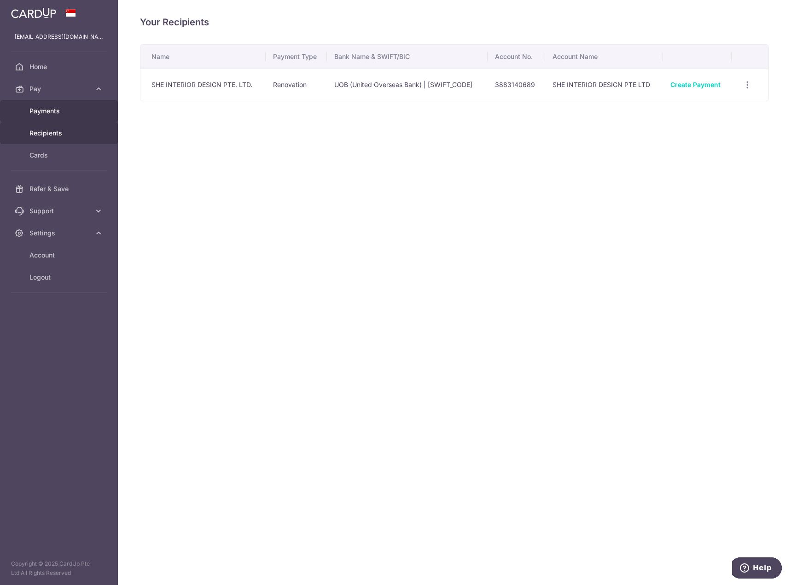
click at [46, 109] on span "Payments" at bounding box center [59, 110] width 61 height 9
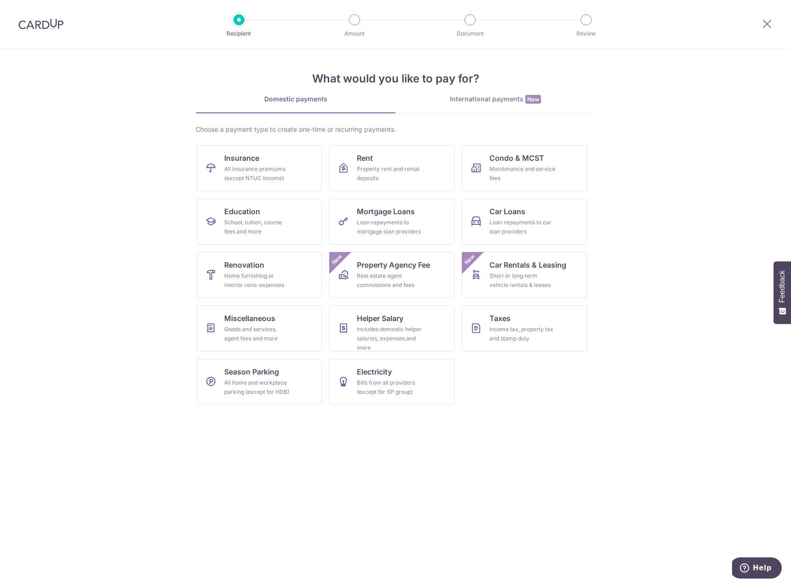
click at [35, 28] on img at bounding box center [40, 23] width 45 height 11
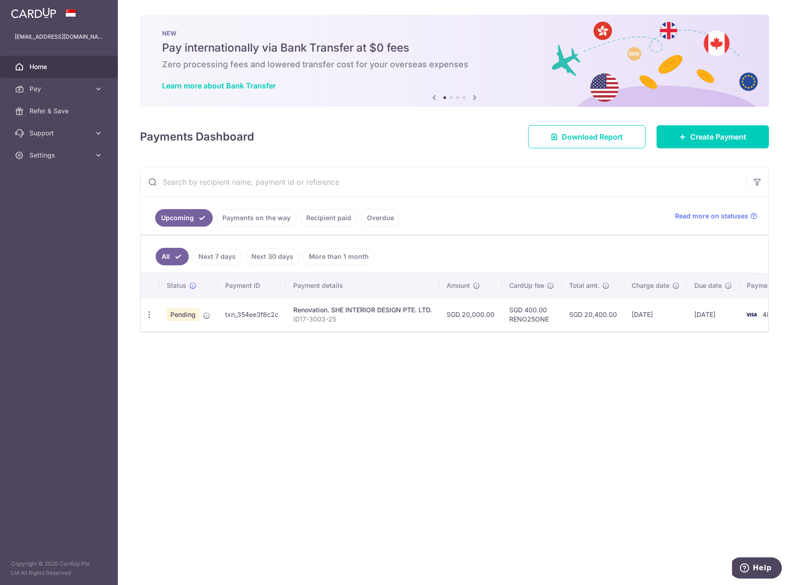
scroll to position [0, 37]
